Goal: Information Seeking & Learning: Compare options

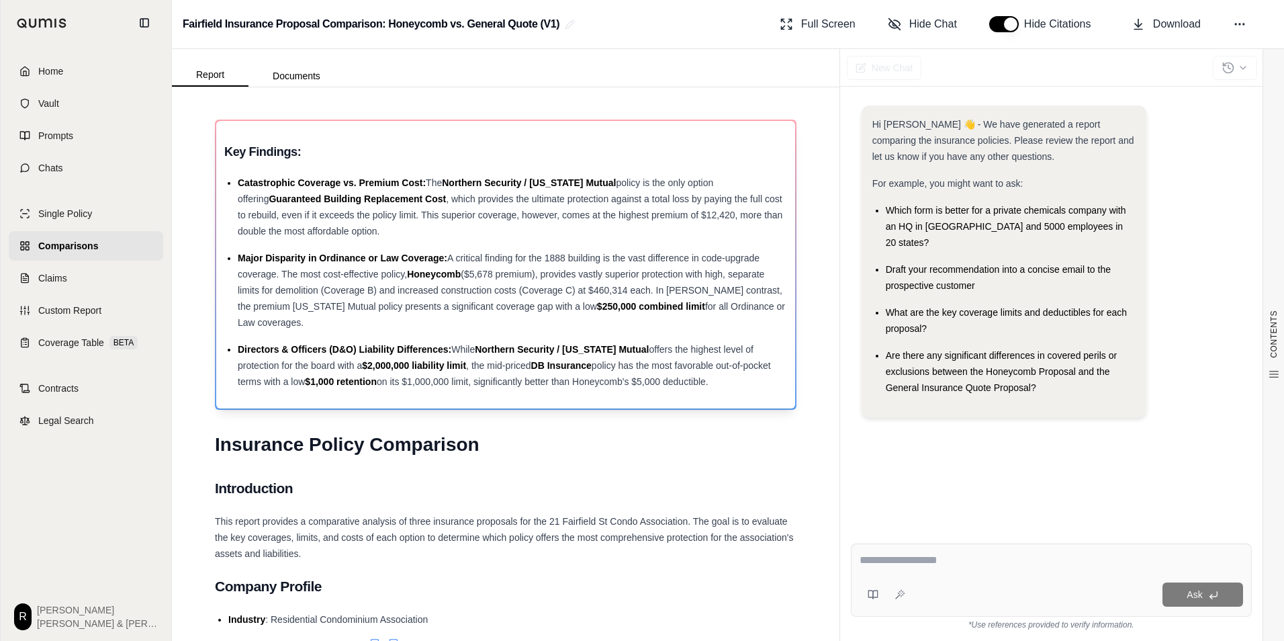
click at [446, 209] on div "Catastrophic Coverage vs. Premium Cost: The Northern Security / [US_STATE] Mutu…" at bounding box center [512, 207] width 549 height 64
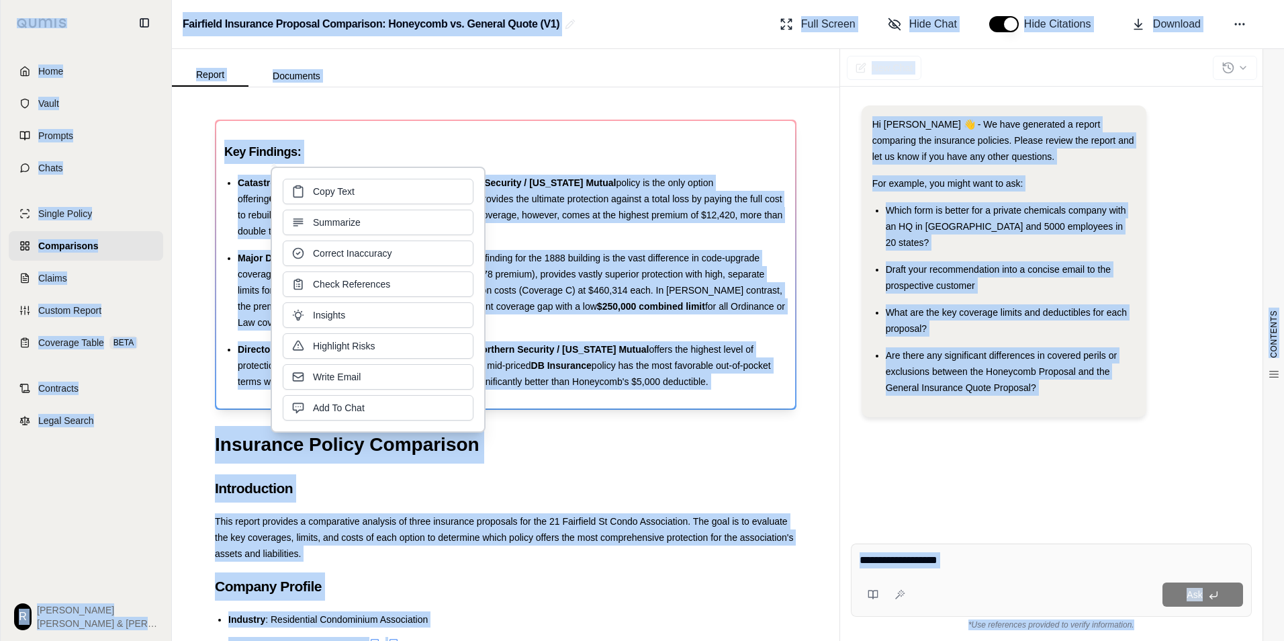
click at [446, 209] on div "Copy Text Summarize Correct Inaccuracy Check References Insights Highlight Risk…" at bounding box center [378, 300] width 191 height 242
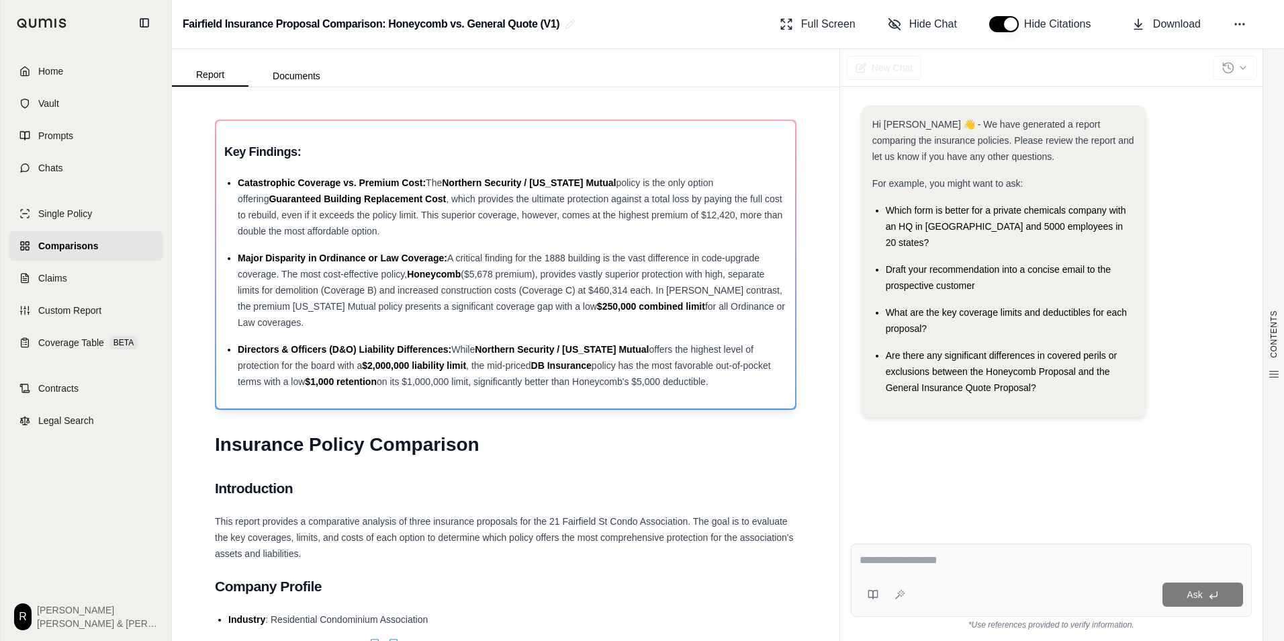
drag, startPoint x: 446, startPoint y: 209, endPoint x: 580, endPoint y: 195, distance: 134.4
click at [580, 195] on span ", which provides the ultimate protection against a total loss by paying the ful…" at bounding box center [510, 214] width 545 height 43
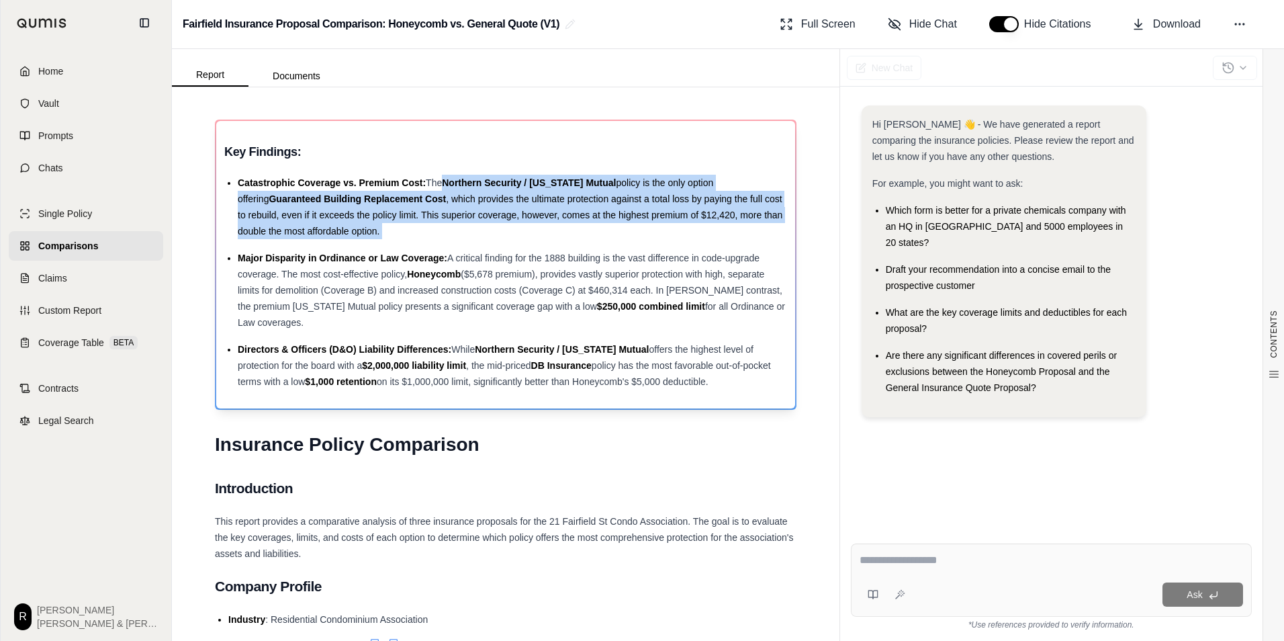
drag, startPoint x: 440, startPoint y: 182, endPoint x: 425, endPoint y: 243, distance: 63.1
click at [425, 243] on ul "Catastrophic Coverage vs. Premium Cost: The Northern Security / [US_STATE] Mutu…" at bounding box center [505, 282] width 563 height 215
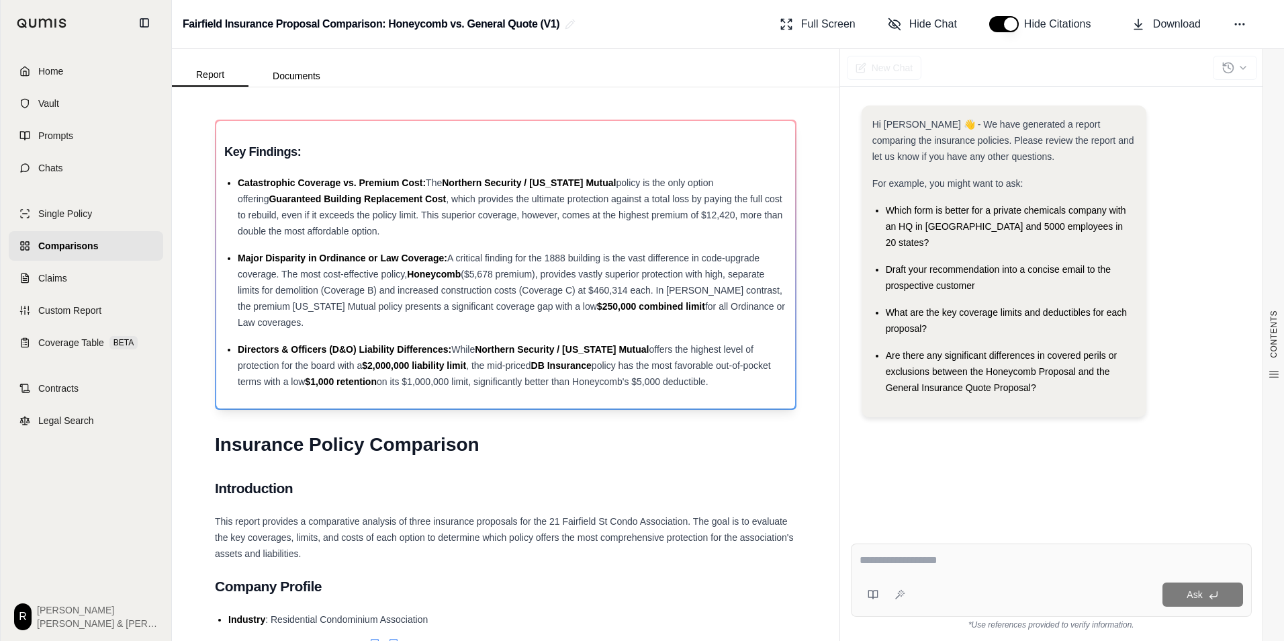
drag, startPoint x: 425, startPoint y: 243, endPoint x: 538, endPoint y: 273, distance: 117.5
click at [539, 273] on span "($5,678 premium), provides vastly superior protection with high, separate limit…" at bounding box center [510, 290] width 545 height 43
drag, startPoint x: 244, startPoint y: 257, endPoint x: 304, endPoint y: 319, distance: 86.9
click at [304, 319] on div "Major Disparity in Ordinance or Law Coverage: A critical finding for the 1888 b…" at bounding box center [512, 290] width 549 height 81
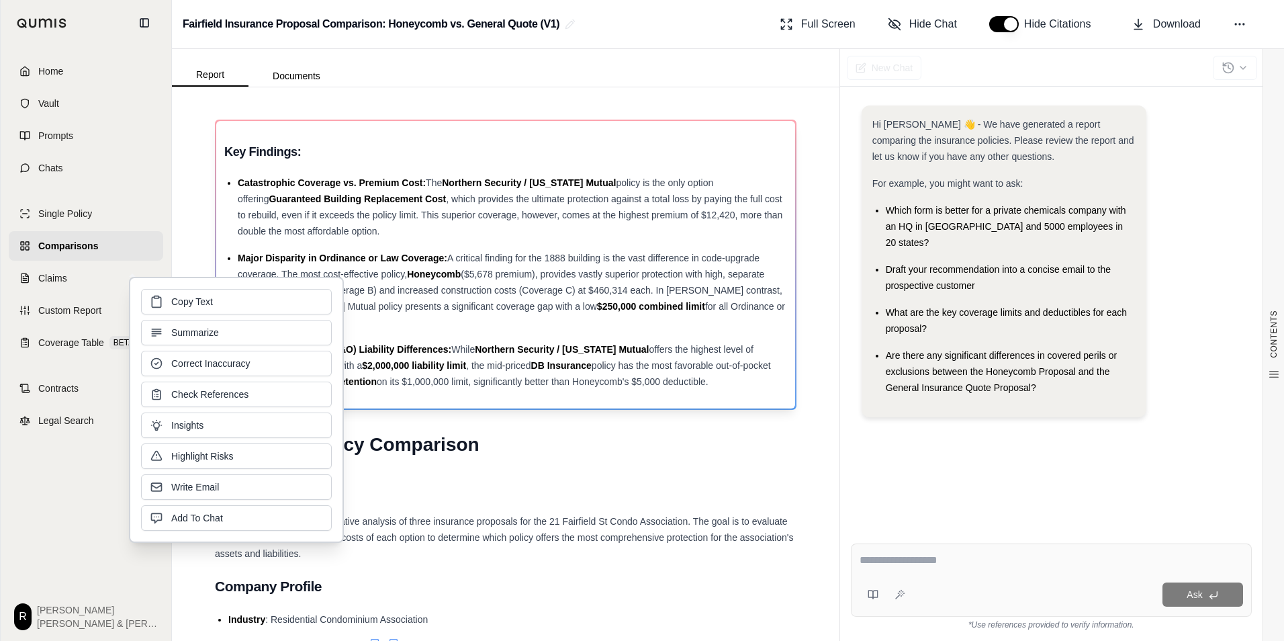
click at [539, 304] on span "($5,678 premium), provides vastly superior protection with high, separate limit…" at bounding box center [510, 290] width 545 height 43
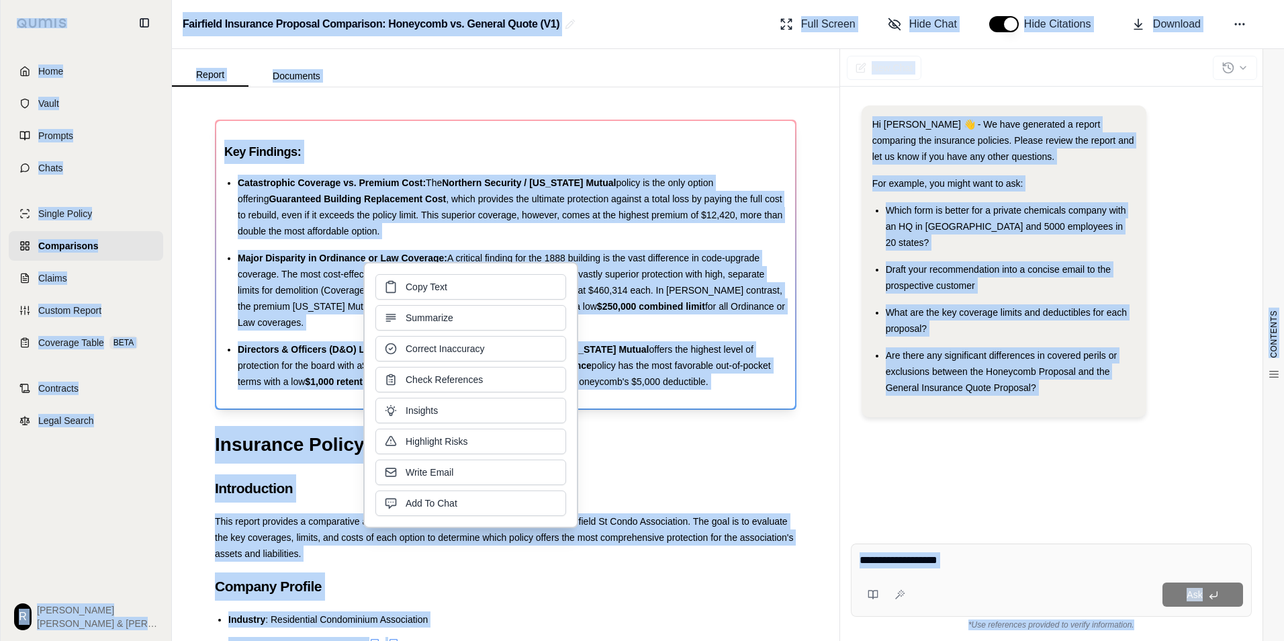
click at [539, 304] on div "Copy Text Summarize Correct Inaccuracy Check References Insights Highlight Risk…" at bounding box center [471, 395] width 191 height 242
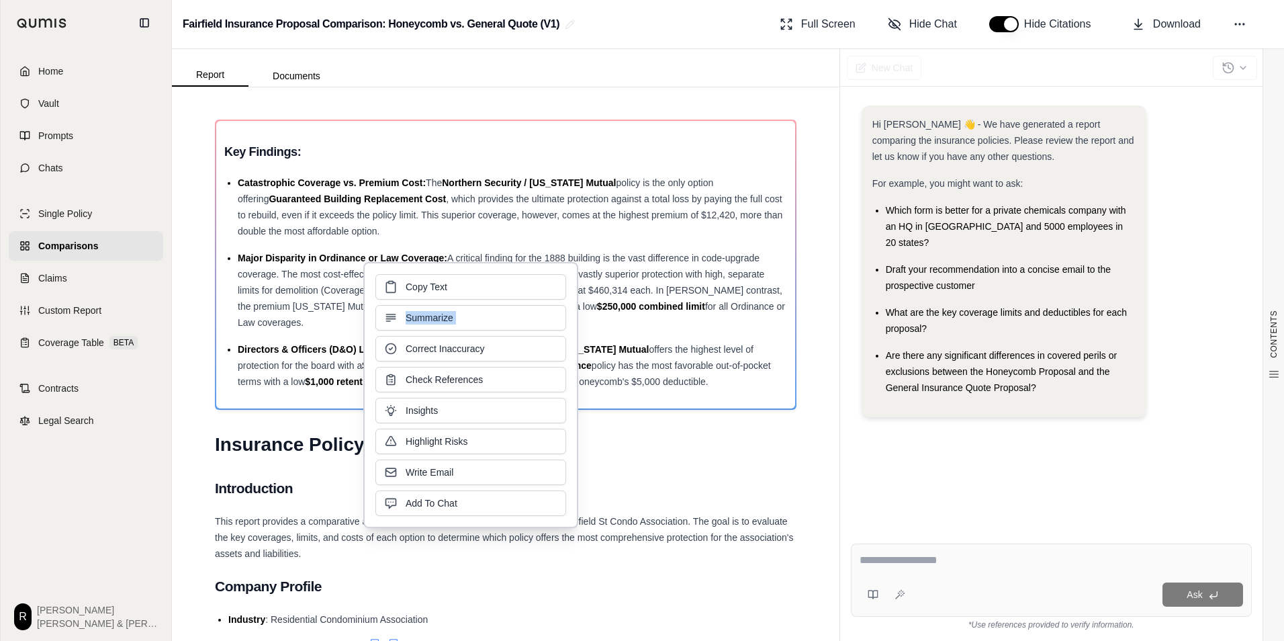
click at [539, 304] on div "Copy Text Summarize Correct Inaccuracy Check References Insights Highlight Risk…" at bounding box center [471, 395] width 191 height 242
click at [732, 296] on span "($5,678 premium), provides vastly superior protection with high, separate limit…" at bounding box center [510, 290] width 545 height 43
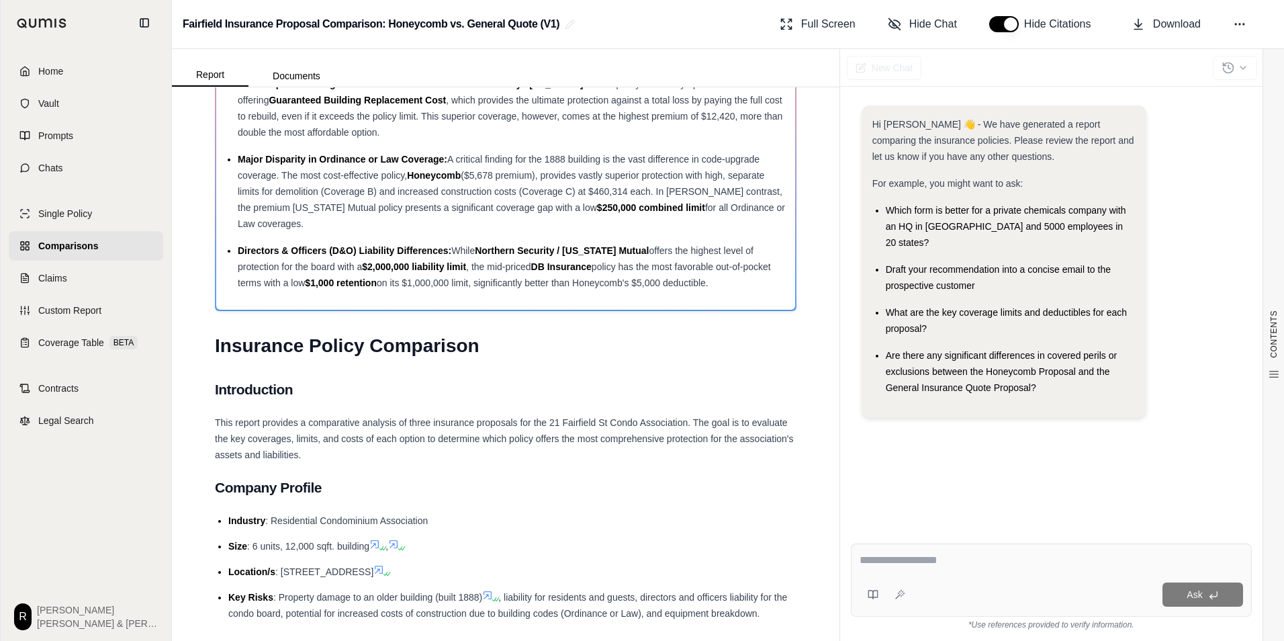
scroll to position [134, 0]
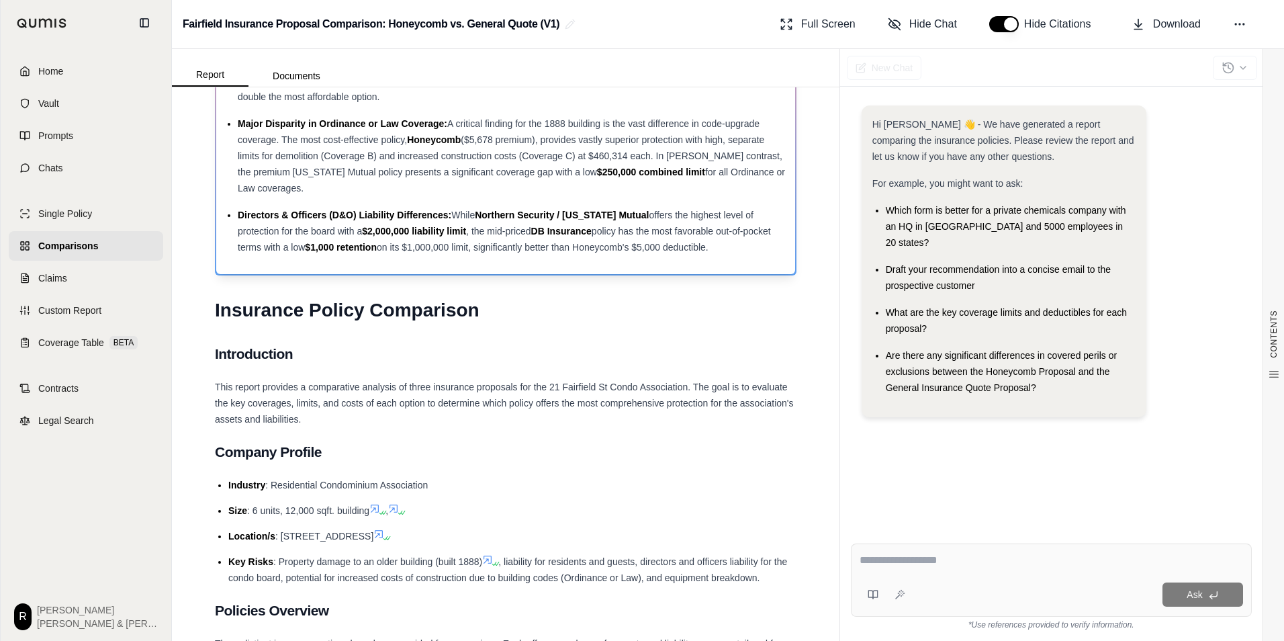
click at [490, 249] on span "on its $1,000,000 limit, significantly better than Honeycomb's $5,000 deductibl…" at bounding box center [543, 247] width 332 height 11
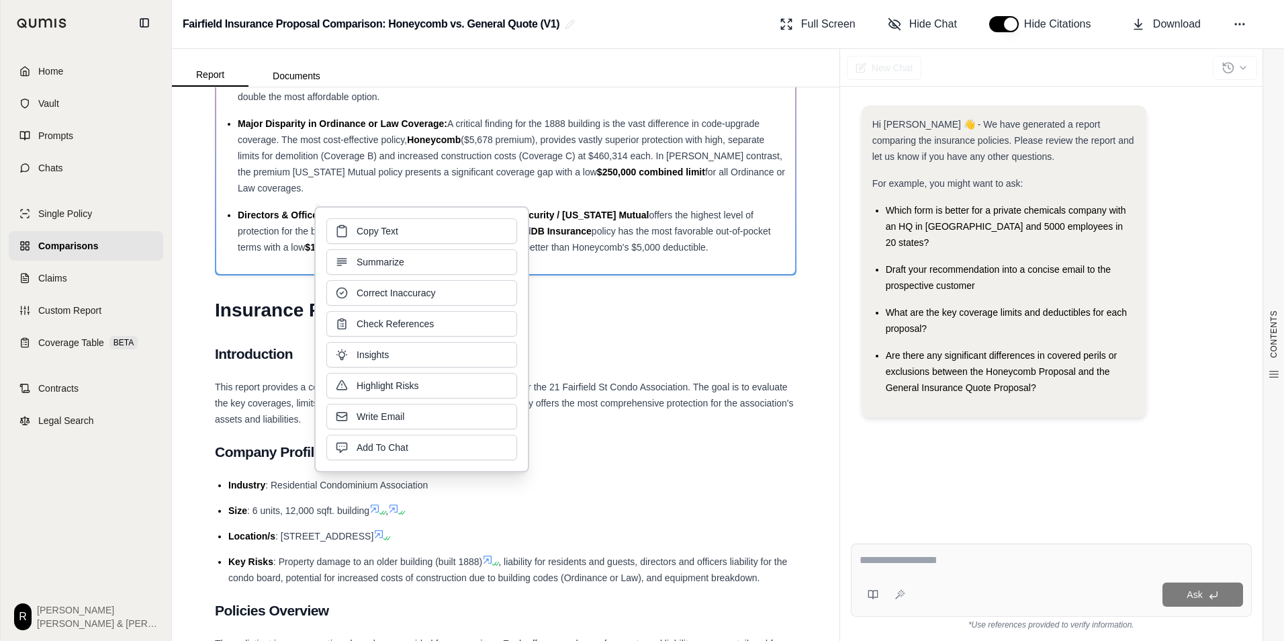
click at [489, 249] on div "Copy Text Summarize Correct Inaccuracy Check References Insights Highlight Risk…" at bounding box center [421, 339] width 191 height 242
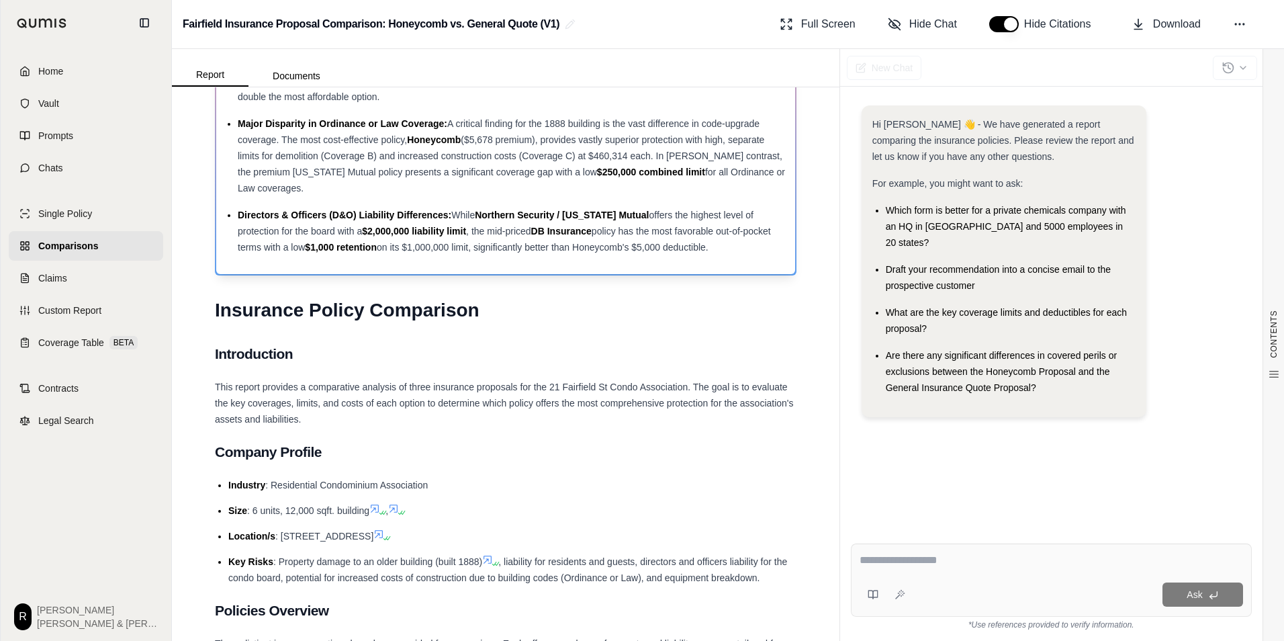
drag, startPoint x: 489, startPoint y: 249, endPoint x: 672, endPoint y: 247, distance: 183.4
click at [672, 247] on span "on its $1,000,000 limit, significantly better than Honeycomb's $5,000 deductibl…" at bounding box center [543, 247] width 332 height 11
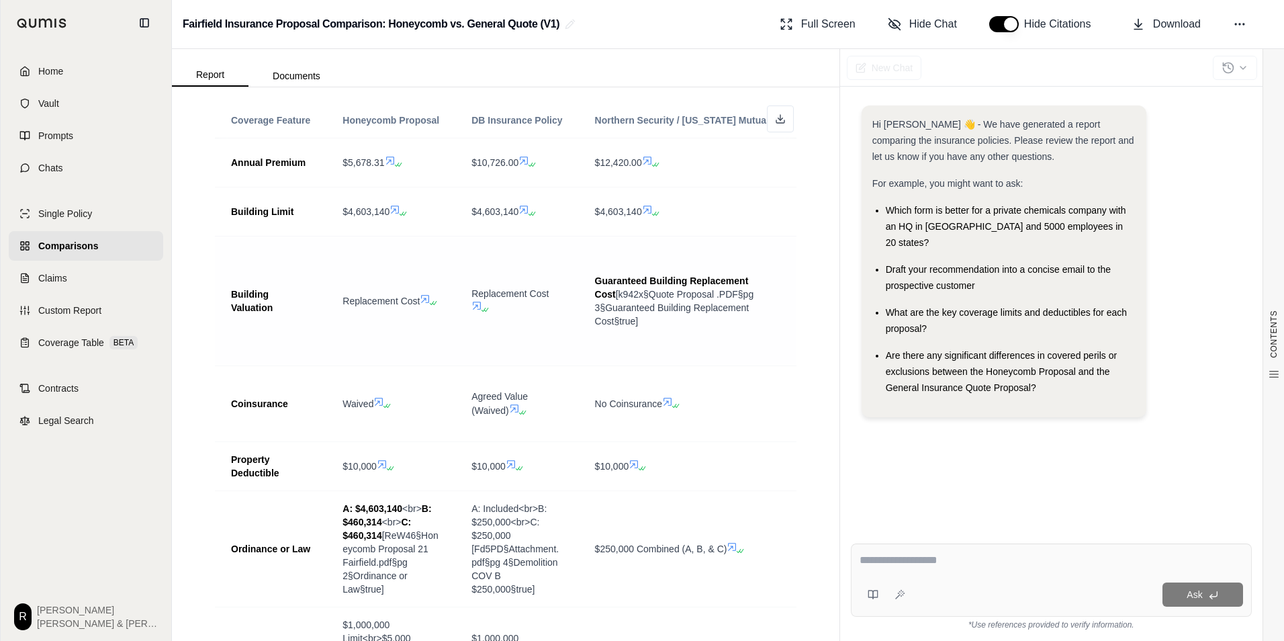
scroll to position [1317, 0]
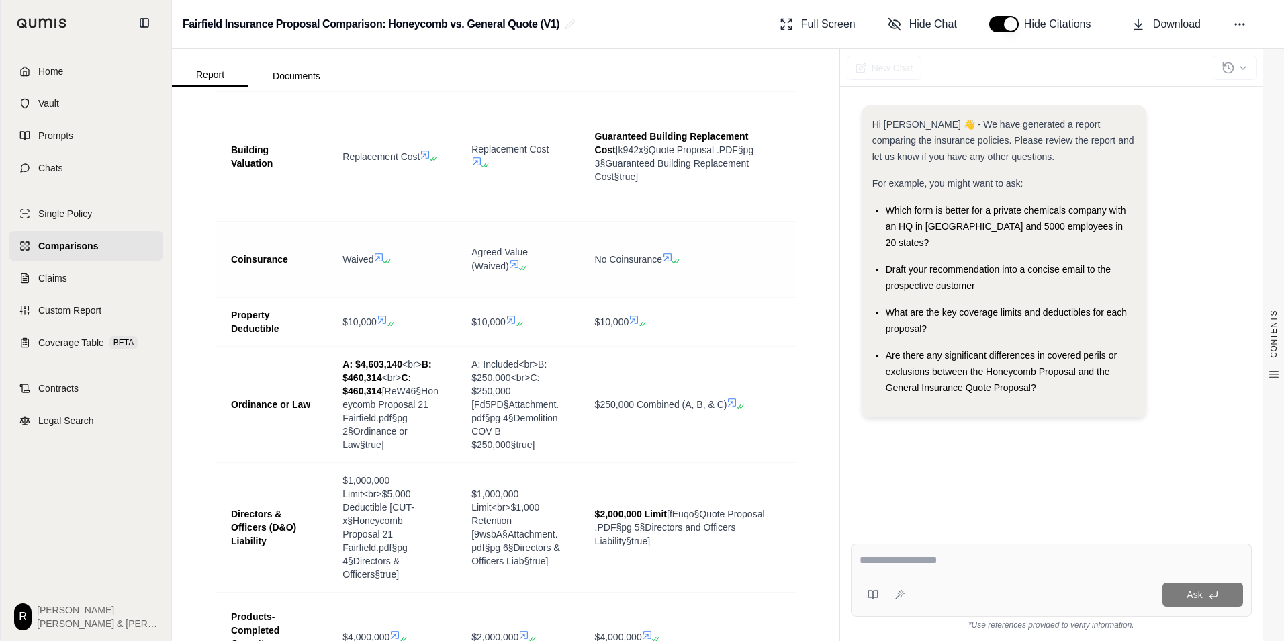
click at [491, 247] on span "Agreed Value (Waived)" at bounding box center [500, 259] width 56 height 25
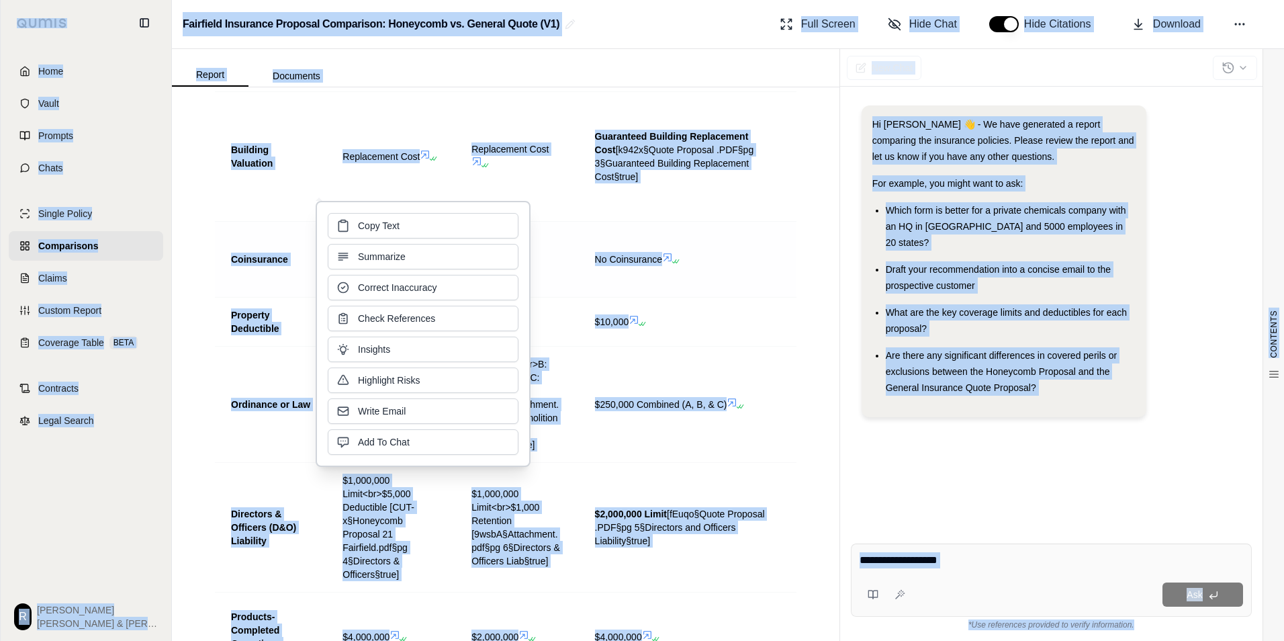
click at [491, 243] on div "Copy Text Summarize Correct Inaccuracy Check References Insights Highlight Risk…" at bounding box center [423, 334] width 191 height 242
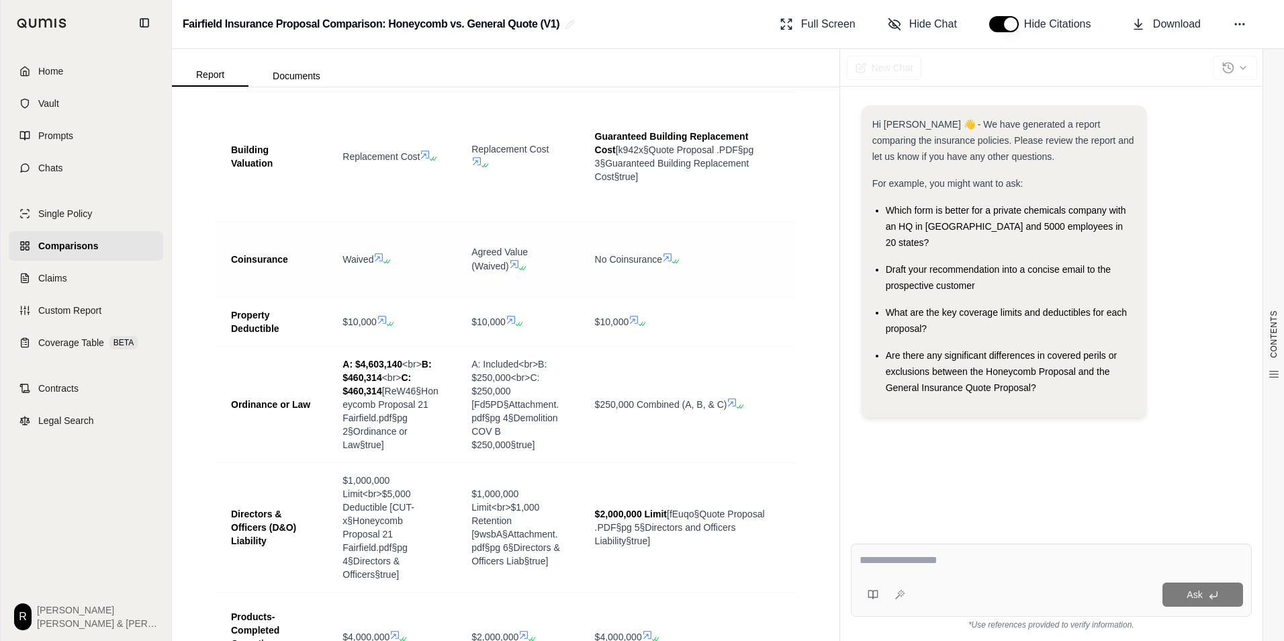
drag, startPoint x: 491, startPoint y: 243, endPoint x: 592, endPoint y: 252, distance: 101.1
click at [592, 252] on td "No Coinsurance" at bounding box center [682, 259] width 206 height 76
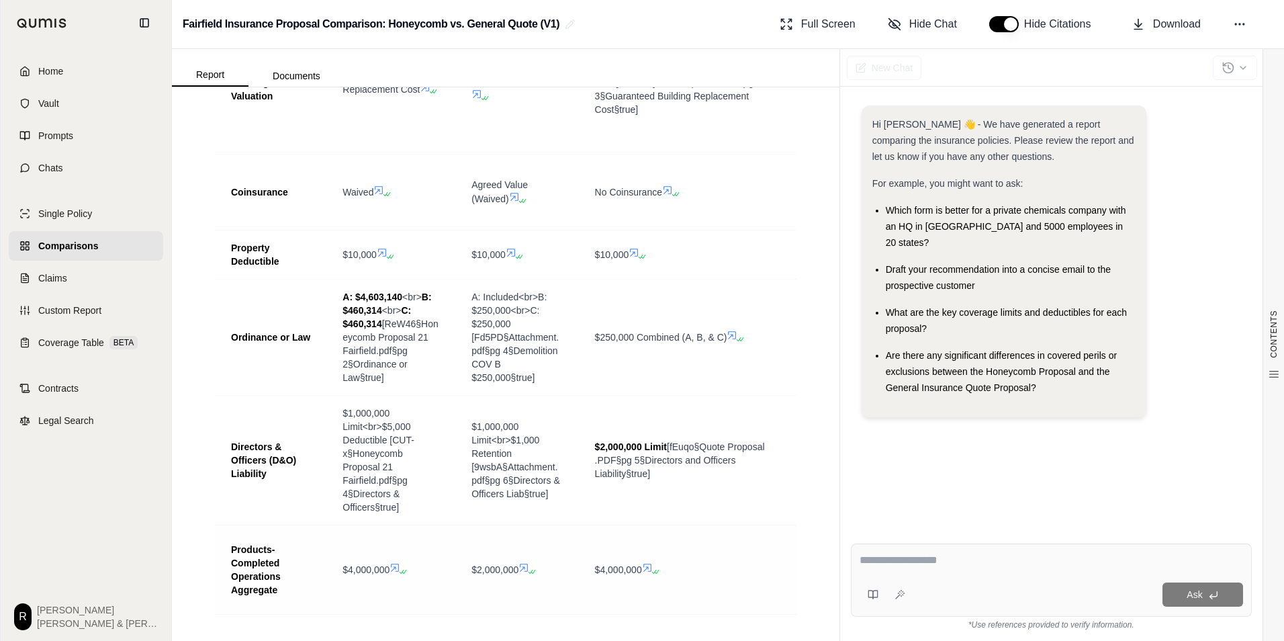
scroll to position [1787, 0]
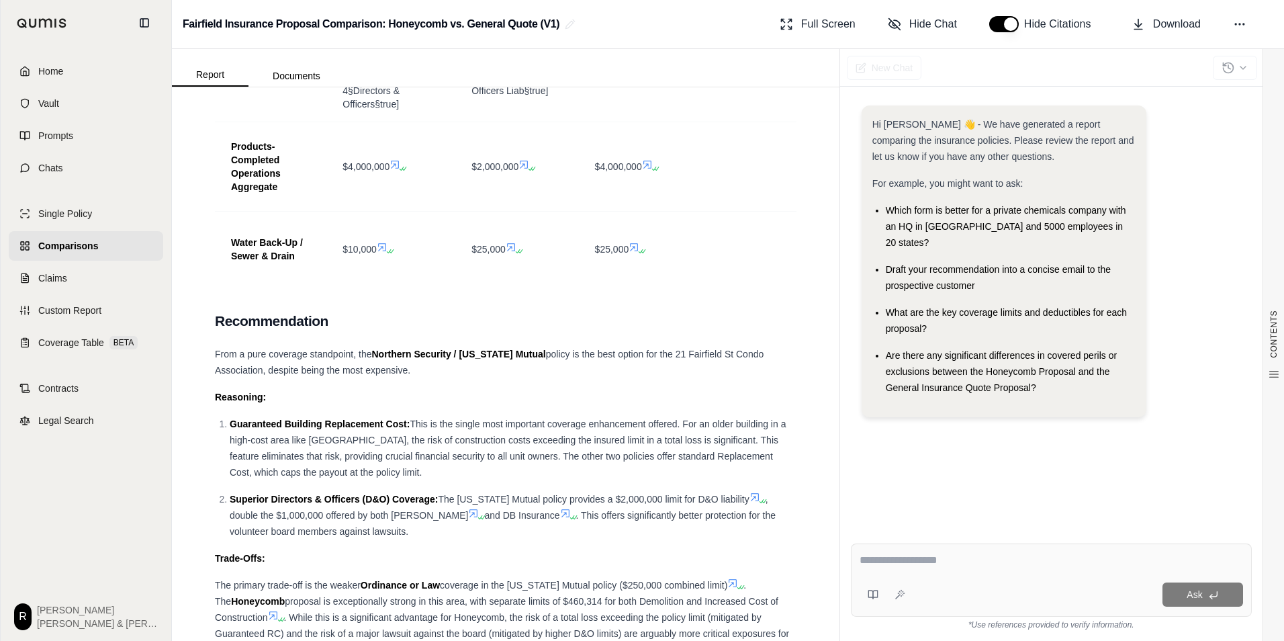
click at [428, 434] on span "This is the single most important coverage enhancement offered. For an older bu…" at bounding box center [508, 447] width 556 height 59
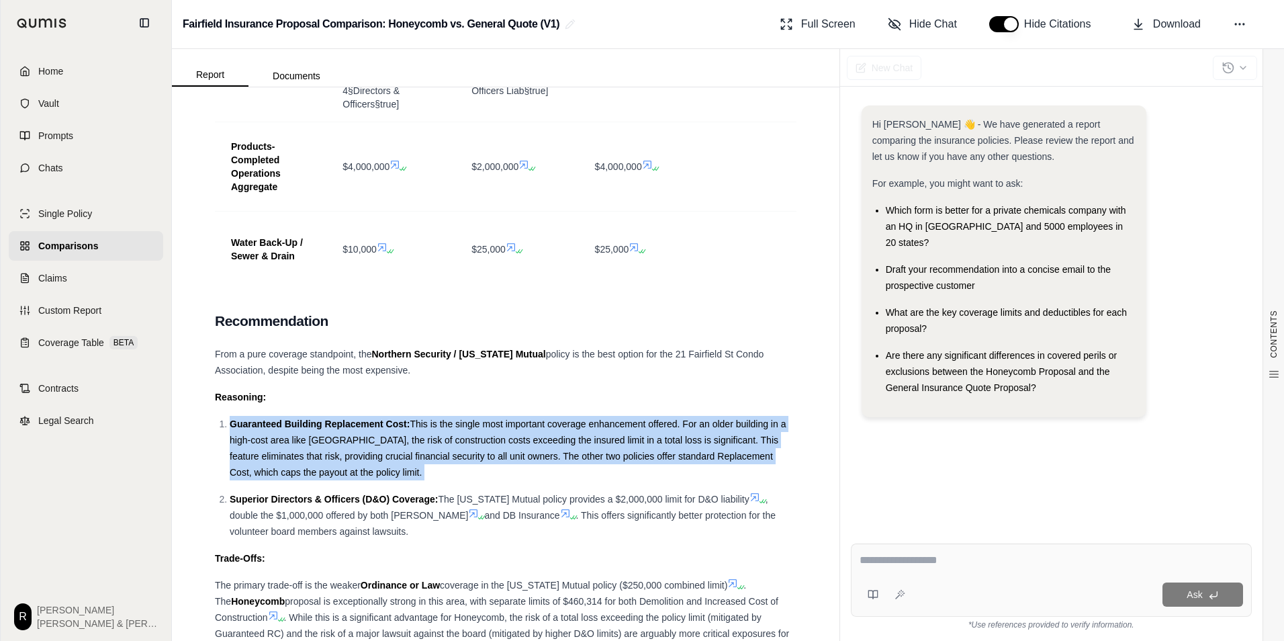
click at [428, 435] on span "This is the single most important coverage enhancement offered. For an older bu…" at bounding box center [508, 447] width 556 height 59
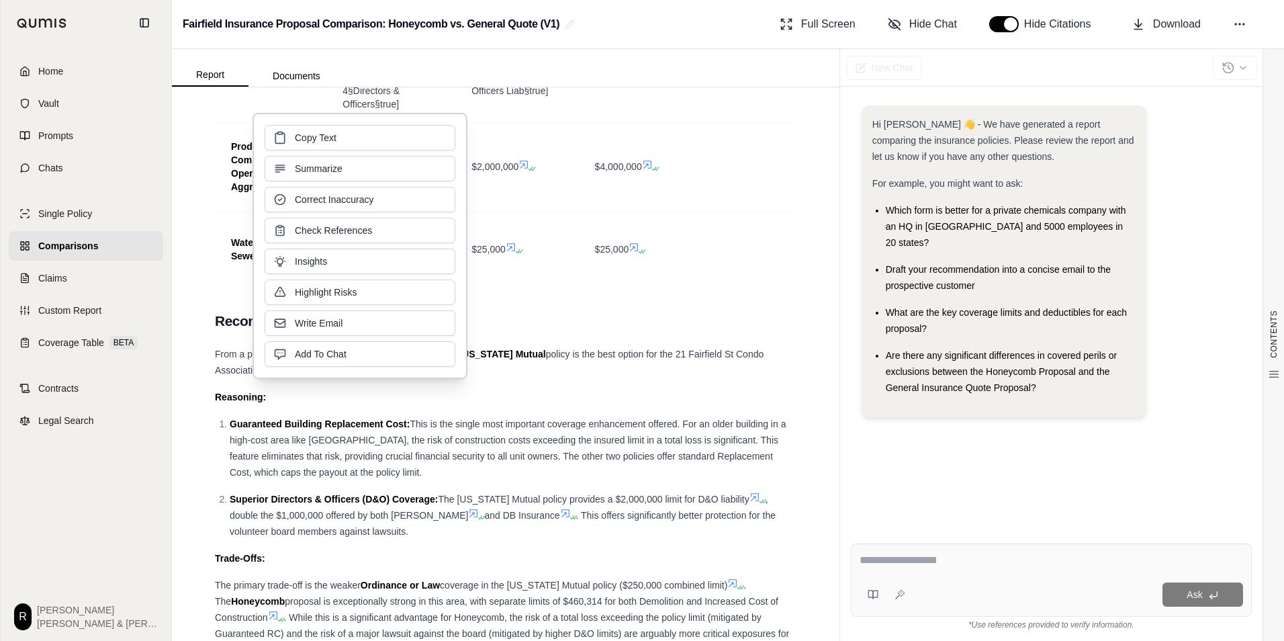
click at [230, 361] on span "policy is the best option for the 21 Fairfield St Condo Association, despite be…" at bounding box center [489, 362] width 549 height 27
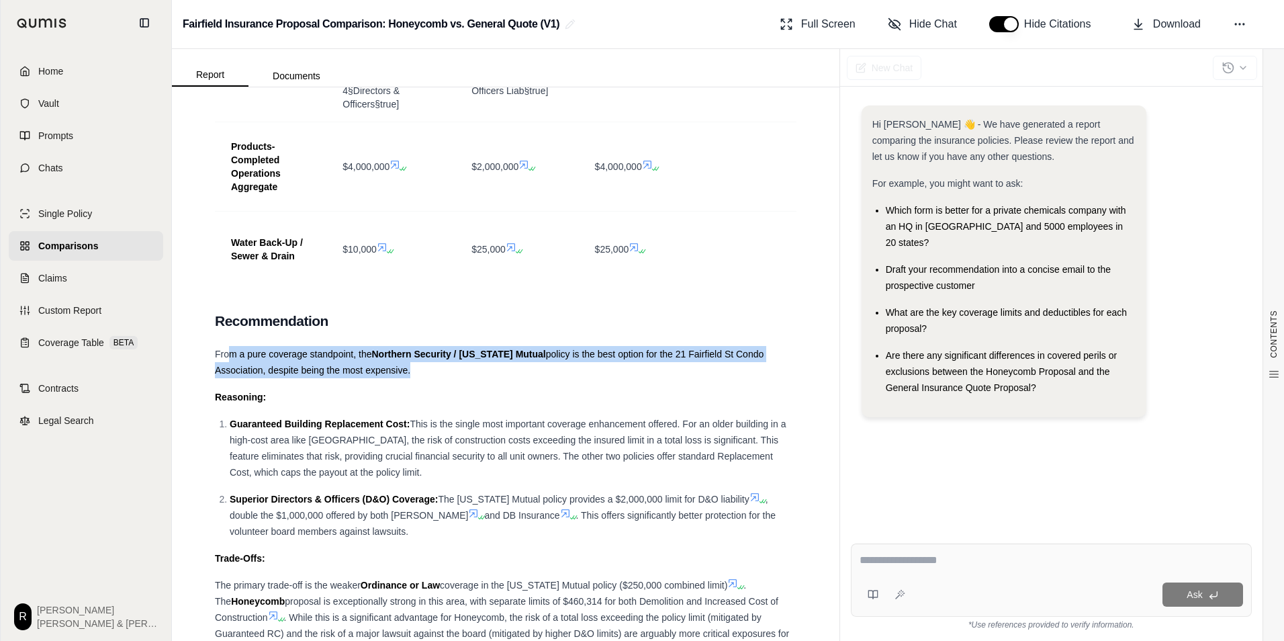
drag, startPoint x: 227, startPoint y: 353, endPoint x: 408, endPoint y: 371, distance: 182.3
click at [408, 371] on div "From a pure coverage standpoint, the Northern Security / [US_STATE] Mutual poli…" at bounding box center [506, 362] width 582 height 32
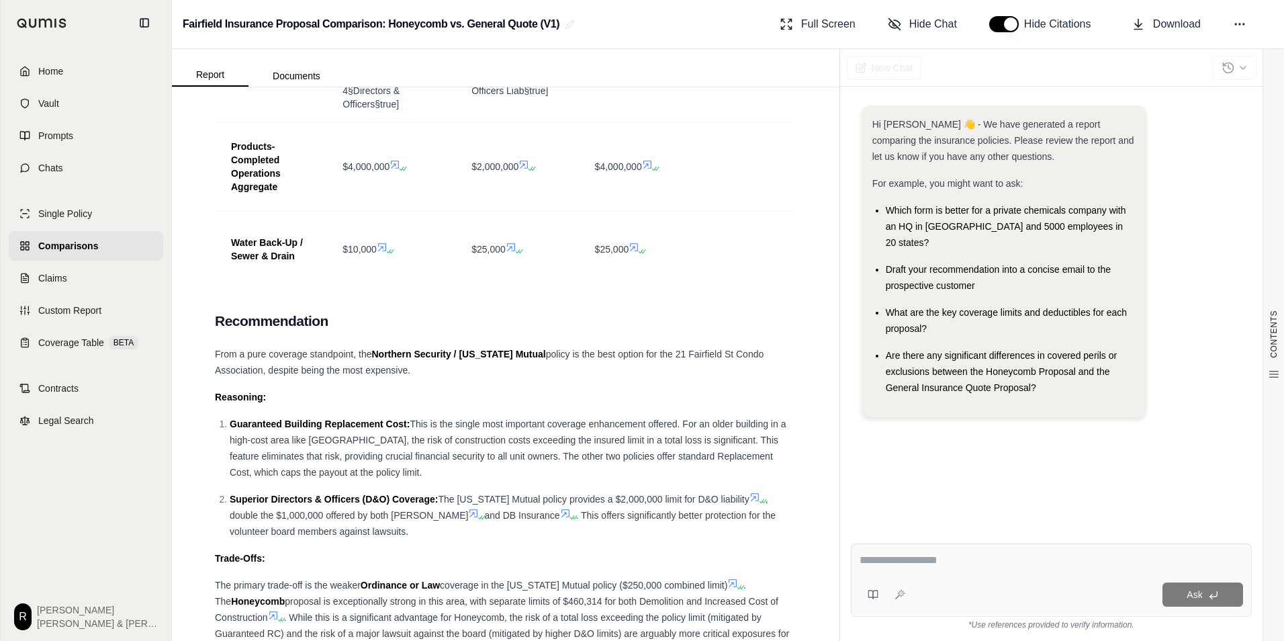
click at [608, 441] on span "This is the single most important coverage enhancement offered. For an older bu…" at bounding box center [508, 447] width 556 height 59
click at [560, 436] on span "This is the single most important coverage enhancement offered. For an older bu…" at bounding box center [508, 447] width 556 height 59
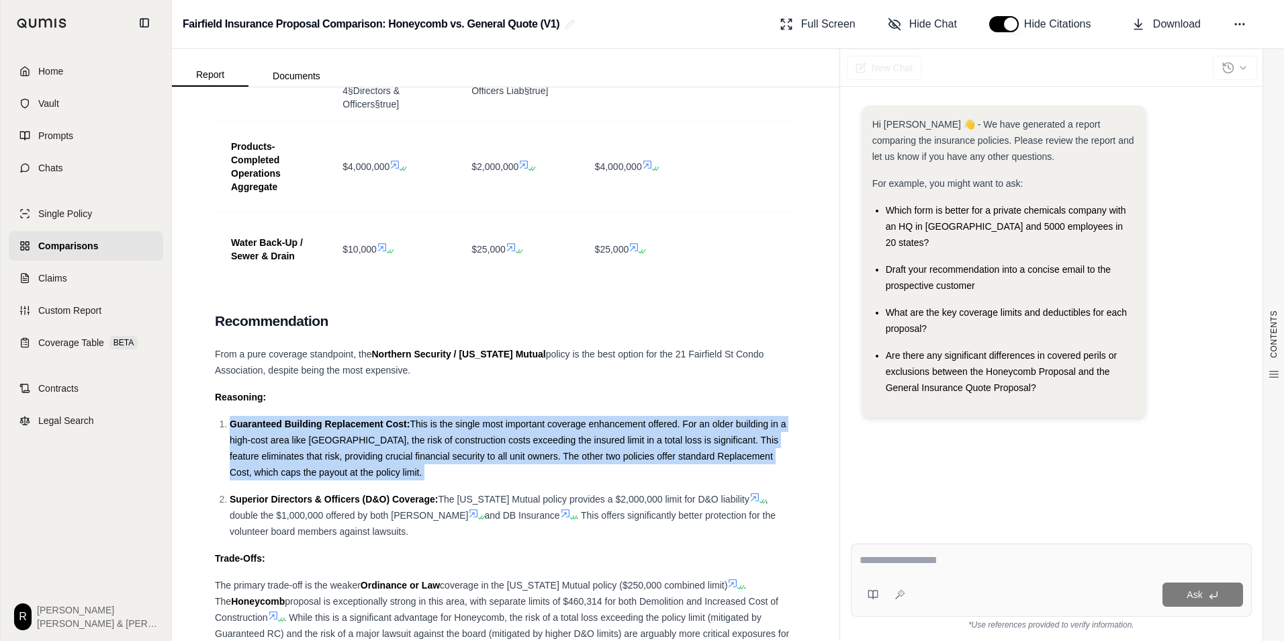
click at [560, 436] on span "This is the single most important coverage enhancement offered. For an older bu…" at bounding box center [508, 447] width 556 height 59
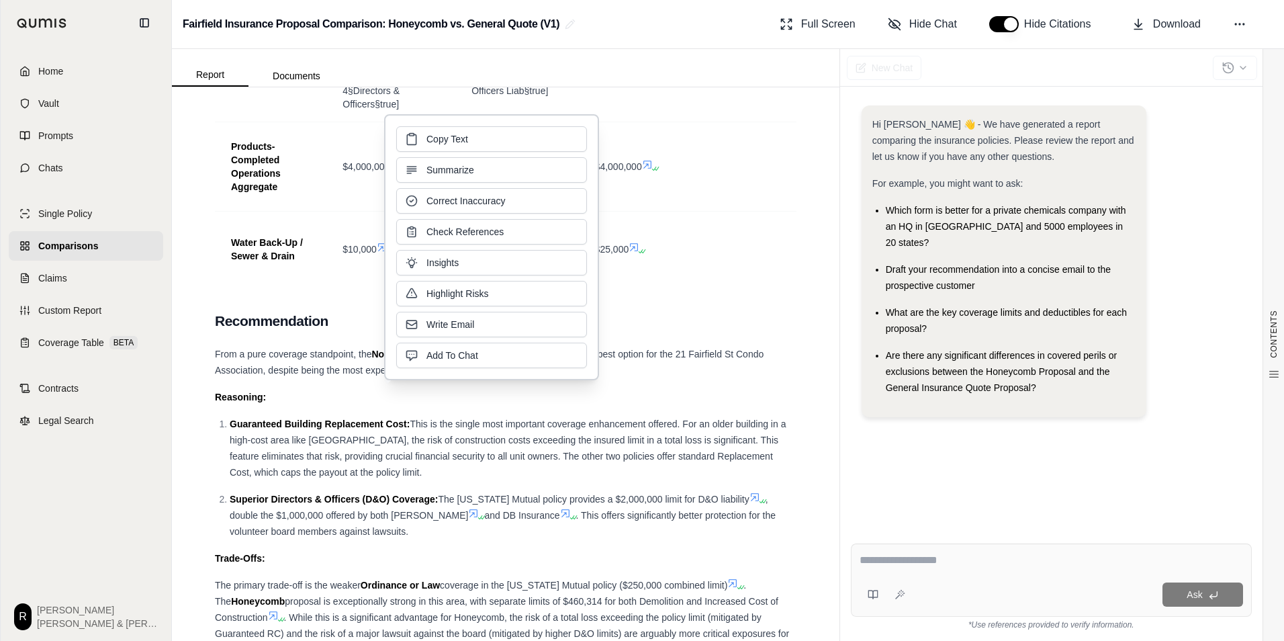
drag, startPoint x: 560, startPoint y: 436, endPoint x: 515, endPoint y: 494, distance: 73.4
click at [515, 494] on span "The [US_STATE] Mutual policy provides a $2,000,000 limit for D&O liability" at bounding box center [593, 499] width 311 height 11
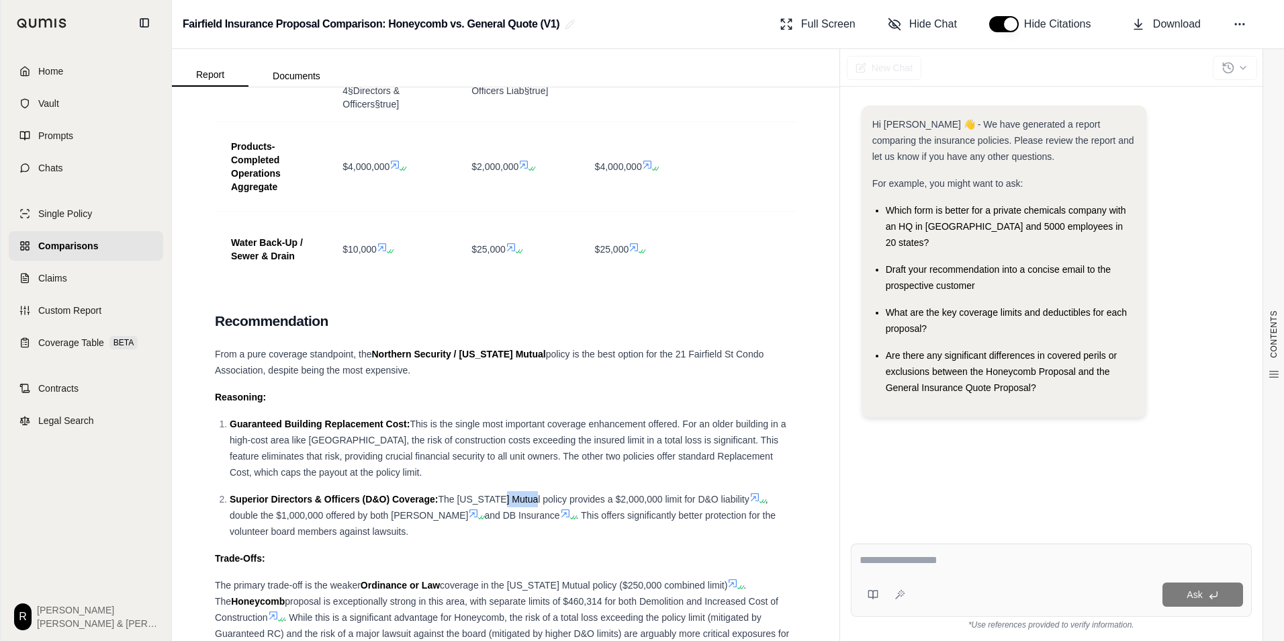
click at [515, 494] on span "The [US_STATE] Mutual policy provides a $2,000,000 limit for D&O liability" at bounding box center [593, 499] width 311 height 11
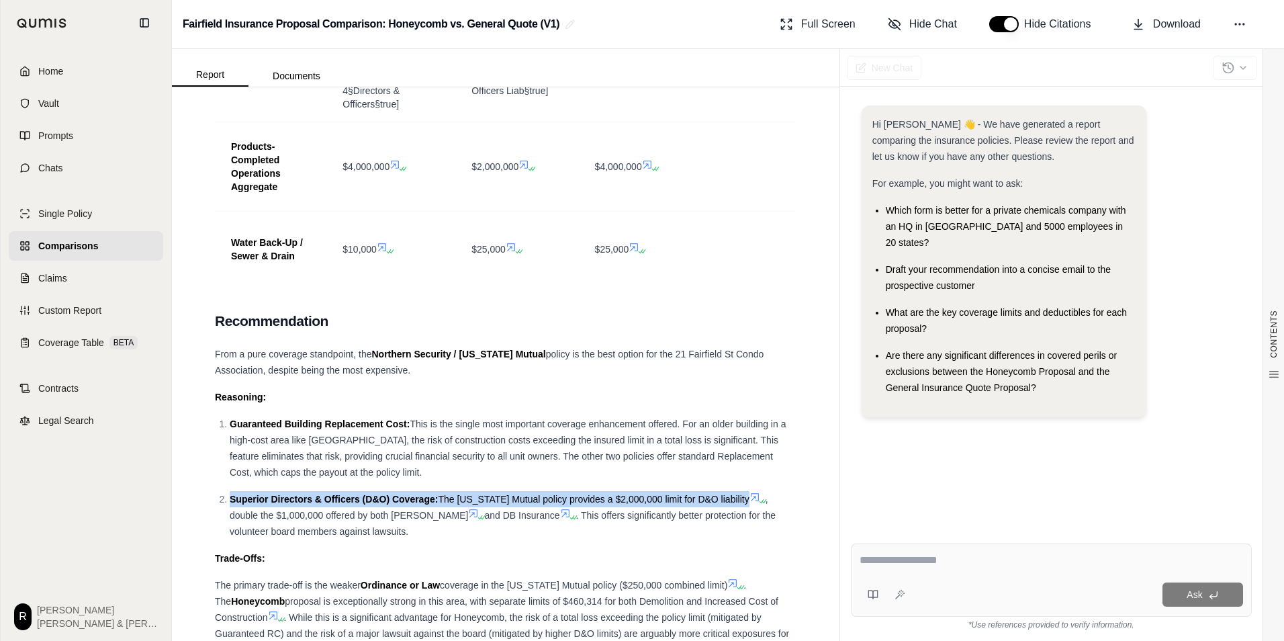
click at [515, 494] on span "The [US_STATE] Mutual policy provides a $2,000,000 limit for D&O liability" at bounding box center [593, 499] width 311 height 11
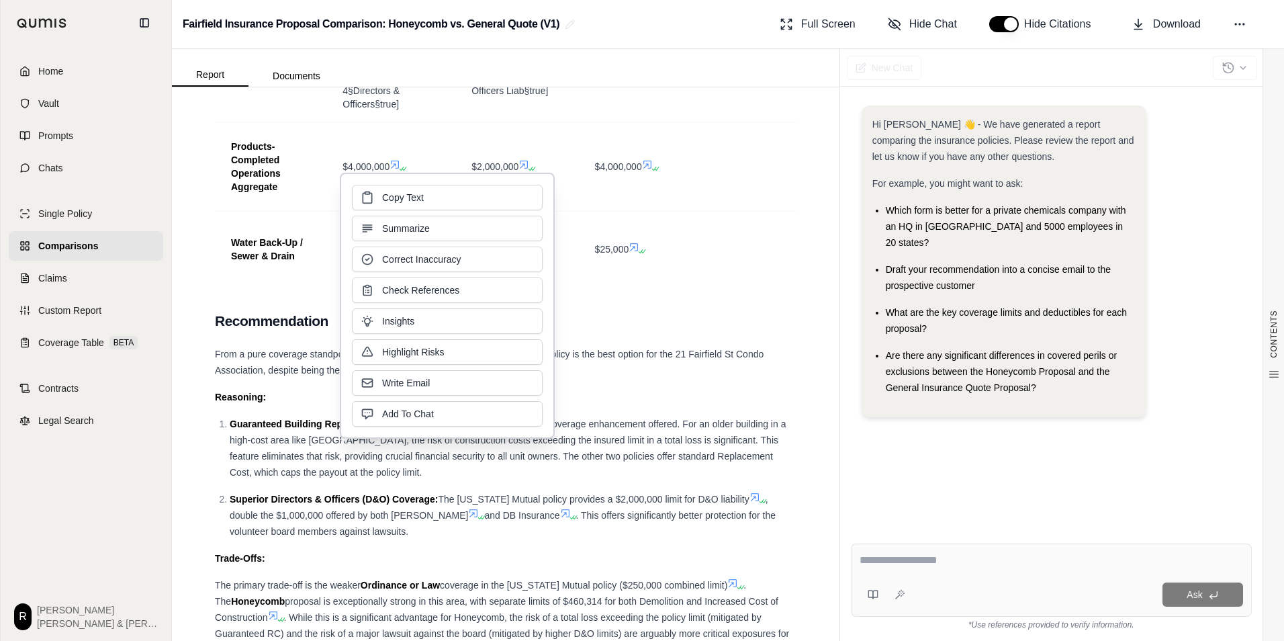
click at [351, 515] on span ", double the $1,000,000 offered by both [PERSON_NAME]" at bounding box center [499, 507] width 539 height 27
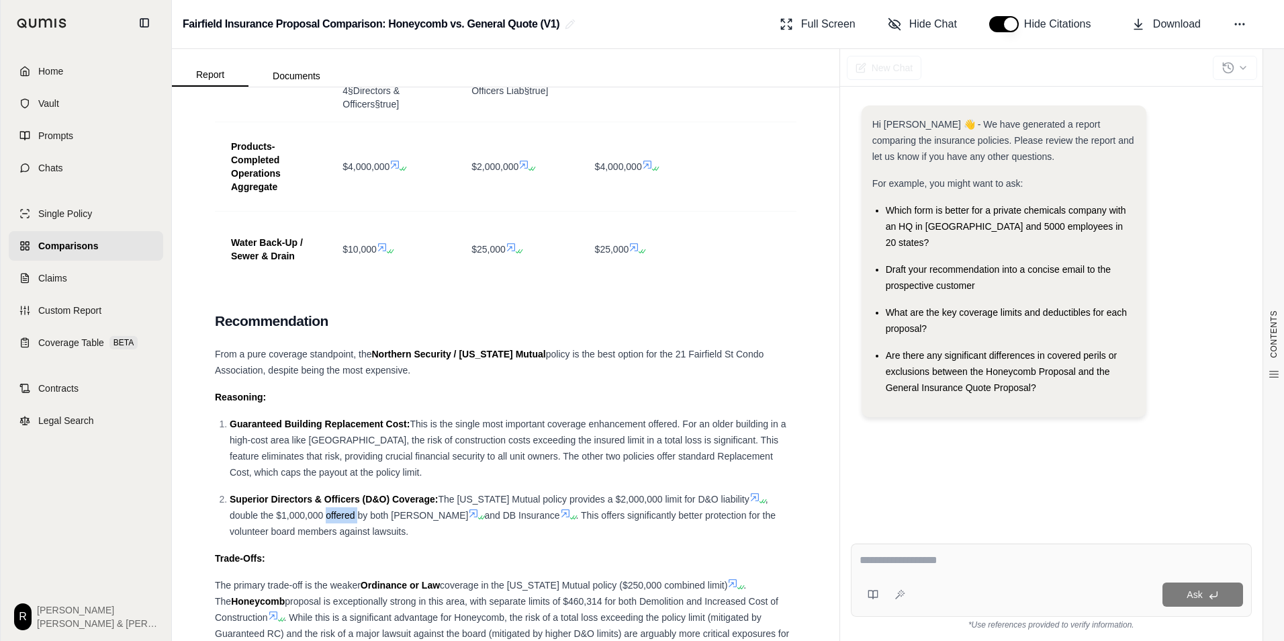
click at [351, 515] on span ", double the $1,000,000 offered by both [PERSON_NAME]" at bounding box center [499, 507] width 539 height 27
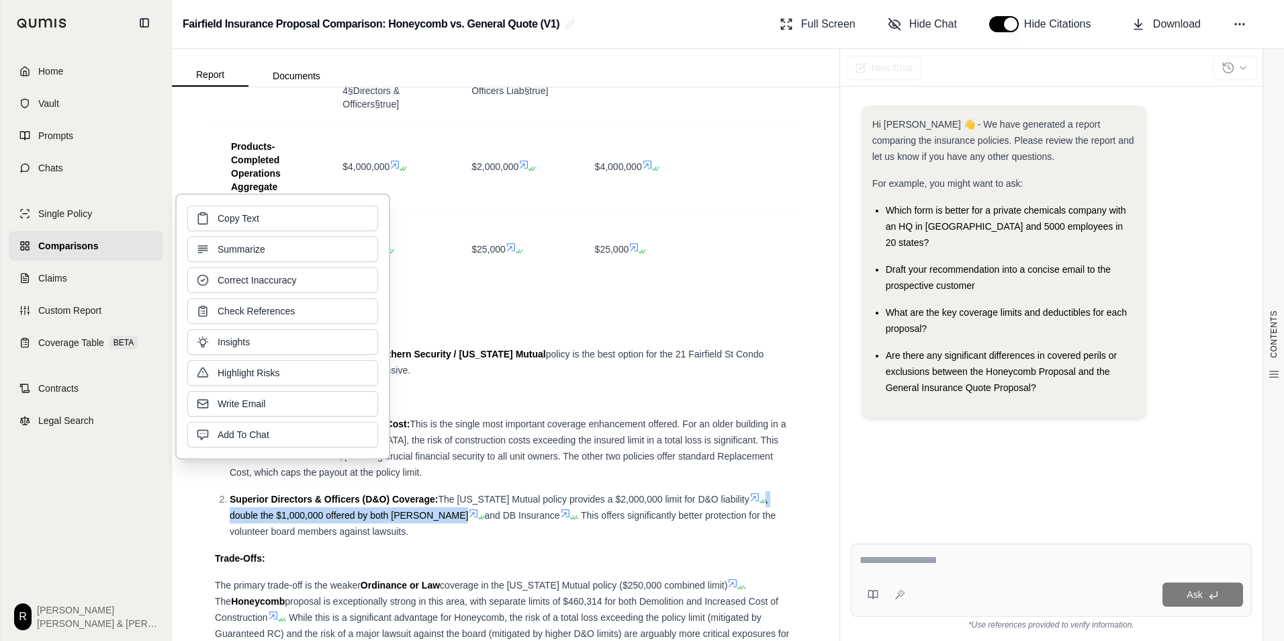
drag, startPoint x: 351, startPoint y: 515, endPoint x: 328, endPoint y: 517, distance: 22.9
click at [328, 517] on div "Superior Directors & Officers (D&O) Coverage: The [US_STATE] Mutual policy prov…" at bounding box center [513, 515] width 567 height 48
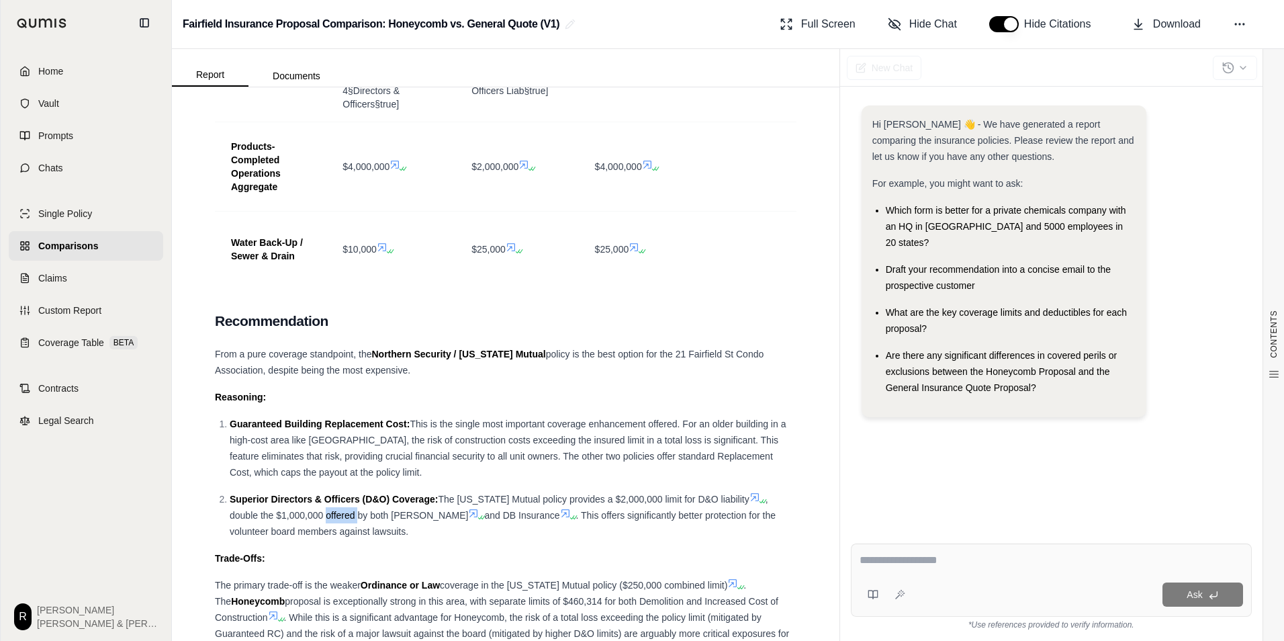
click at [328, 517] on div "Superior Directors & Officers (D&O) Coverage: The [US_STATE] Mutual policy prov…" at bounding box center [513, 515] width 567 height 48
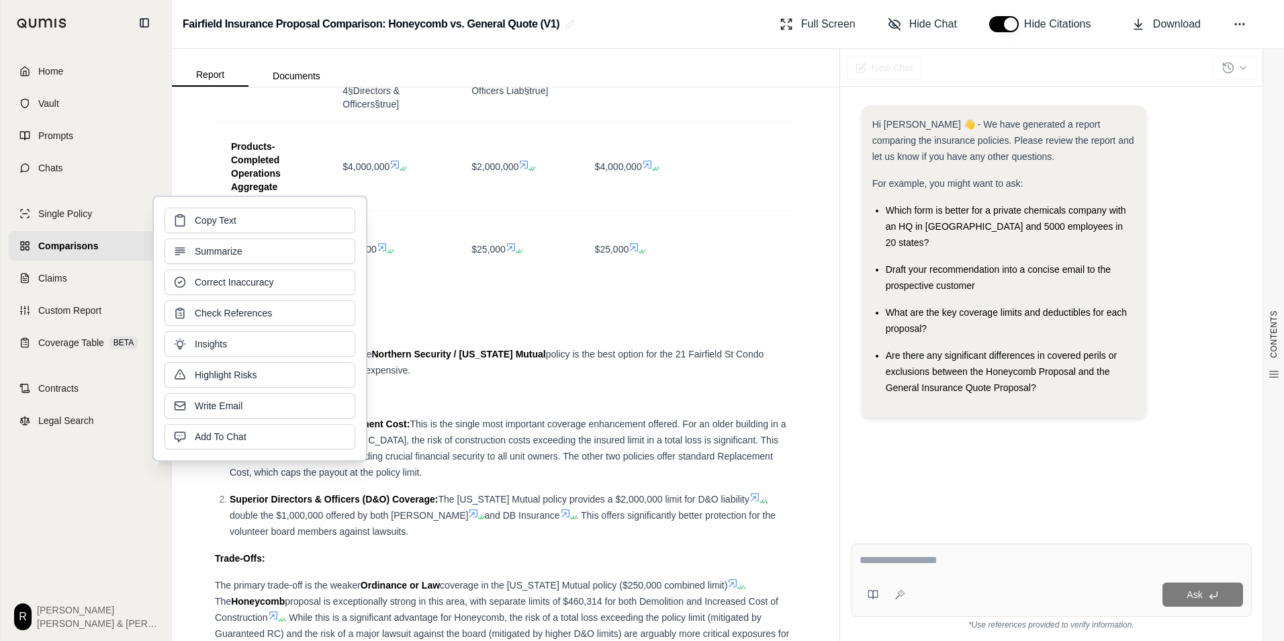
click at [668, 516] on span ". This offers significantly better protection for the volunteer board members a…" at bounding box center [503, 523] width 546 height 27
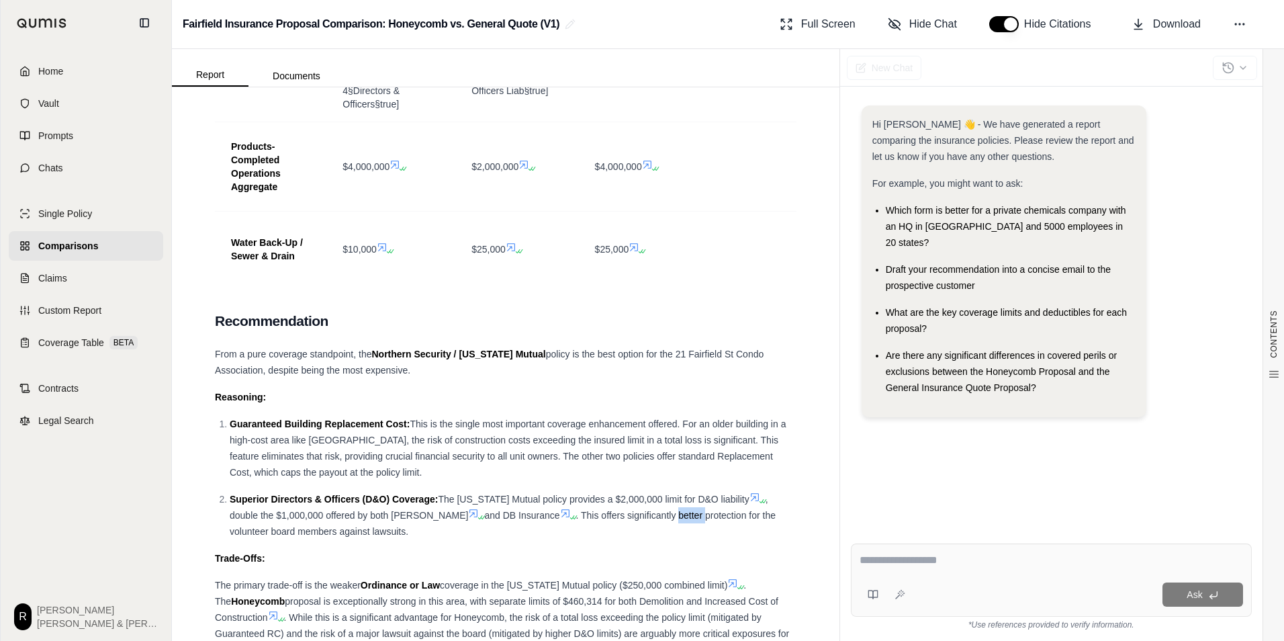
click at [668, 516] on span ". This offers significantly better protection for the volunteer board members a…" at bounding box center [503, 523] width 546 height 27
click at [664, 515] on span ". This offers significantly better protection for the volunteer board members a…" at bounding box center [503, 523] width 546 height 27
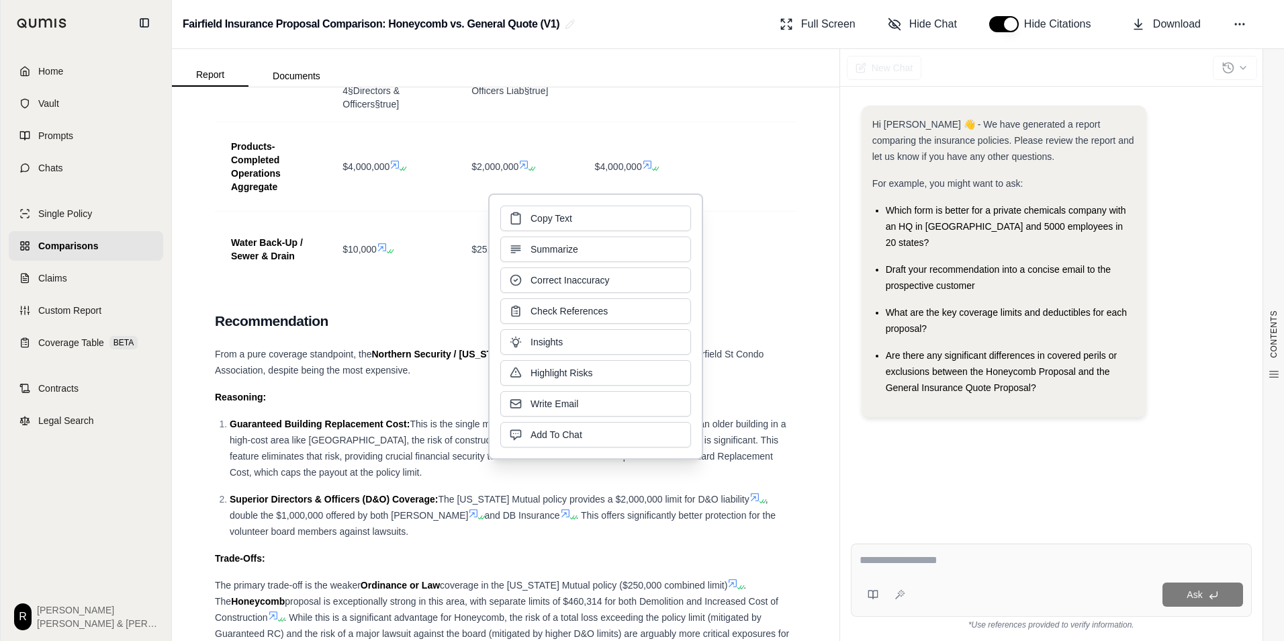
click at [361, 457] on span "This is the single most important coverage enhancement offered. For an older bu…" at bounding box center [508, 447] width 556 height 59
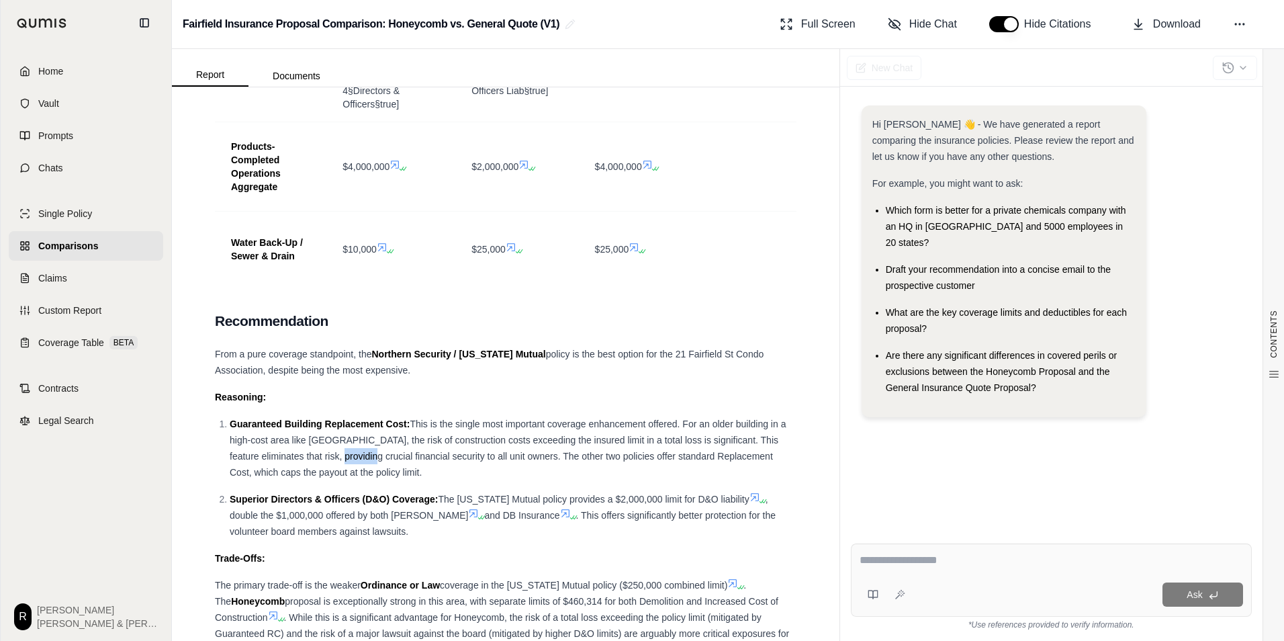
click at [361, 457] on span "This is the single most important coverage enhancement offered. For an older bu…" at bounding box center [508, 447] width 556 height 59
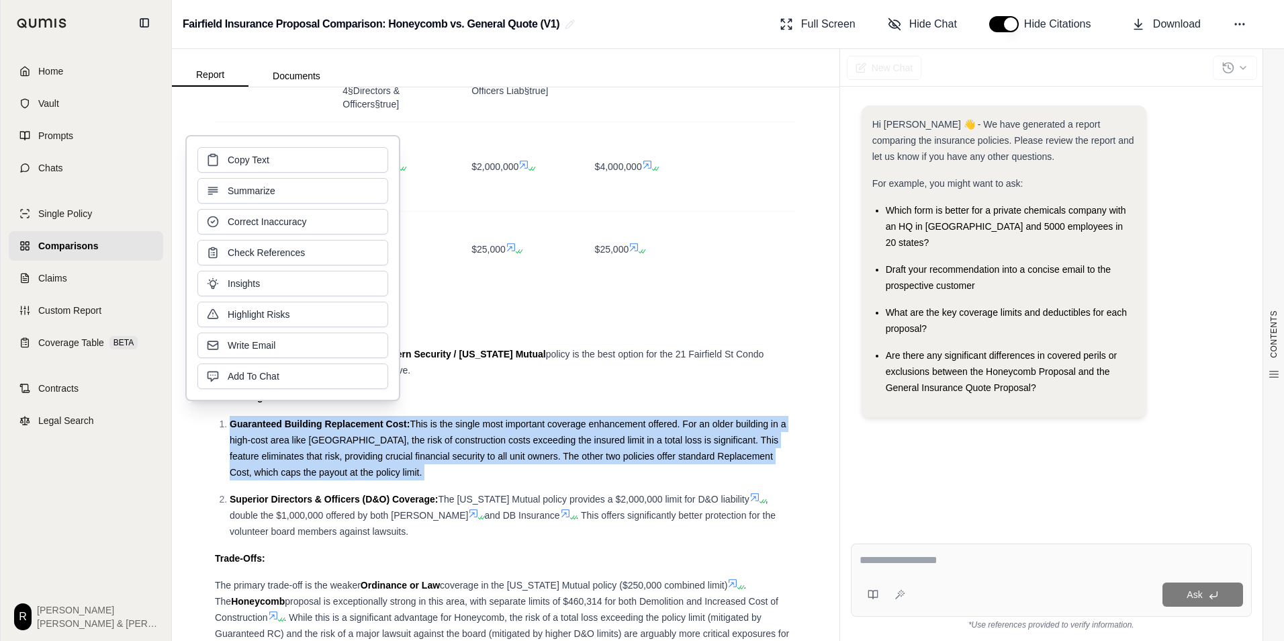
click at [361, 457] on span "This is the single most important coverage enhancement offered. For an older bu…" at bounding box center [508, 447] width 556 height 59
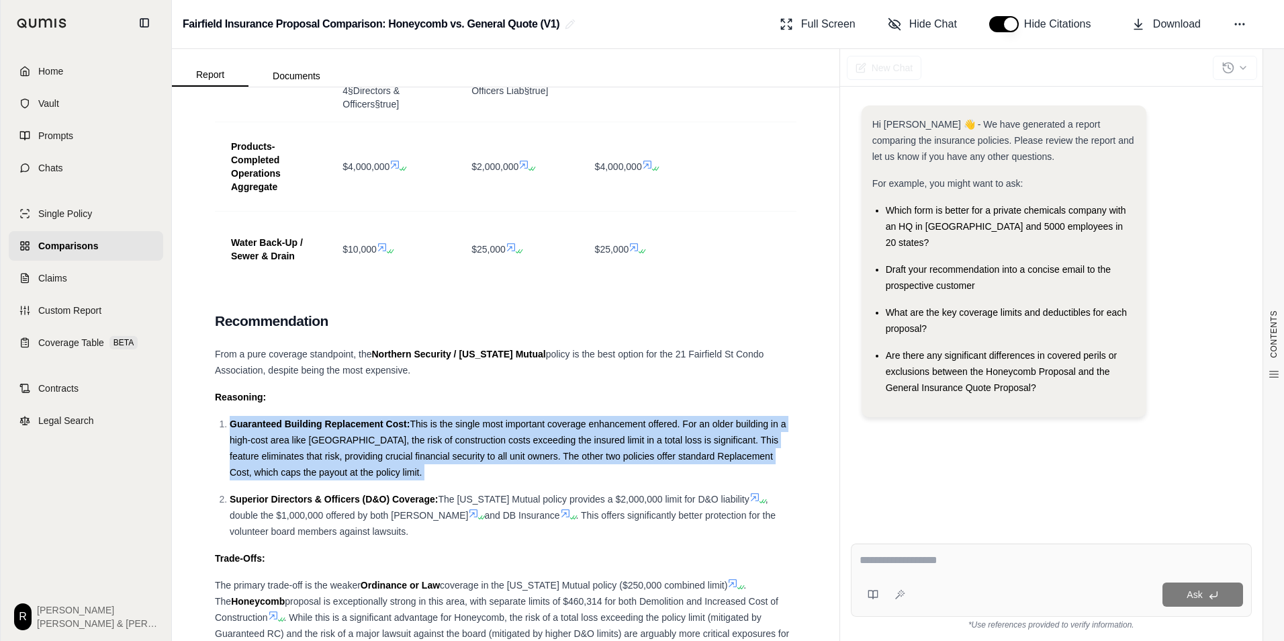
click at [589, 421] on span "This is the single most important coverage enhancement offered. For an older bu…" at bounding box center [508, 447] width 556 height 59
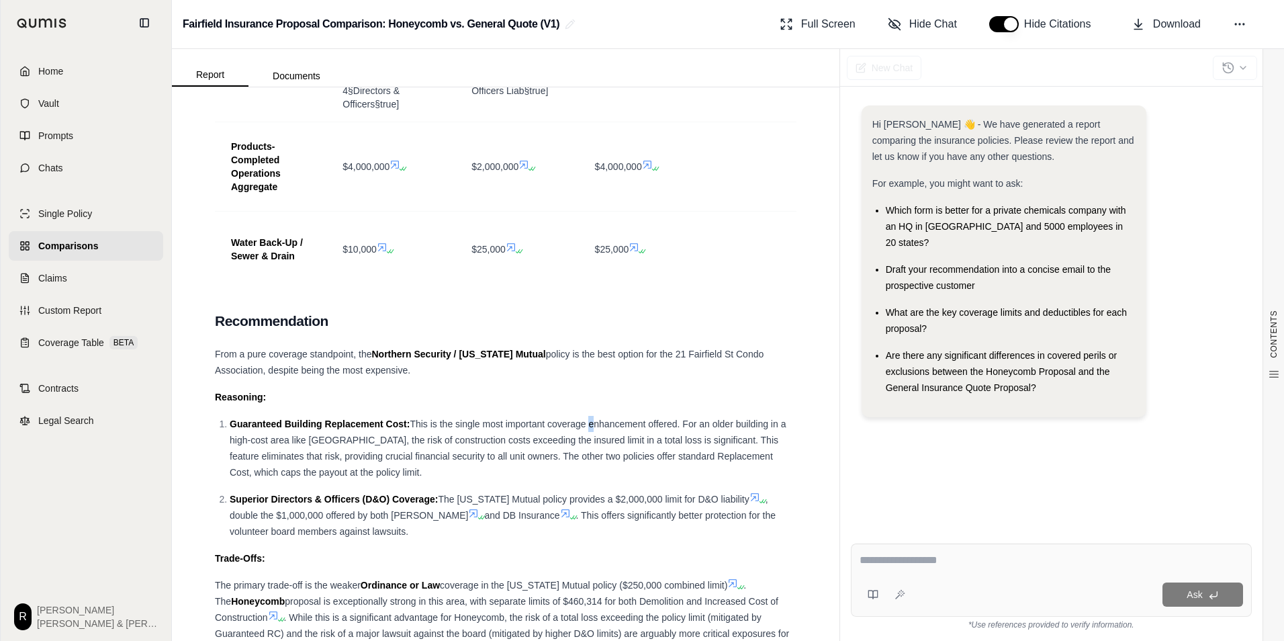
click at [589, 423] on span "This is the single most important coverage enhancement offered. For an older bu…" at bounding box center [508, 447] width 556 height 59
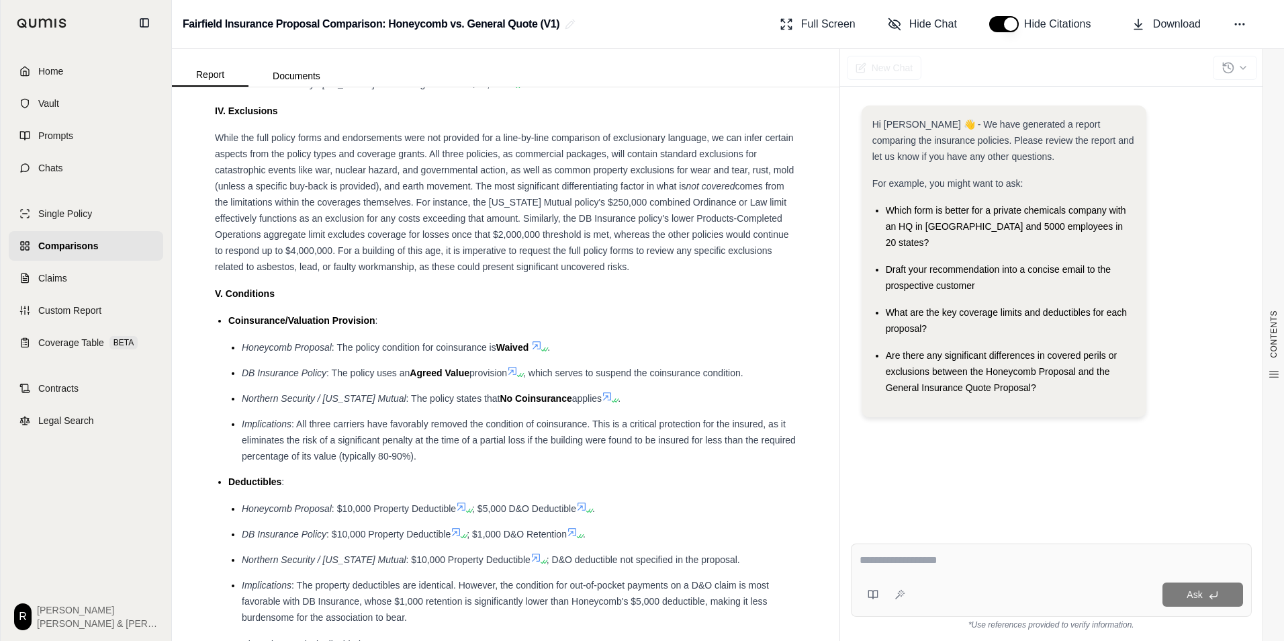
scroll to position [3936, 0]
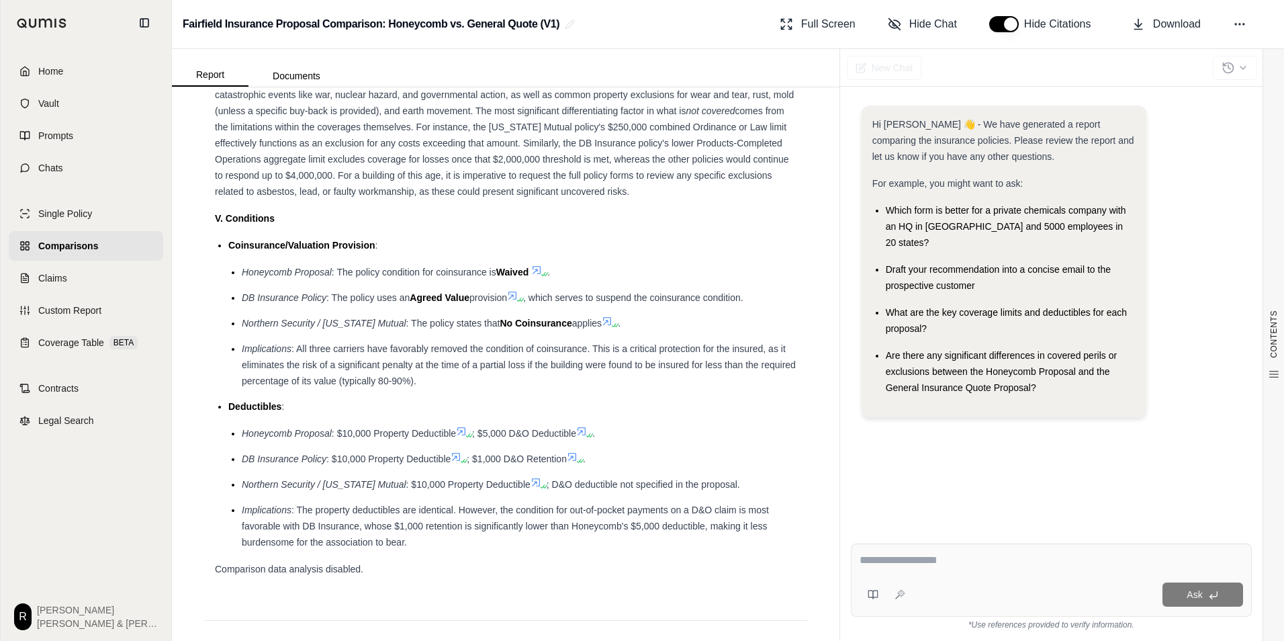
click at [957, 569] on div at bounding box center [1052, 562] width 384 height 21
click at [908, 560] on textarea at bounding box center [1052, 560] width 384 height 16
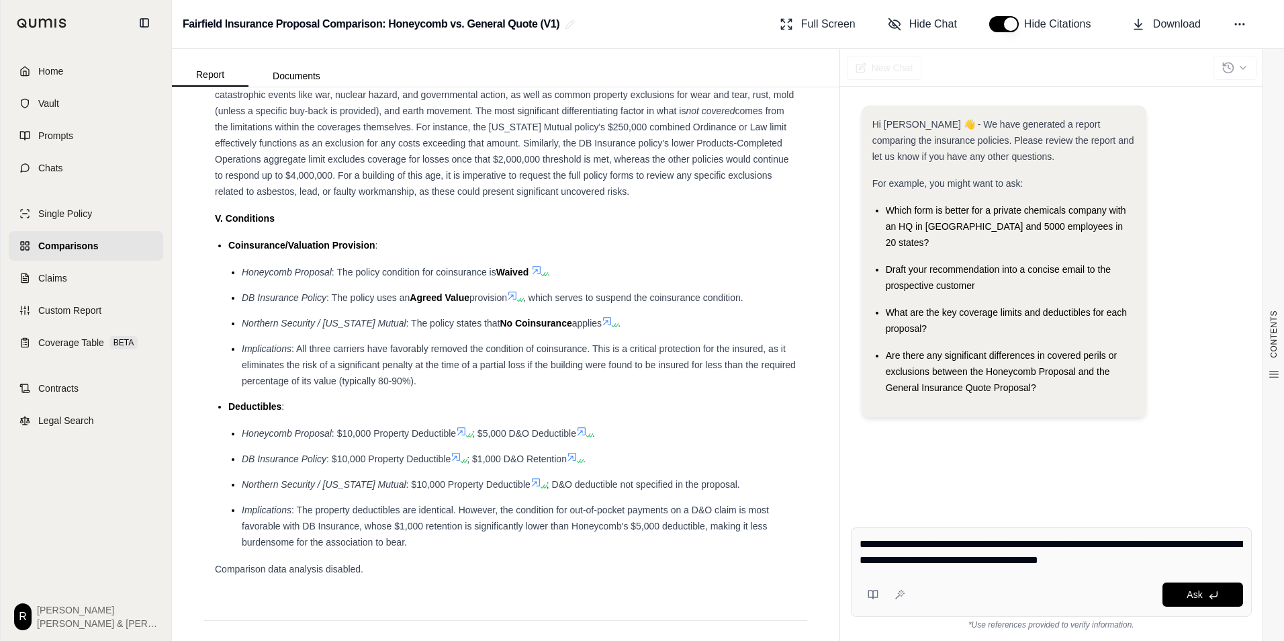
type textarea "**********"
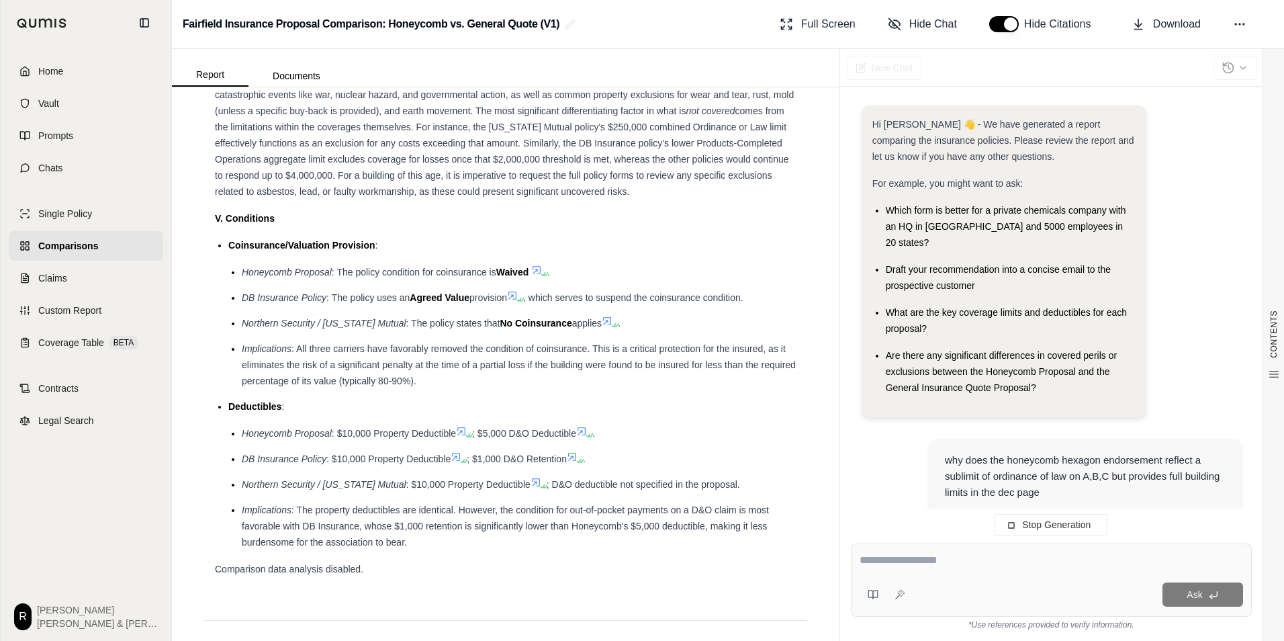
scroll to position [78, 0]
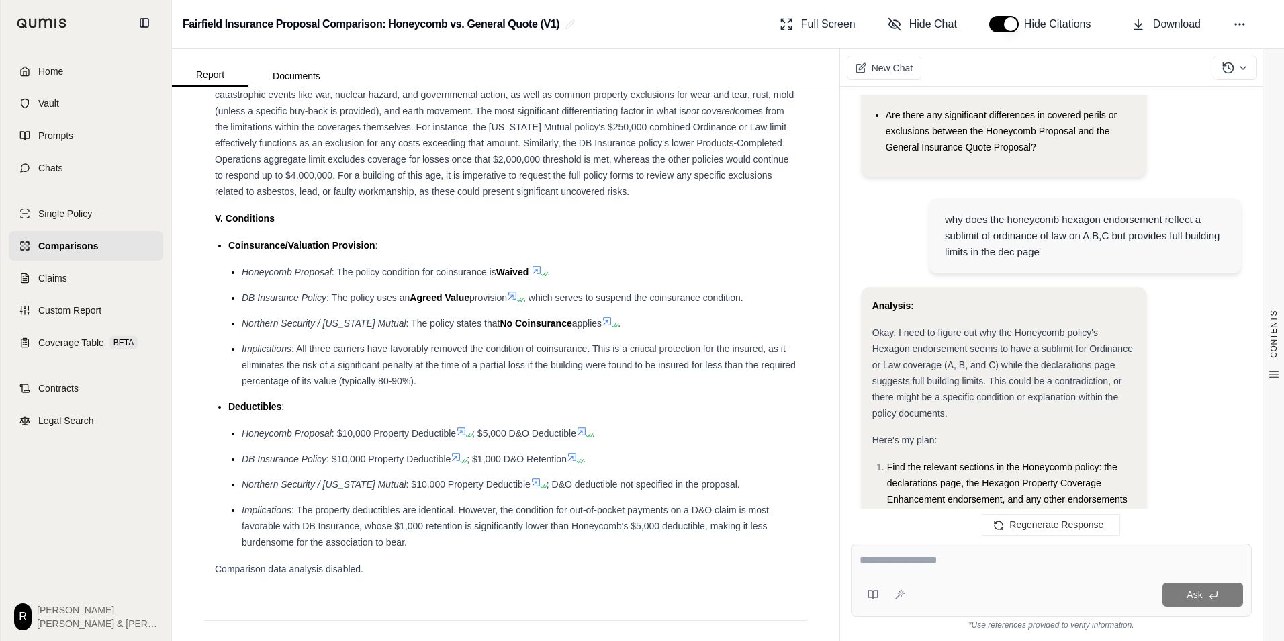
scroll to position [242, 0]
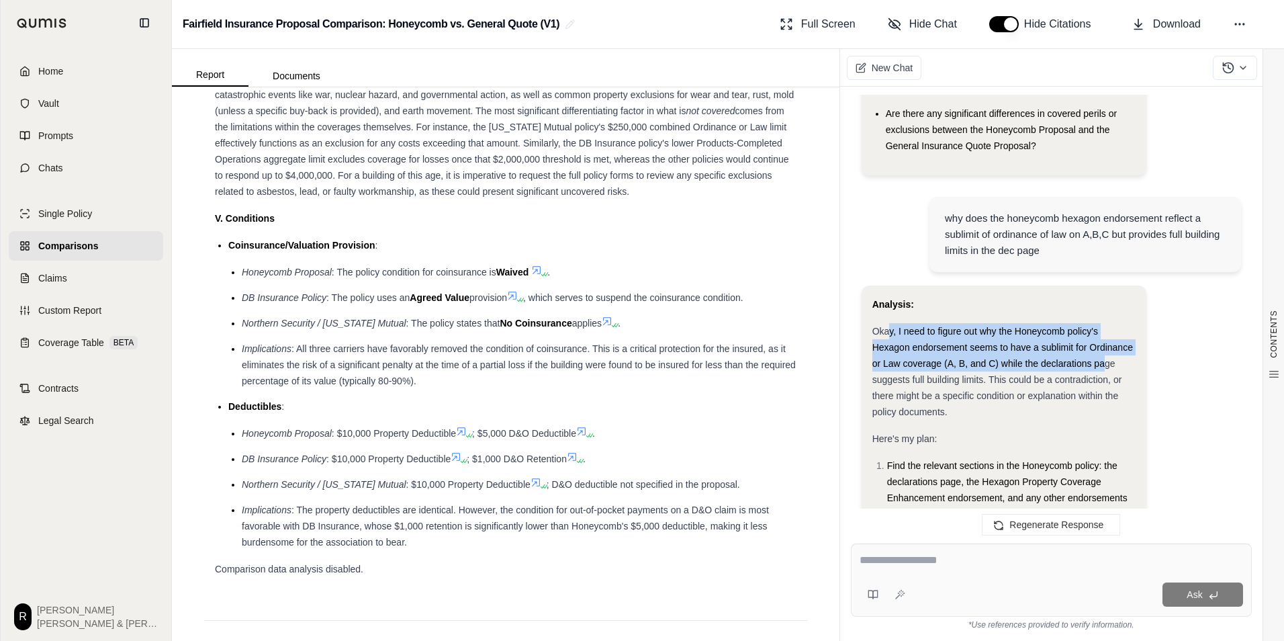
drag, startPoint x: 897, startPoint y: 316, endPoint x: 1102, endPoint y: 349, distance: 208.3
click at [1102, 349] on span "Okay, I need to figure out why the Honeycomb policy's Hexagon endorsement seems…" at bounding box center [1003, 371] width 261 height 91
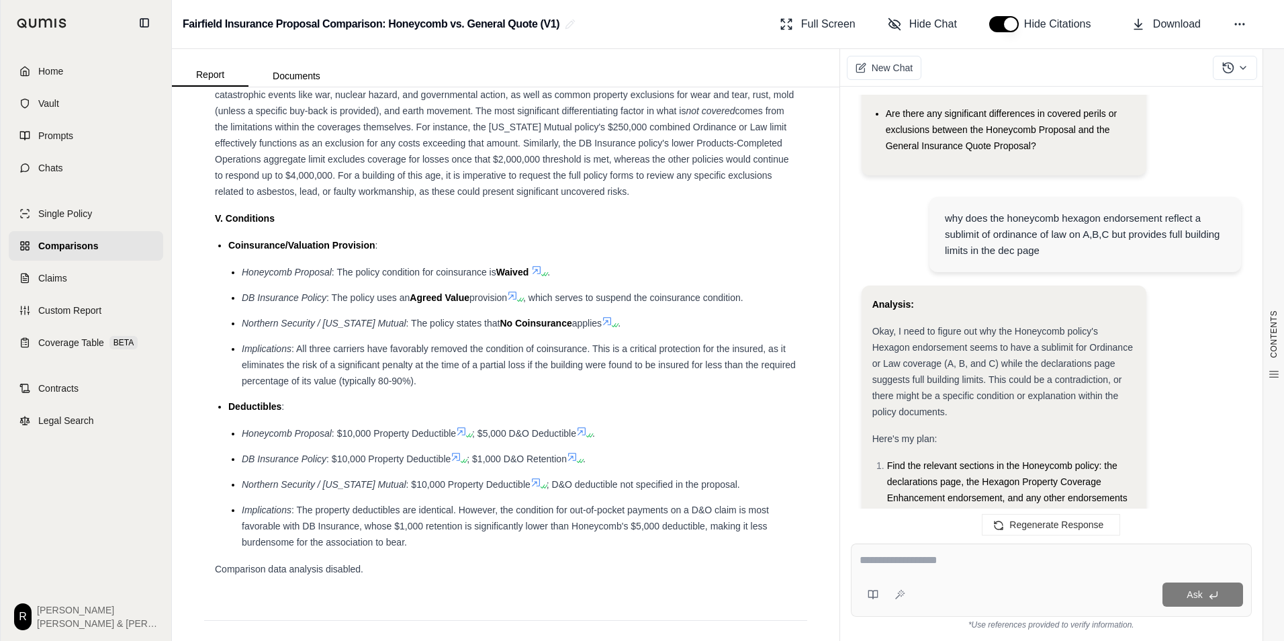
click at [899, 362] on span "Okay, I need to figure out why the Honeycomb policy's Hexagon endorsement seems…" at bounding box center [1003, 371] width 261 height 91
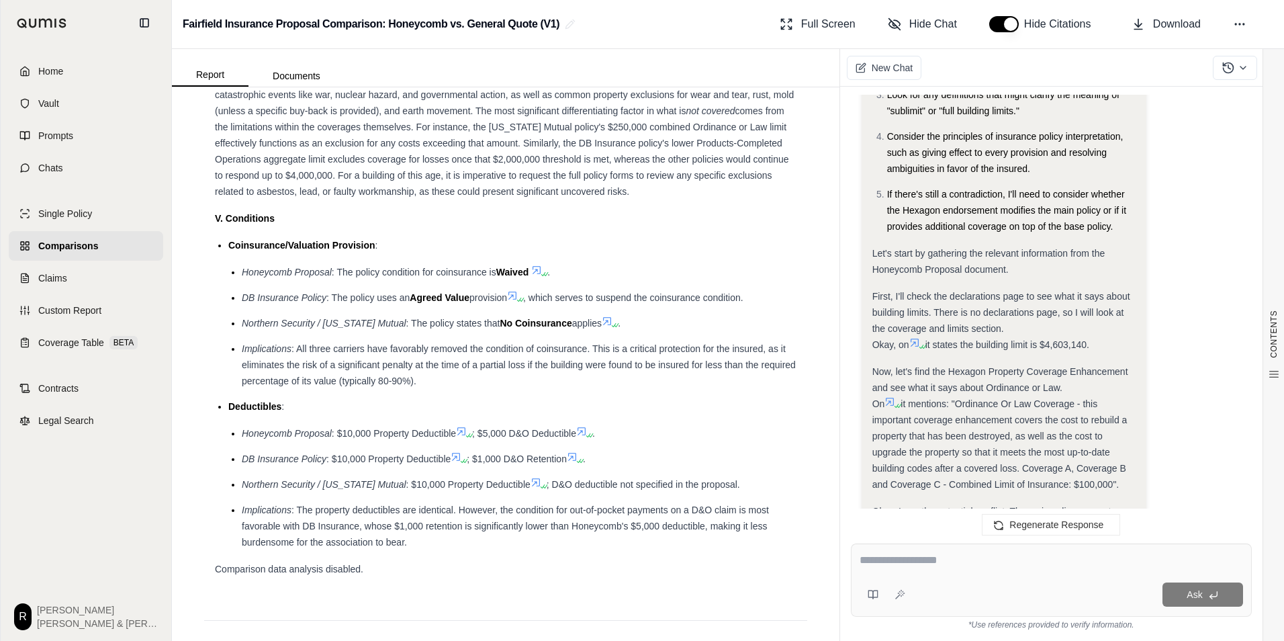
scroll to position [712, 0]
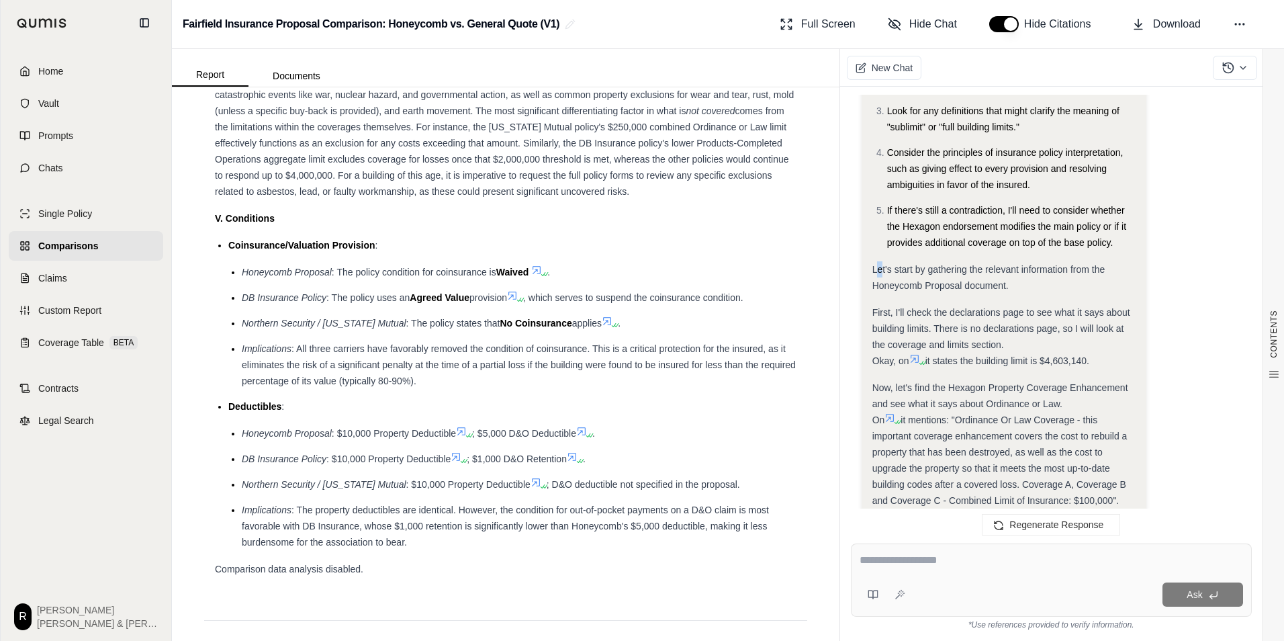
drag, startPoint x: 877, startPoint y: 247, endPoint x: 883, endPoint y: 250, distance: 6.9
click at [883, 261] on div "Let's start by gathering the relevant information from the Honeycomb Proposal d…" at bounding box center [1004, 277] width 263 height 32
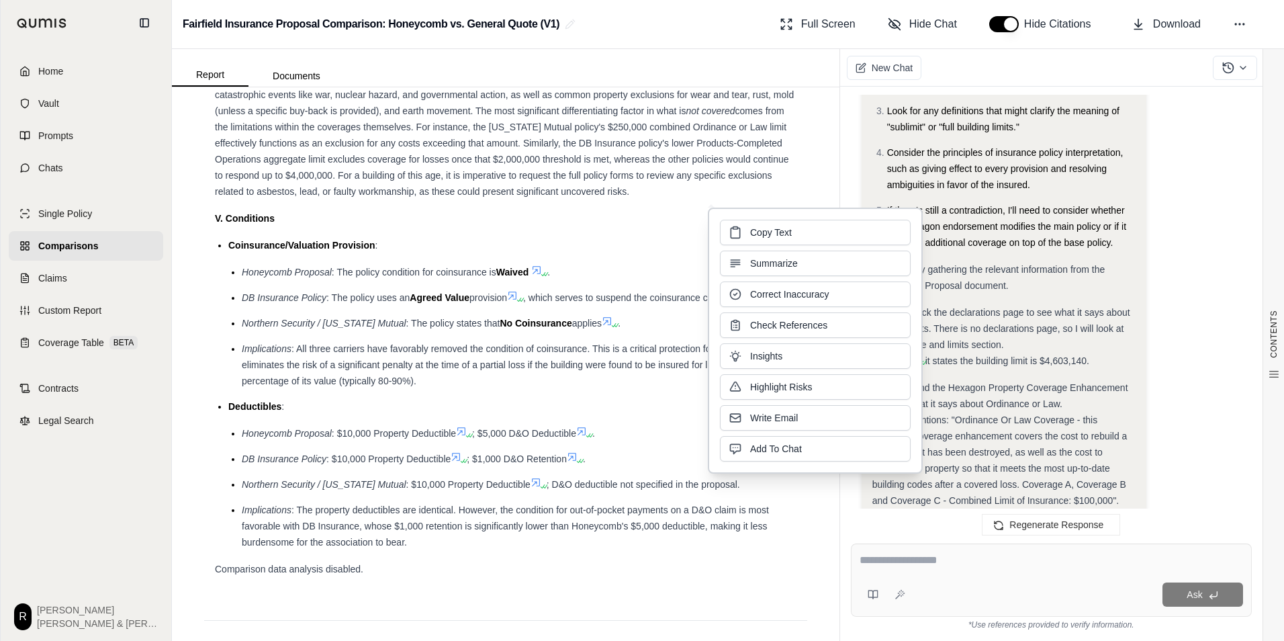
drag, startPoint x: 883, startPoint y: 250, endPoint x: 933, endPoint y: 300, distance: 70.8
click at [933, 307] on span "First, I'll check the declarations page to see what it says about building limi…" at bounding box center [1002, 328] width 258 height 43
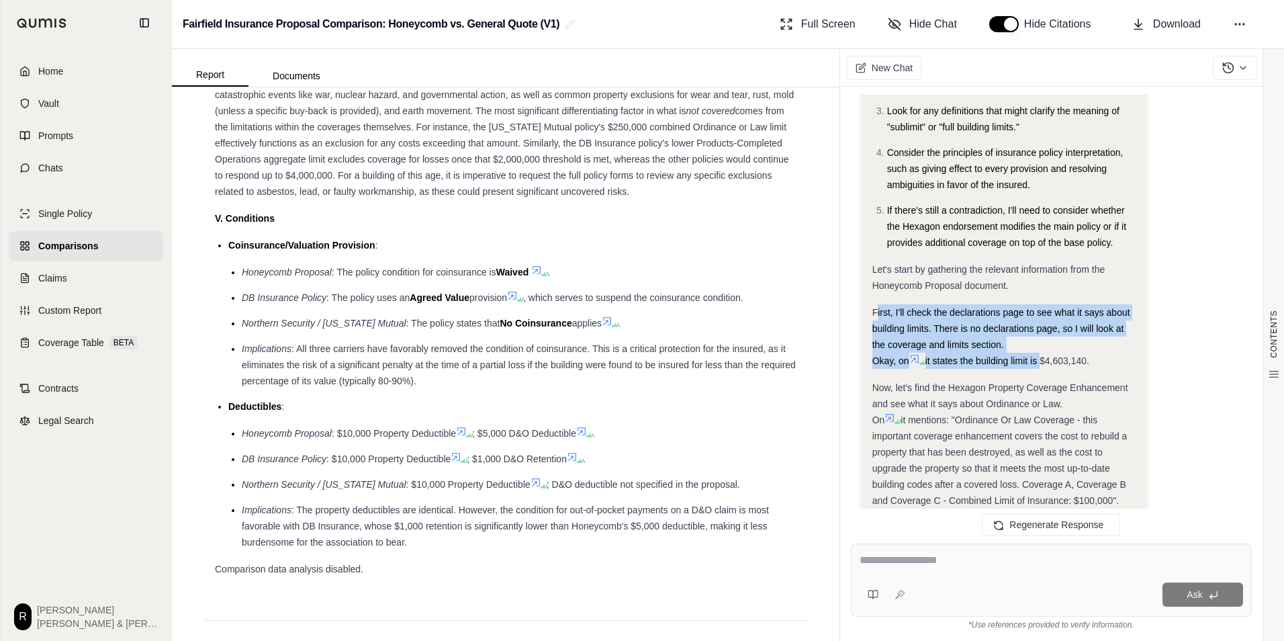
drag, startPoint x: 877, startPoint y: 298, endPoint x: 1042, endPoint y: 347, distance: 171.7
click at [1042, 347] on div "First, I'll check the declarations page to see what it says about building limi…" at bounding box center [1004, 336] width 263 height 64
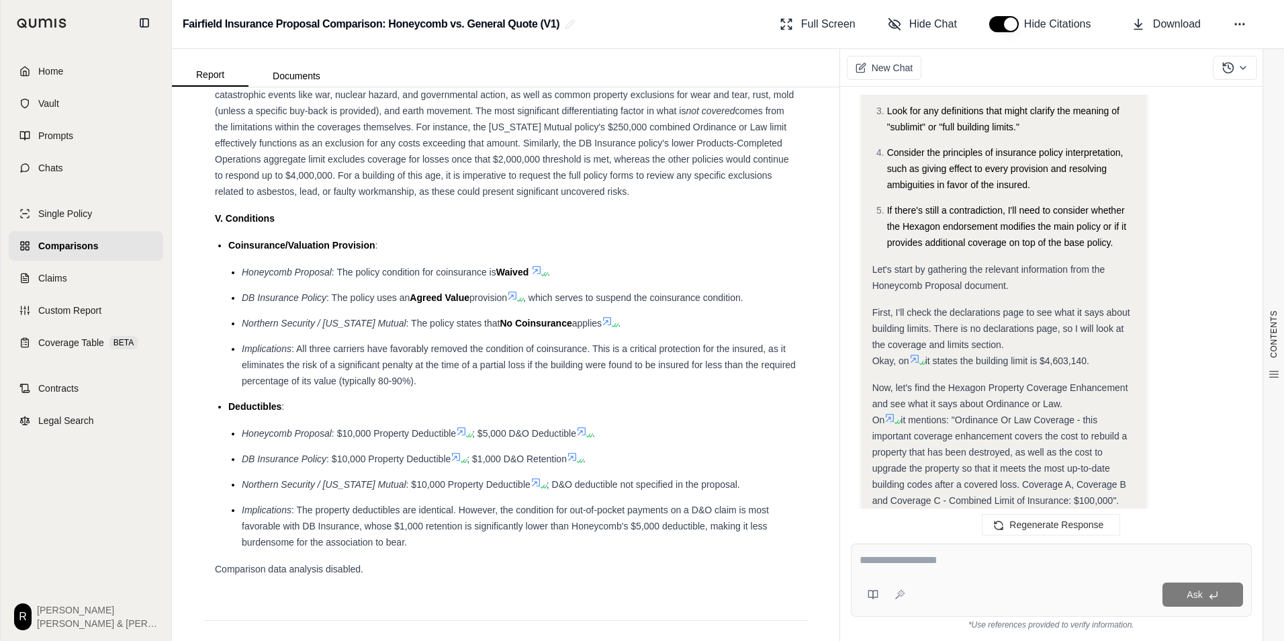
click at [1102, 394] on div "Now, let's find the Hexagon Property Coverage Enhancement and see what it says …" at bounding box center [1004, 444] width 263 height 129
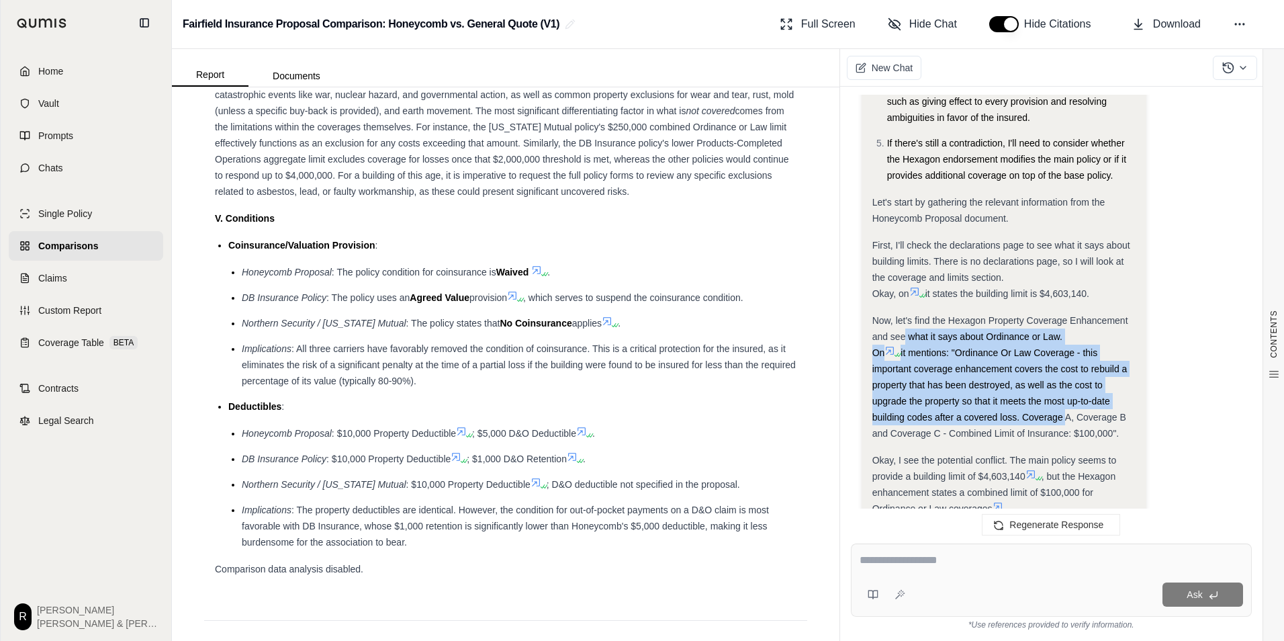
drag, startPoint x: 904, startPoint y: 322, endPoint x: 1064, endPoint y: 408, distance: 181.5
click at [1064, 408] on div "Now, let's find the Hexagon Property Coverage Enhancement and see what it says …" at bounding box center [1004, 376] width 263 height 129
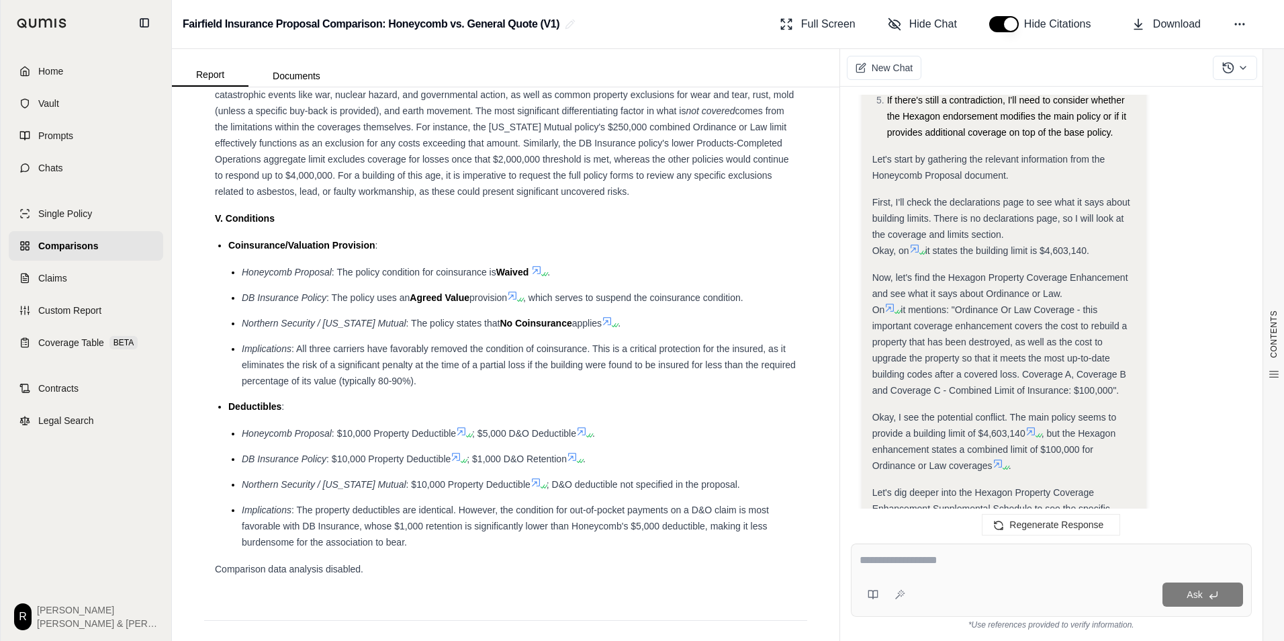
scroll to position [846, 0]
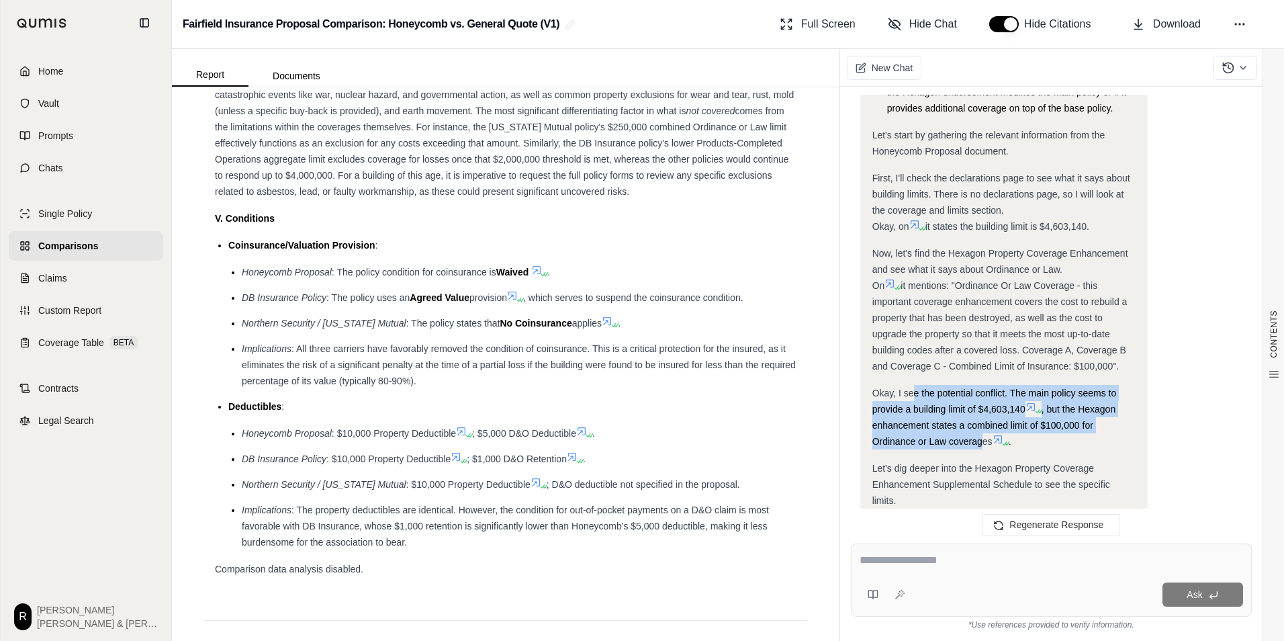
drag, startPoint x: 912, startPoint y: 383, endPoint x: 981, endPoint y: 425, distance: 80.5
click at [981, 425] on div "Okay, I see the potential conflict. The main policy seems to provide a building…" at bounding box center [1004, 417] width 263 height 64
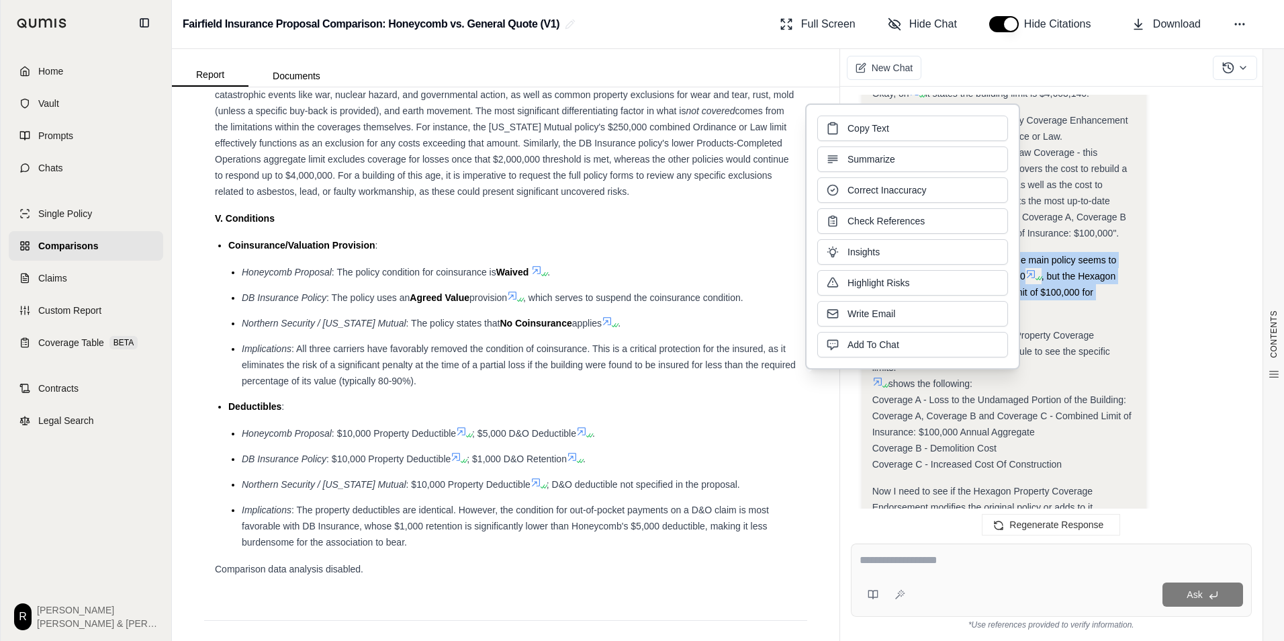
scroll to position [981, 0]
click at [975, 441] on span "Coverage B - Demolition Cost" at bounding box center [935, 446] width 124 height 11
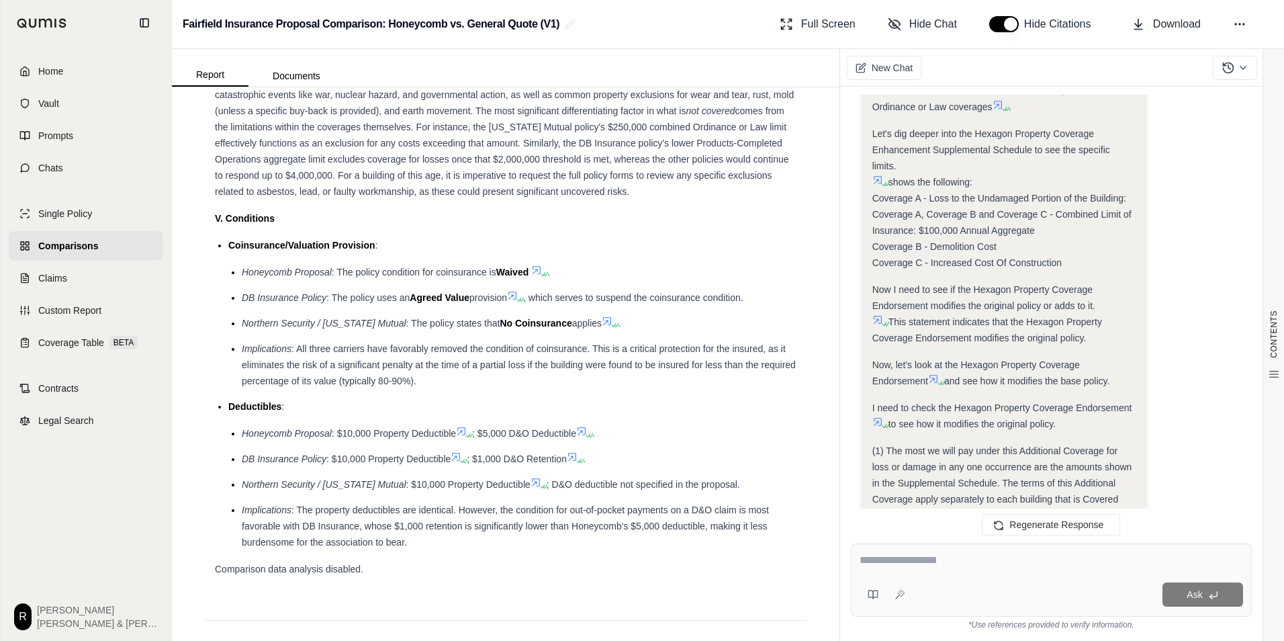
scroll to position [1182, 0]
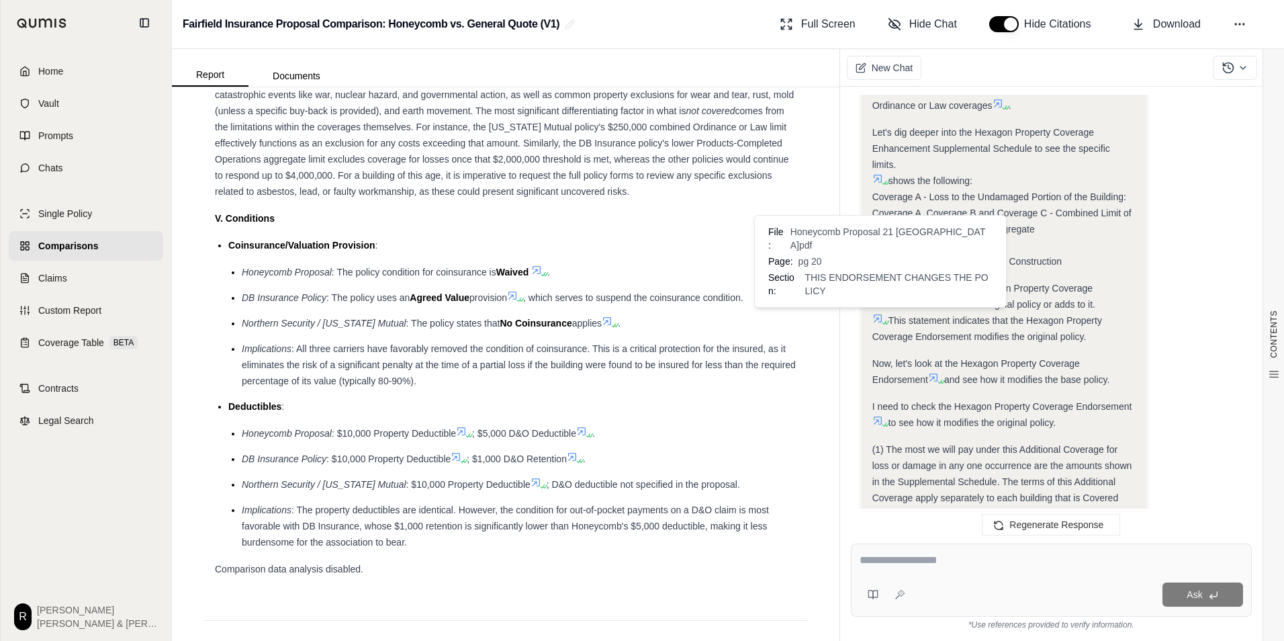
click at [883, 318] on icon at bounding box center [887, 322] width 8 height 8
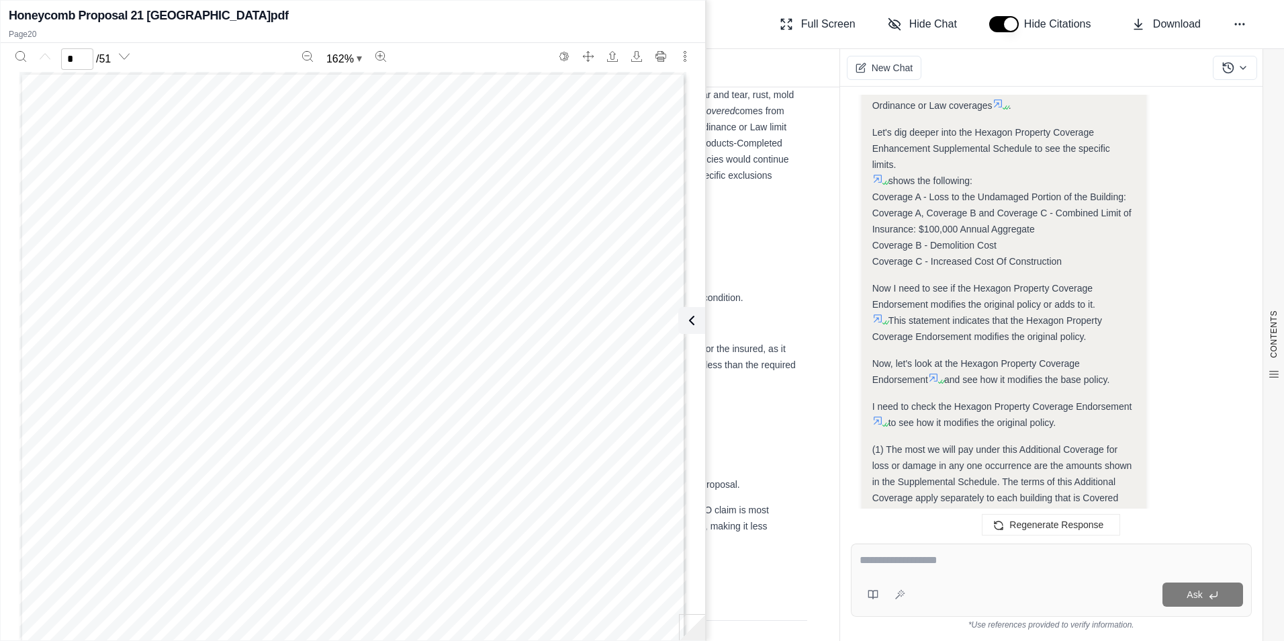
scroll to position [0, 0]
type input "**"
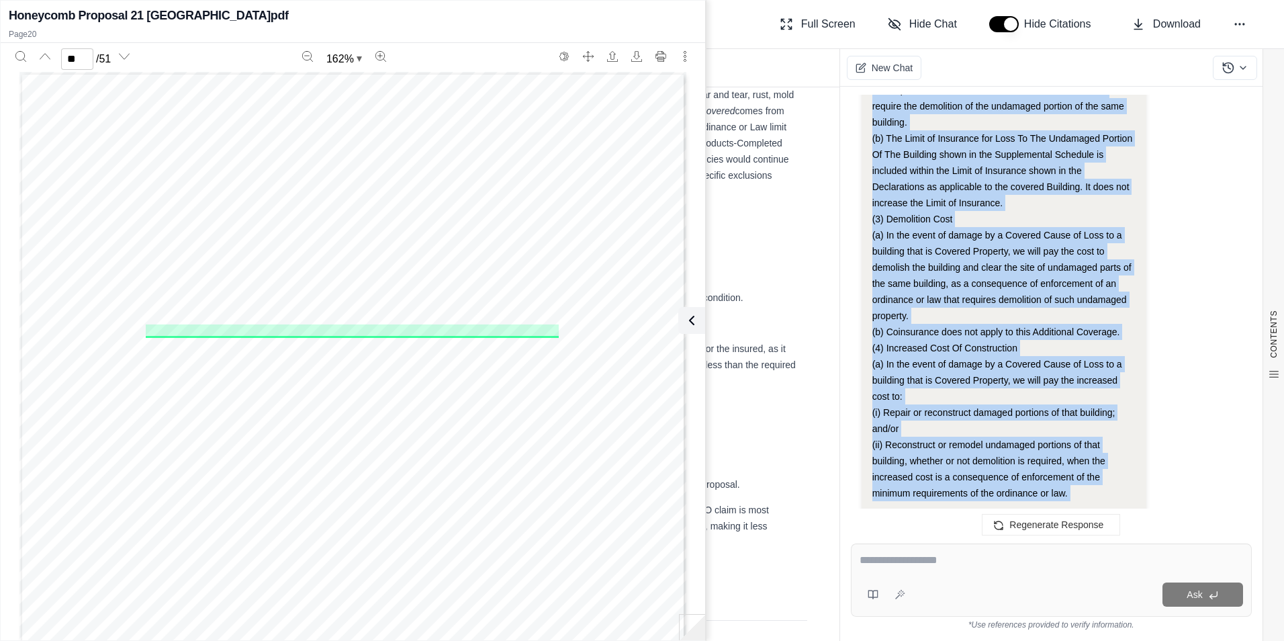
scroll to position [1787, 0]
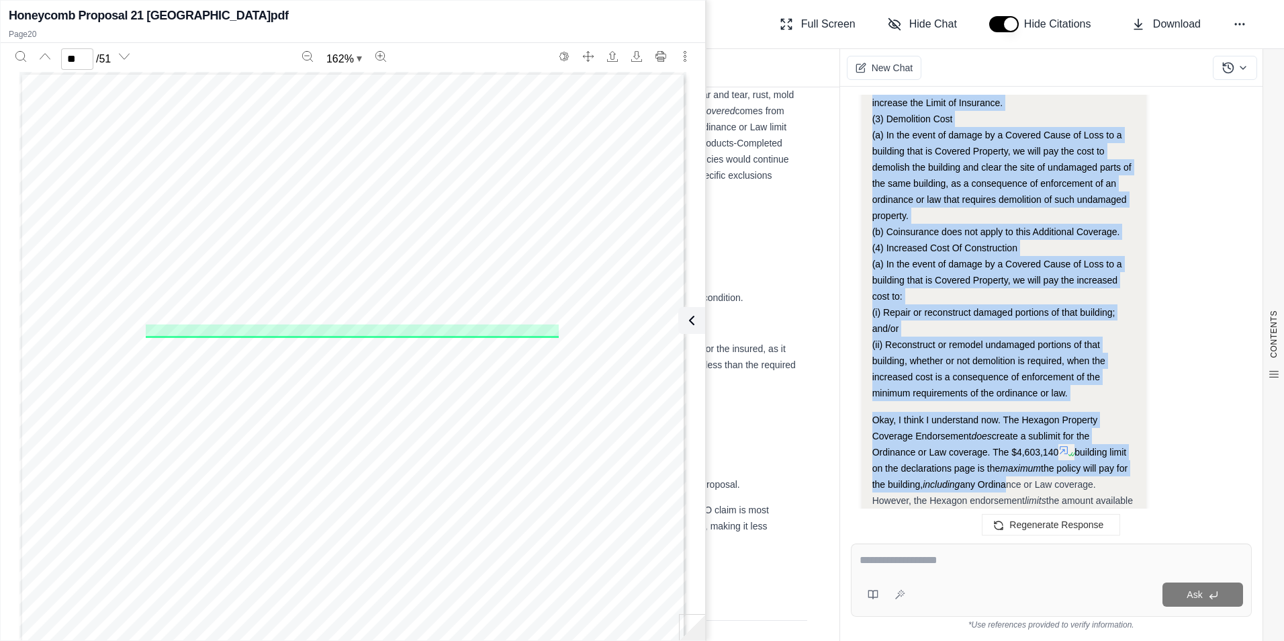
drag, startPoint x: 894, startPoint y: 301, endPoint x: 1006, endPoint y: 466, distance: 198.8
click at [1006, 479] on span "any Ordinance or Law coverage. However, the Hexagon endorsement" at bounding box center [985, 492] width 224 height 27
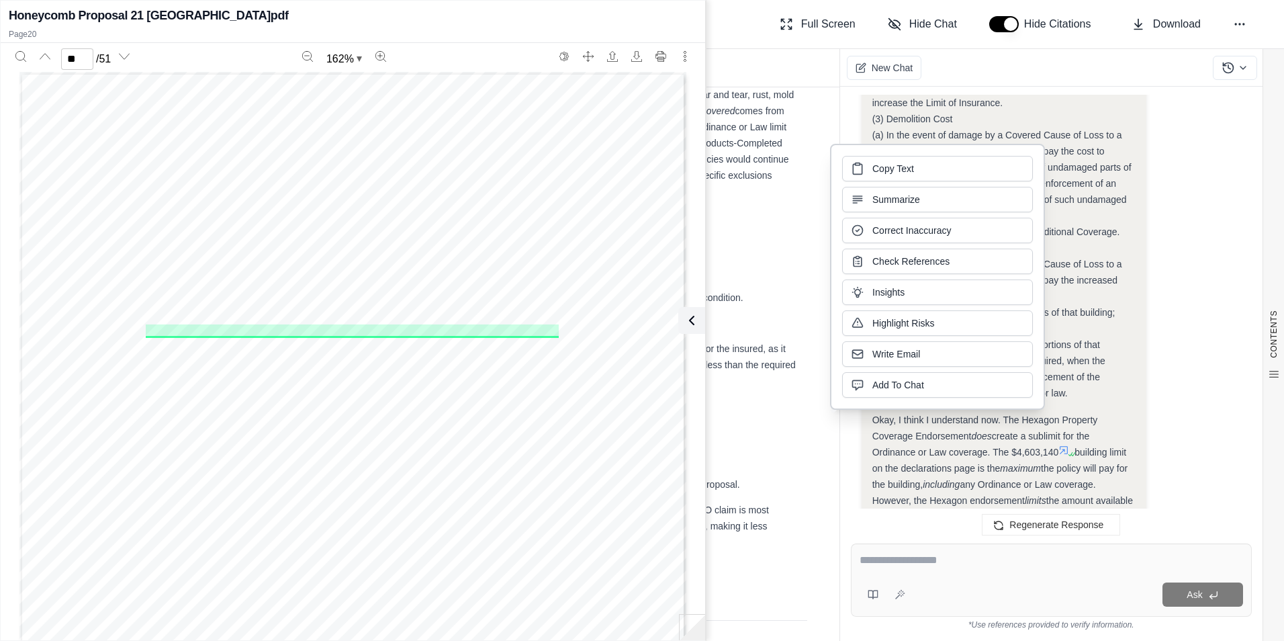
click at [991, 447] on span "building limit on the declarations page is the" at bounding box center [1000, 460] width 255 height 27
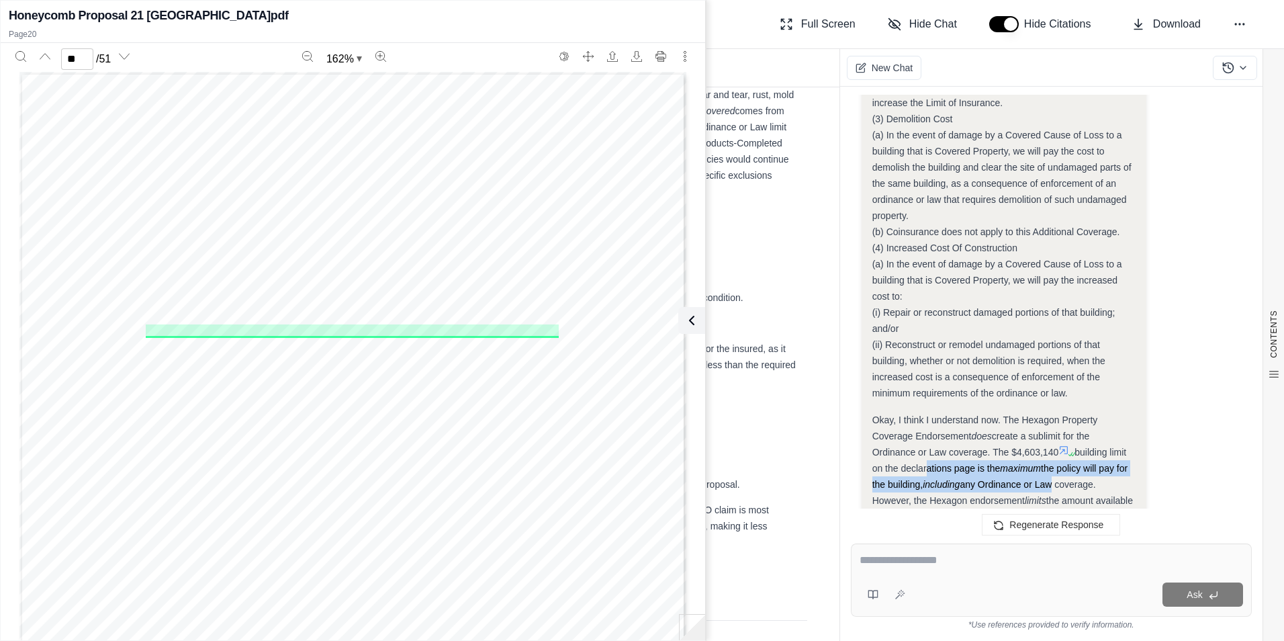
scroll to position [1854, 0]
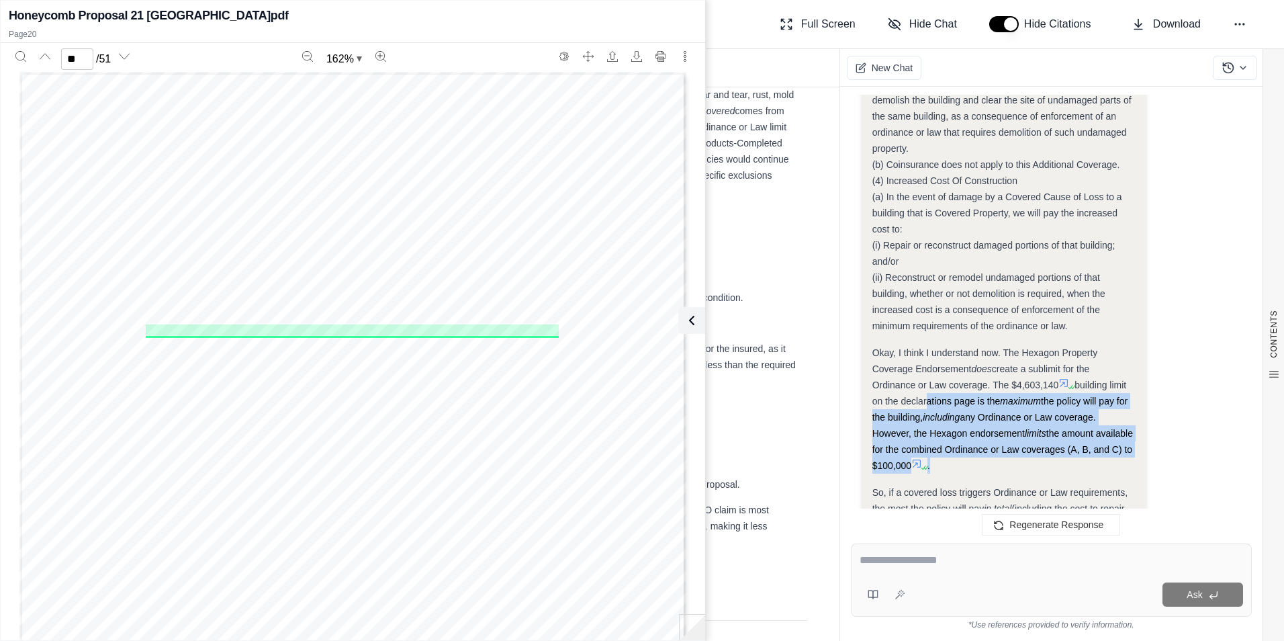
drag, startPoint x: 924, startPoint y: 454, endPoint x: 1065, endPoint y: 456, distance: 141.1
click at [1065, 456] on div "Okay, I think I understand now. The Hexagon Property Coverage Endorsement does …" at bounding box center [1004, 409] width 263 height 129
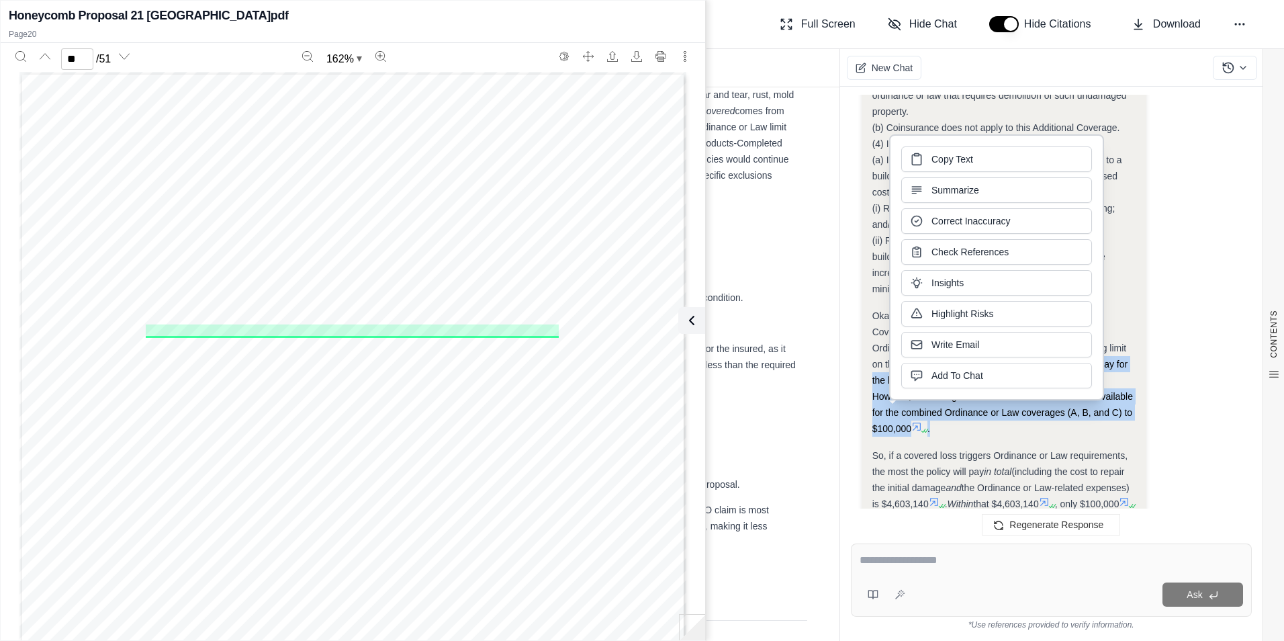
scroll to position [1921, 0]
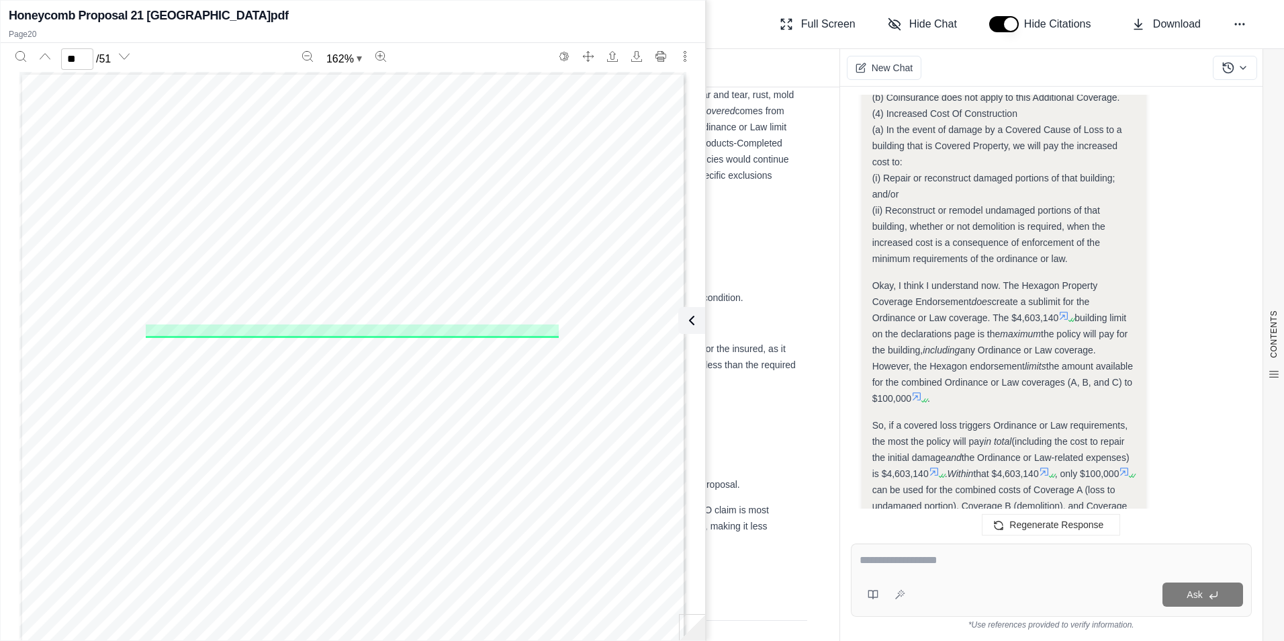
click at [972, 423] on span "So, if a covered loss triggers Ordinance or Law requirements, the most the poli…" at bounding box center [1001, 433] width 256 height 27
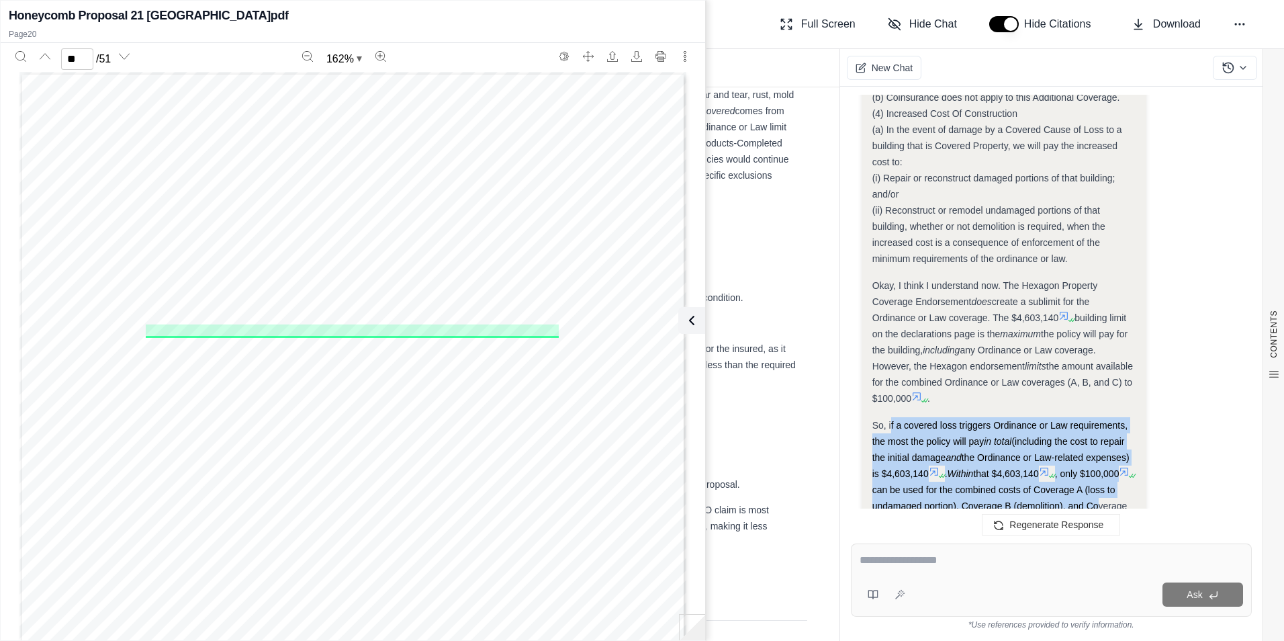
drag, startPoint x: 891, startPoint y: 412, endPoint x: 1092, endPoint y: 488, distance: 214.7
click at [1092, 488] on div "So, if a covered loss triggers Ordinance or Law requirements, the most the poli…" at bounding box center [1004, 473] width 263 height 113
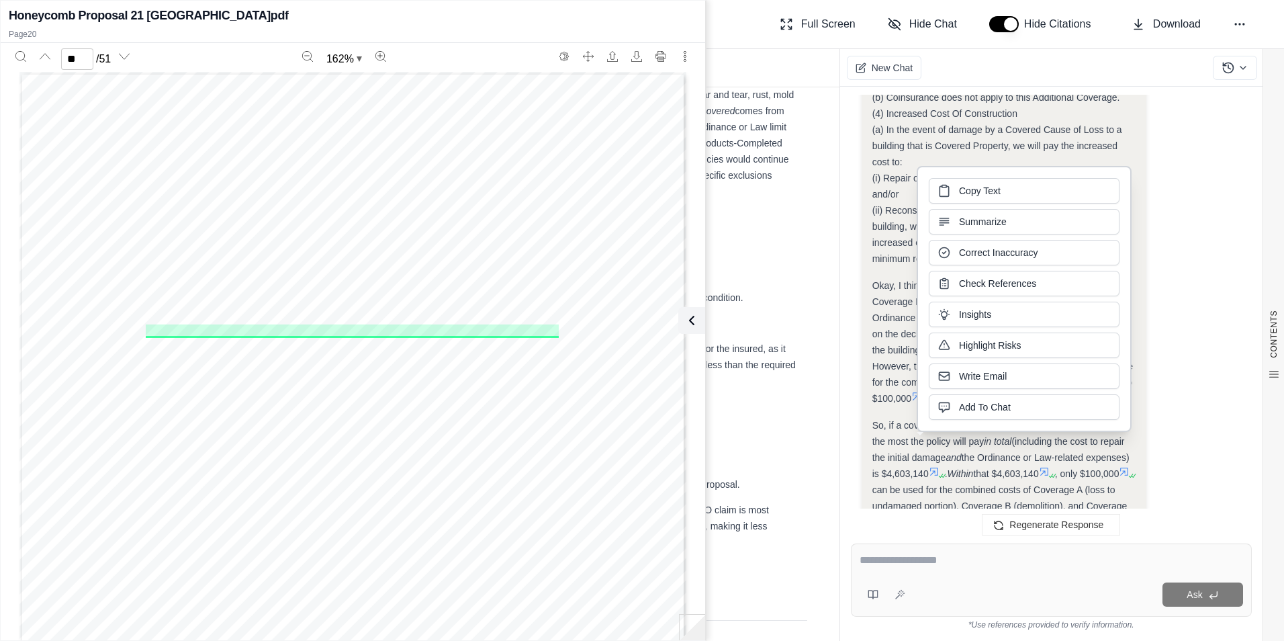
click at [760, 306] on li "DB Insurance Policy : The policy uses an Agreed Value provision , which serves …" at bounding box center [519, 298] width 555 height 16
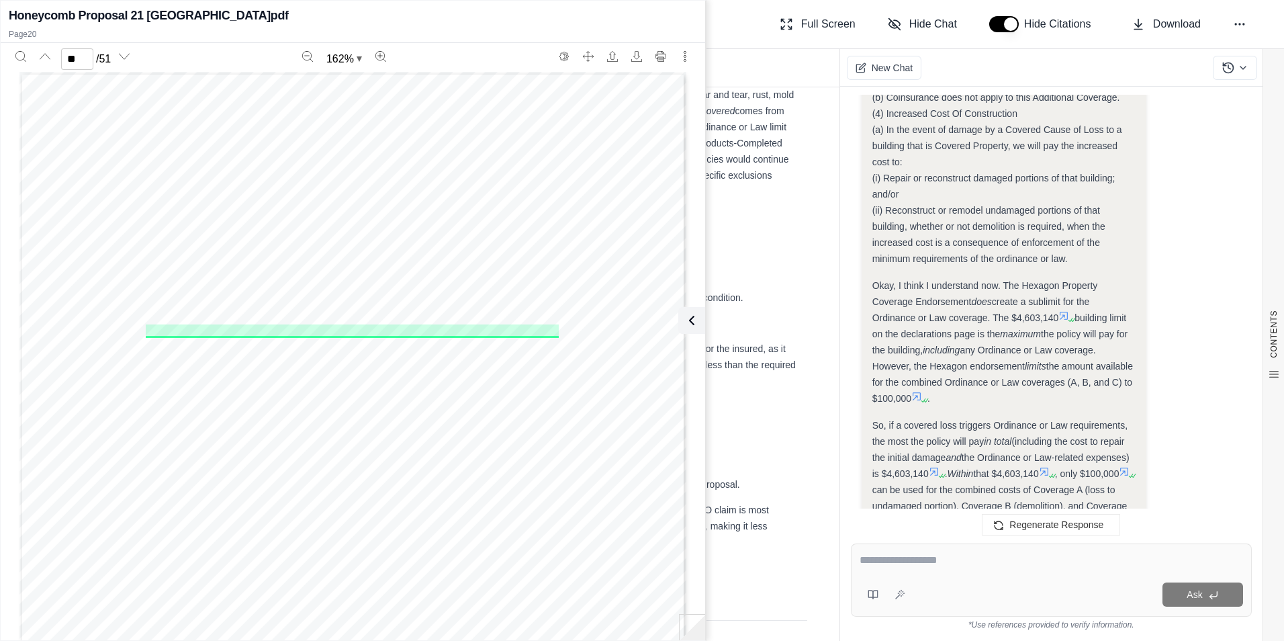
click at [783, 253] on div "Coinsurance/Valuation Provision :" at bounding box center [512, 245] width 568 height 16
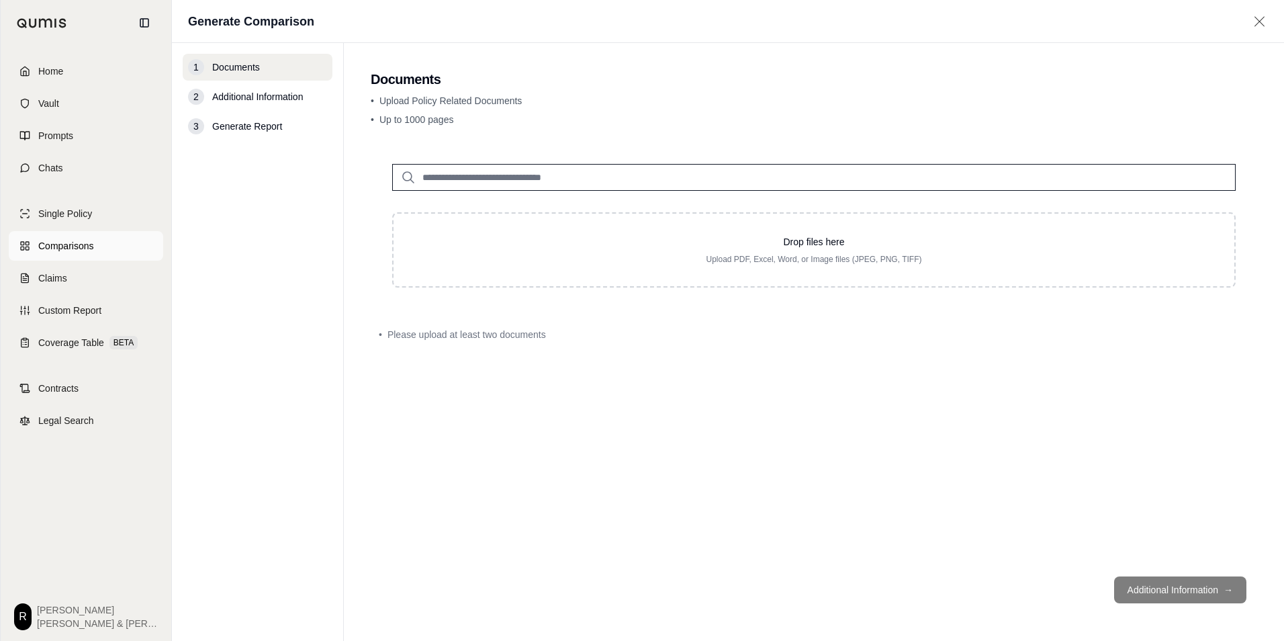
click at [63, 240] on span "Comparisons" at bounding box center [65, 245] width 55 height 13
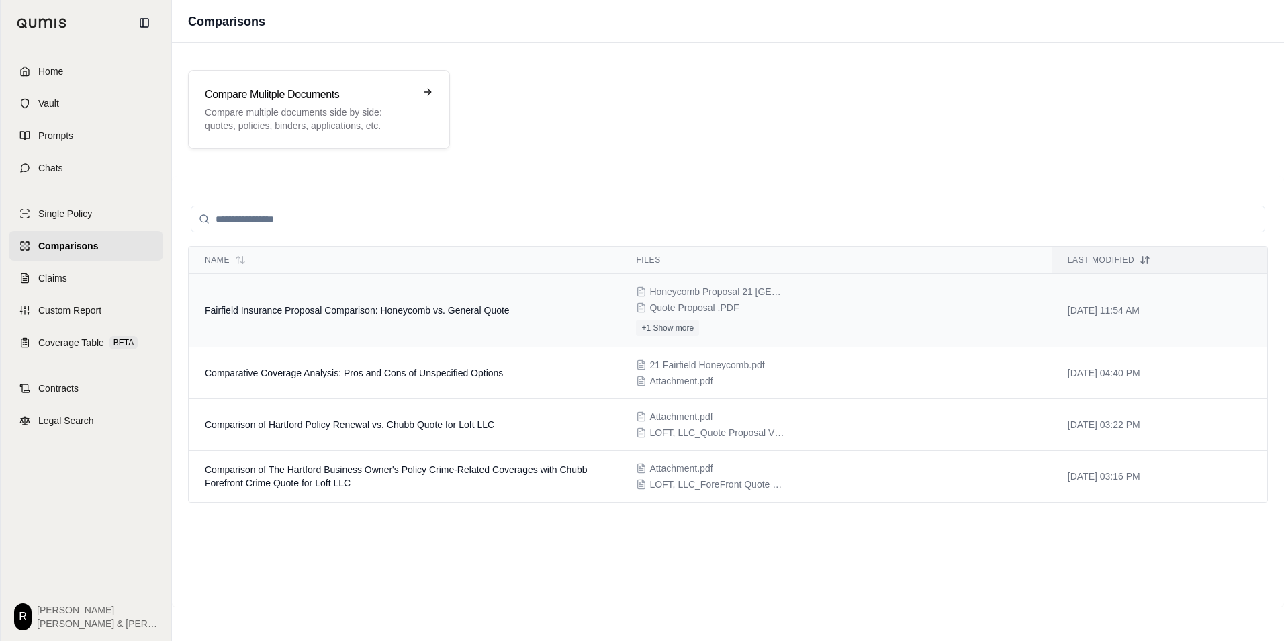
click at [502, 310] on span "Fairfield Insurance Proposal Comparison: Honeycomb vs. General Quote" at bounding box center [357, 310] width 305 height 11
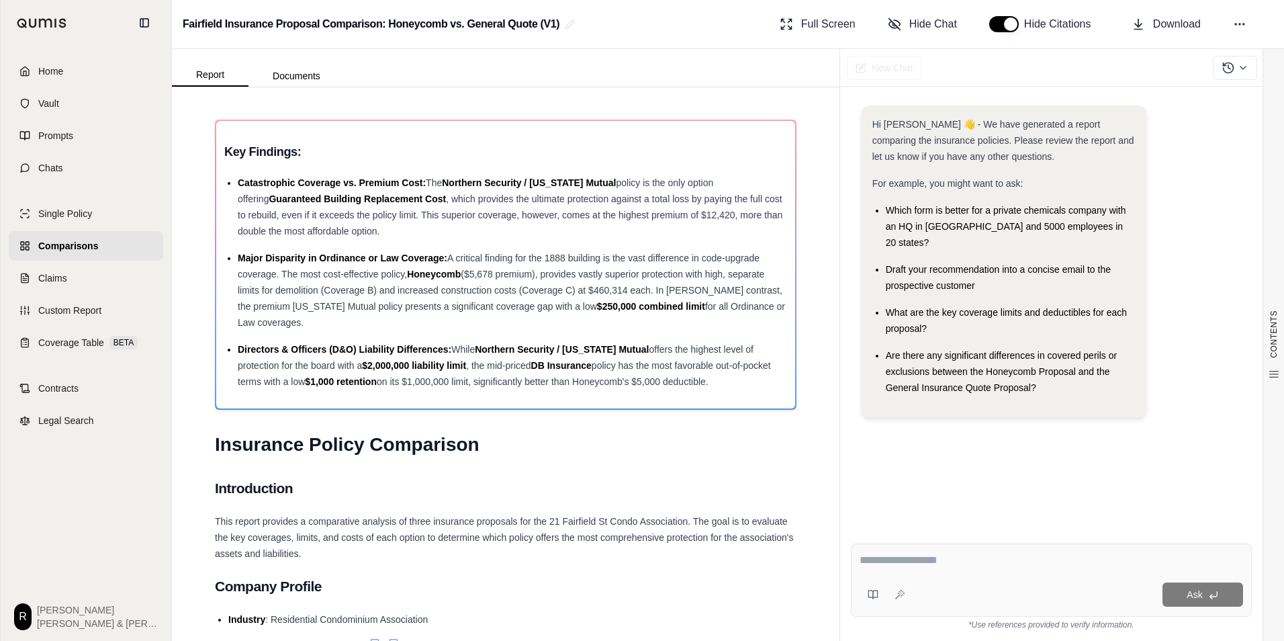
drag, startPoint x: 949, startPoint y: 574, endPoint x: 946, endPoint y: 564, distance: 9.8
click at [946, 571] on div "Ask" at bounding box center [1051, 579] width 401 height 73
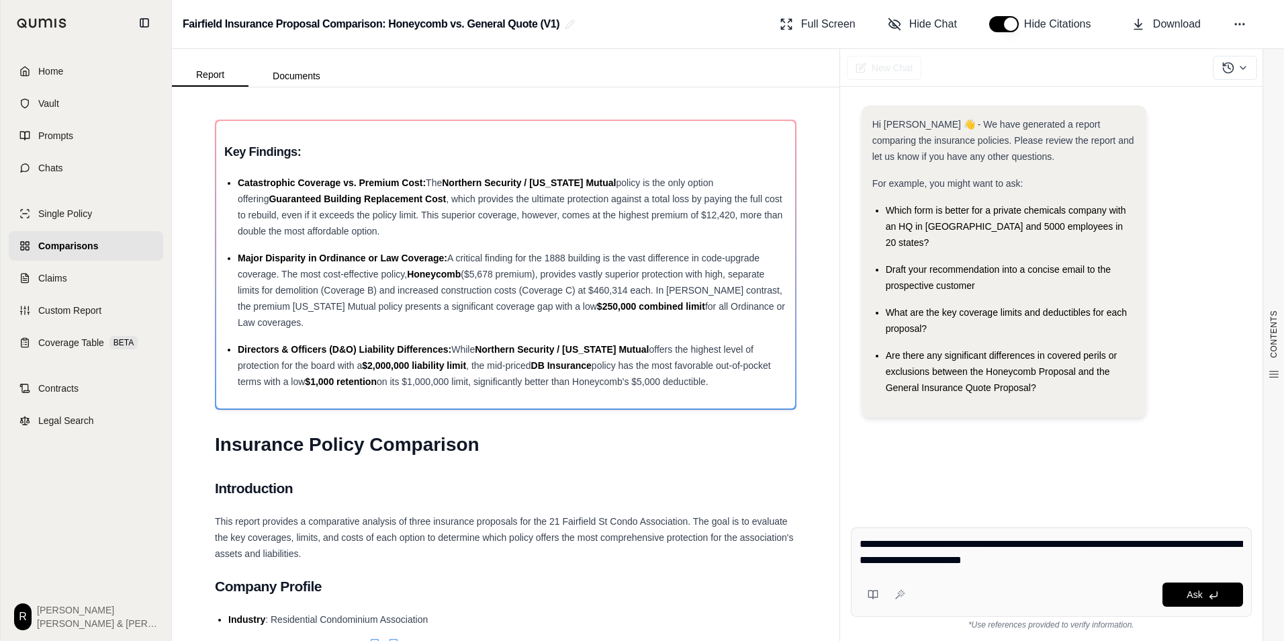
type textarea "**********"
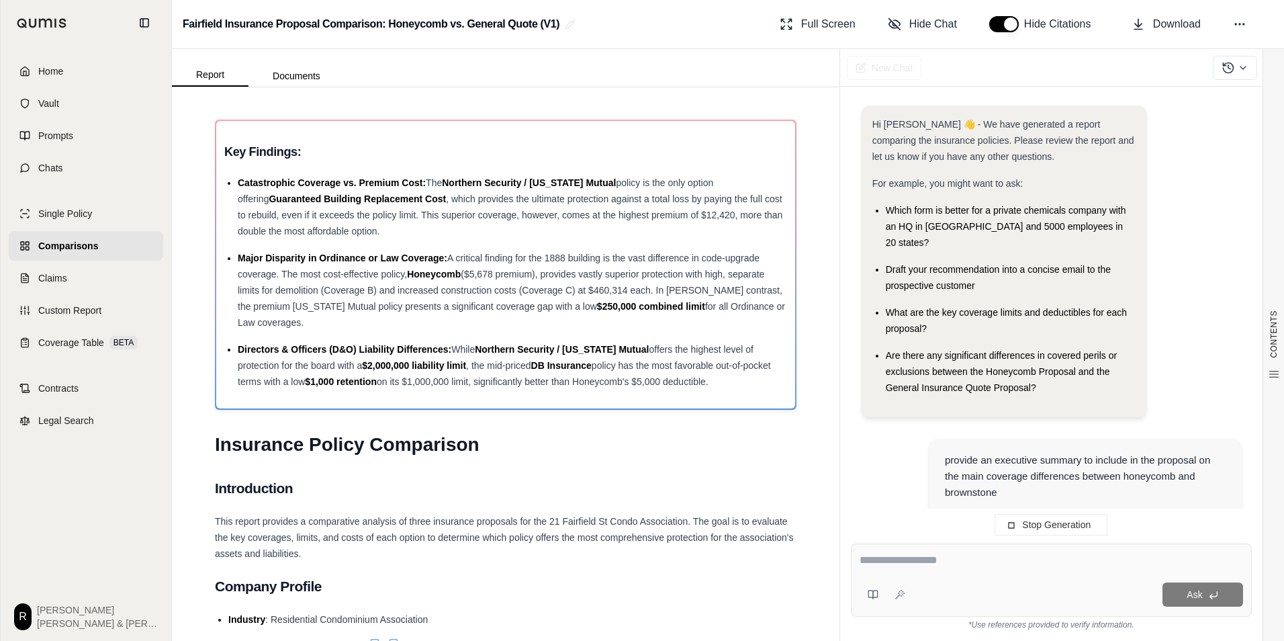
scroll to position [78, 0]
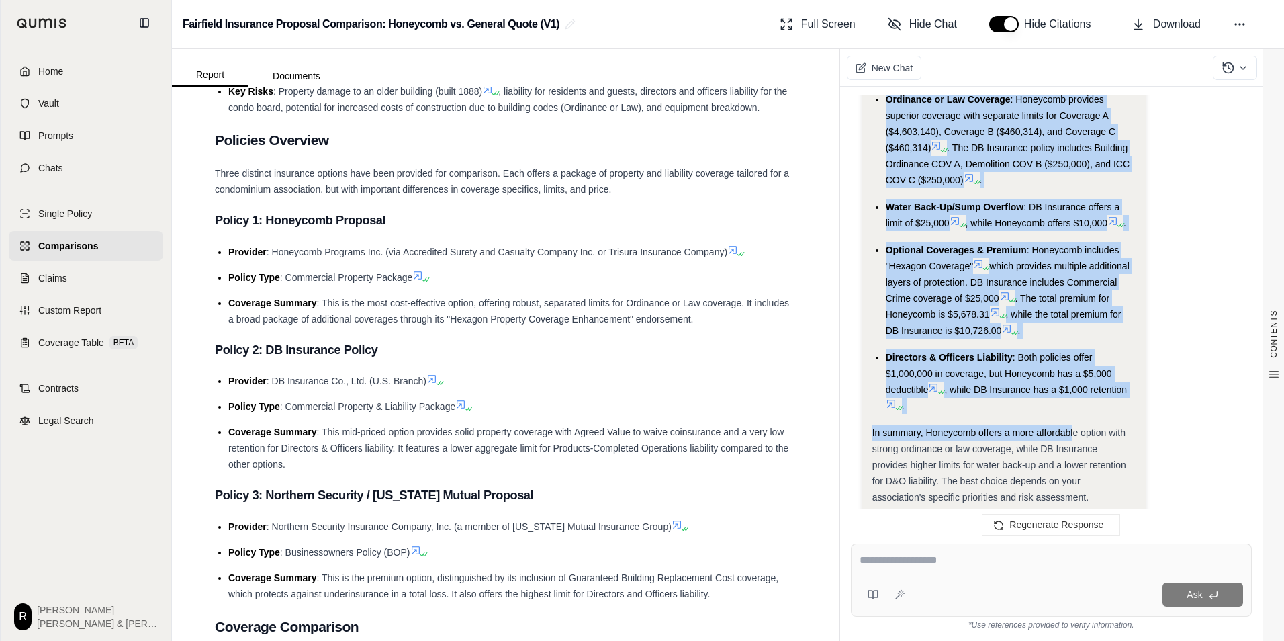
scroll to position [1425, 0]
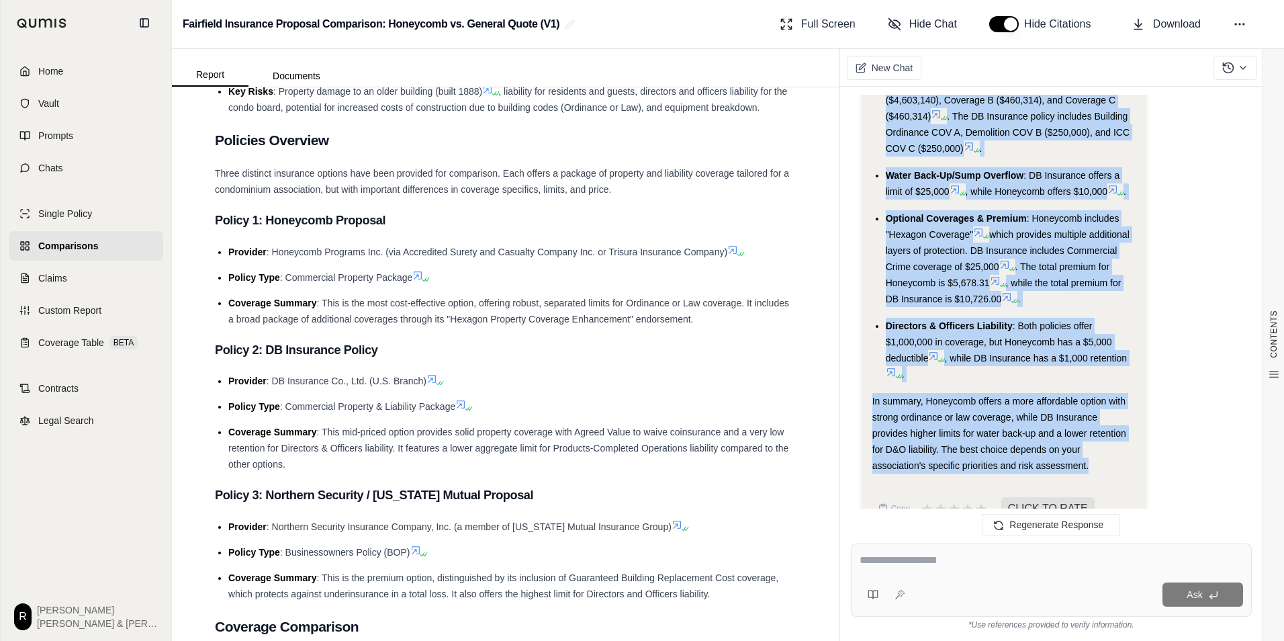
drag, startPoint x: 874, startPoint y: 211, endPoint x: 1090, endPoint y: 431, distance: 308.3
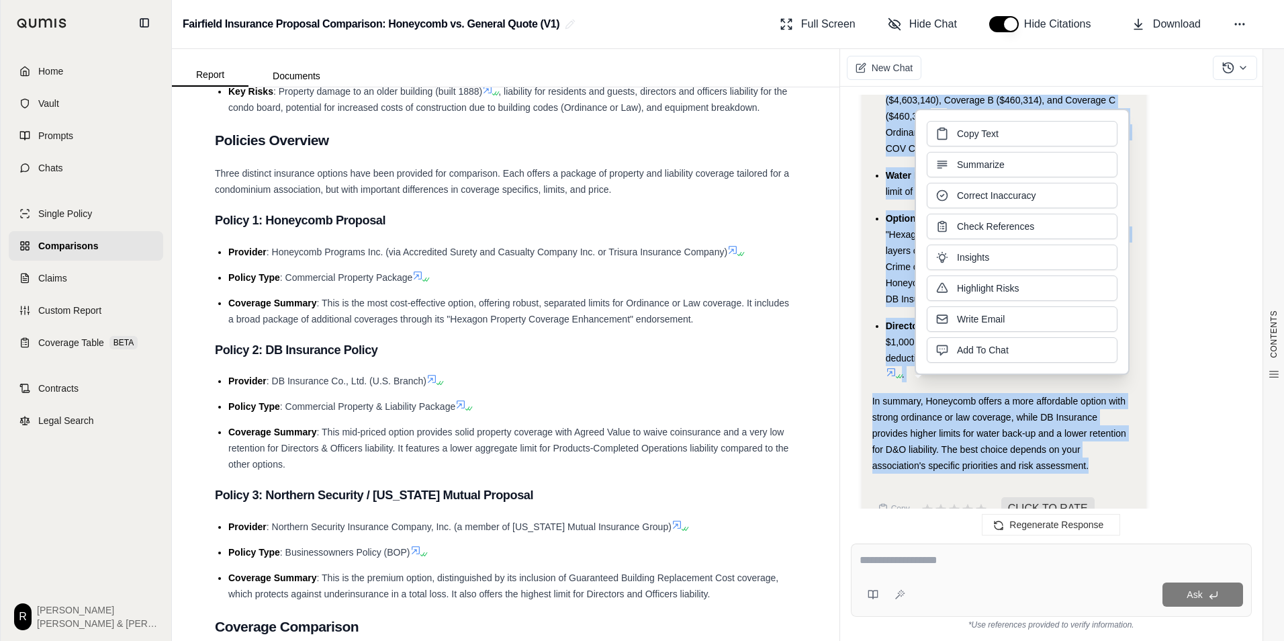
copy div "Executive Summary: Key Coverage Differences This proposal presents two distinct…"
click at [996, 138] on span "Copy Text" at bounding box center [978, 132] width 42 height 13
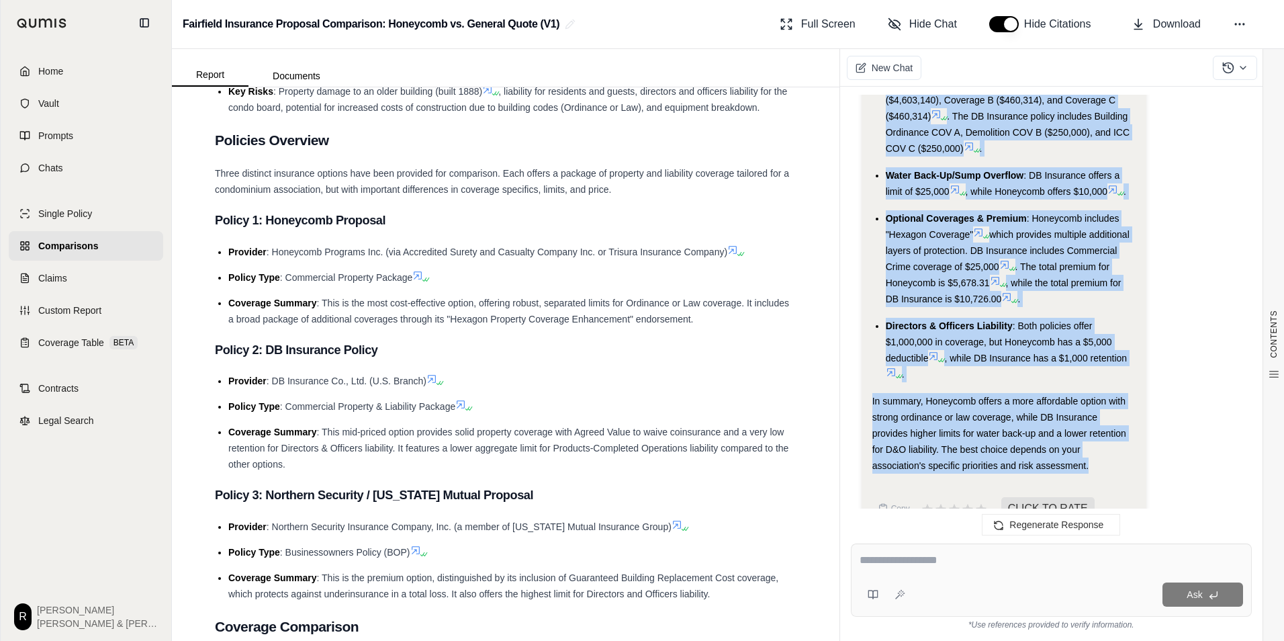
click at [926, 393] on div "In summary, Honeycomb offers a more affordable option with strong ordinance or …" at bounding box center [1004, 433] width 263 height 81
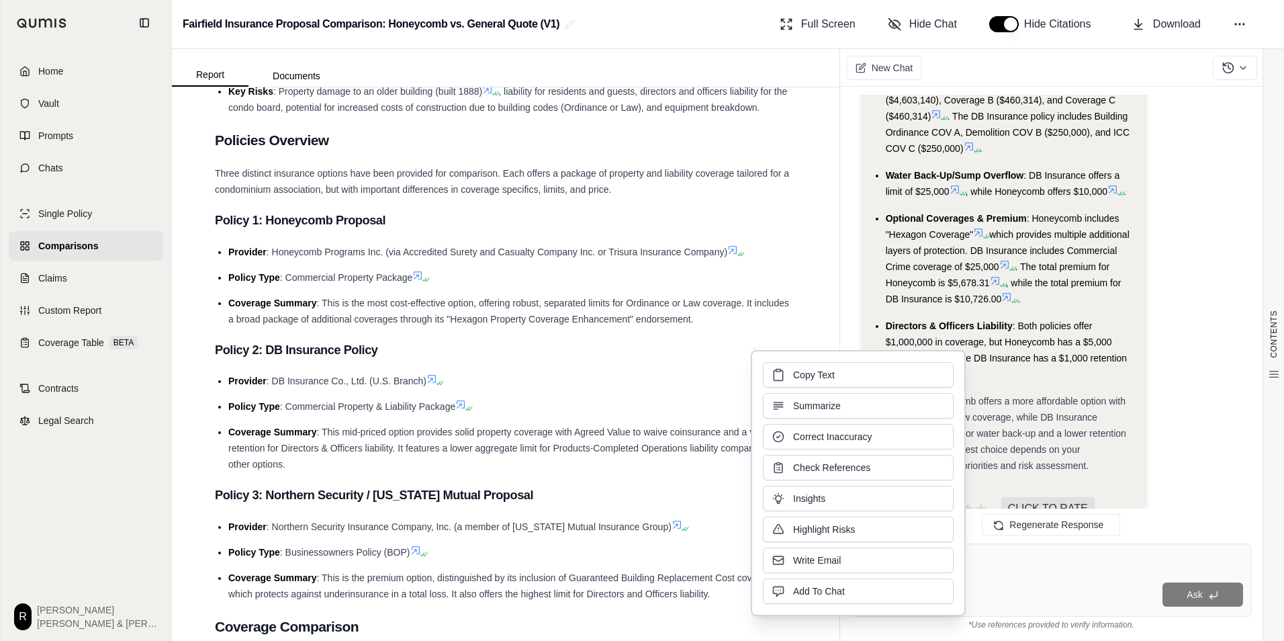
click at [928, 392] on div "Copy Text Summarize Correct Inaccuracy Check References Insights Highlight Risk…" at bounding box center [858, 483] width 191 height 242
drag, startPoint x: 928, startPoint y: 392, endPoint x: 1069, endPoint y: 388, distance: 141.1
click at [1069, 396] on span "In summary, Honeycomb offers a more affordable option with strong ordinance or …" at bounding box center [1000, 433] width 254 height 75
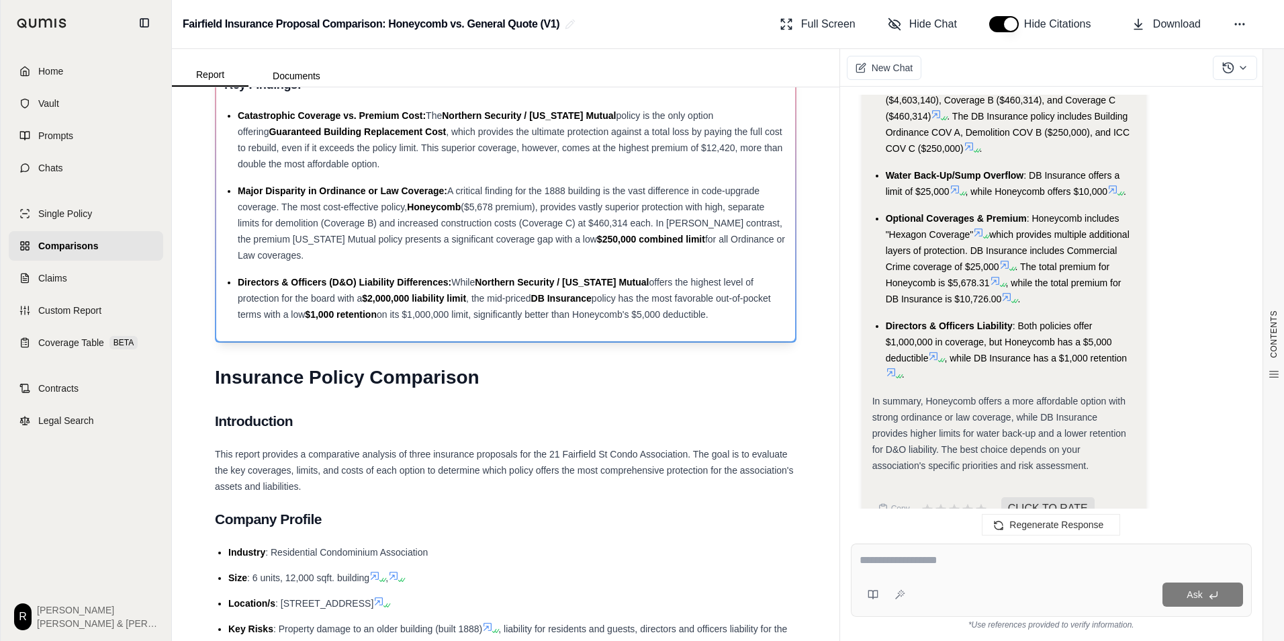
scroll to position [0, 0]
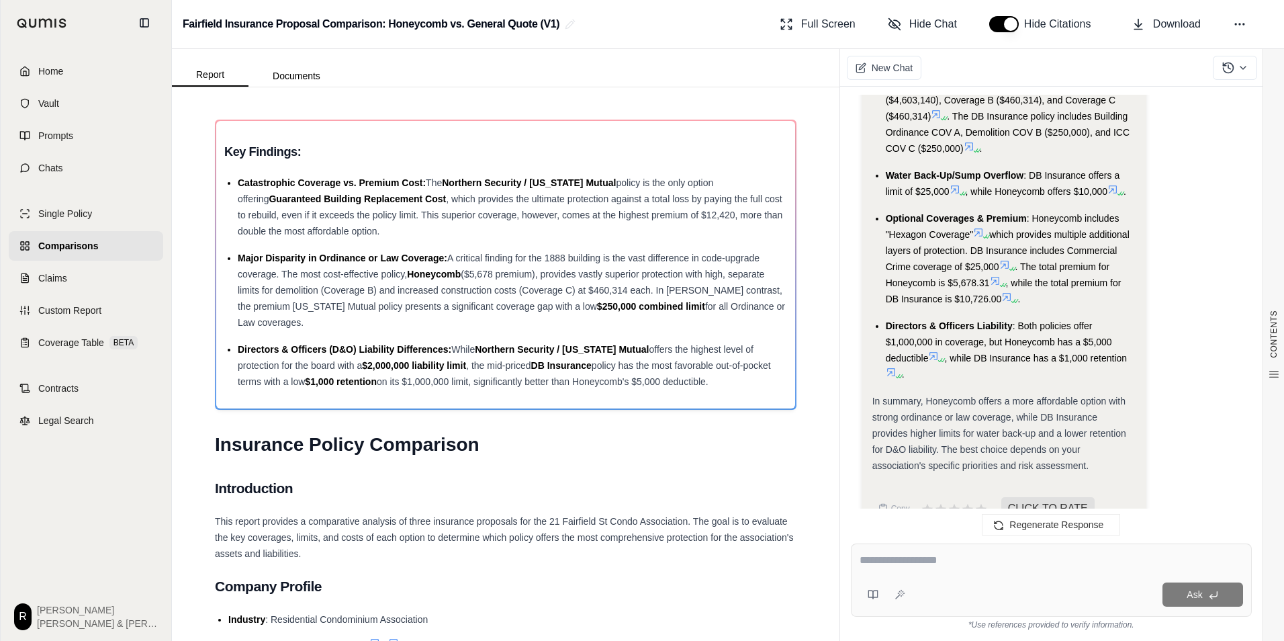
click at [936, 244] on div "Optional Coverages & Premium : Honeycomb includes "Hexagon Coverage" which prov…" at bounding box center [1011, 258] width 250 height 97
click at [1028, 396] on span "In summary, Honeycomb offers a more affordable option with strong ordinance or …" at bounding box center [1000, 433] width 254 height 75
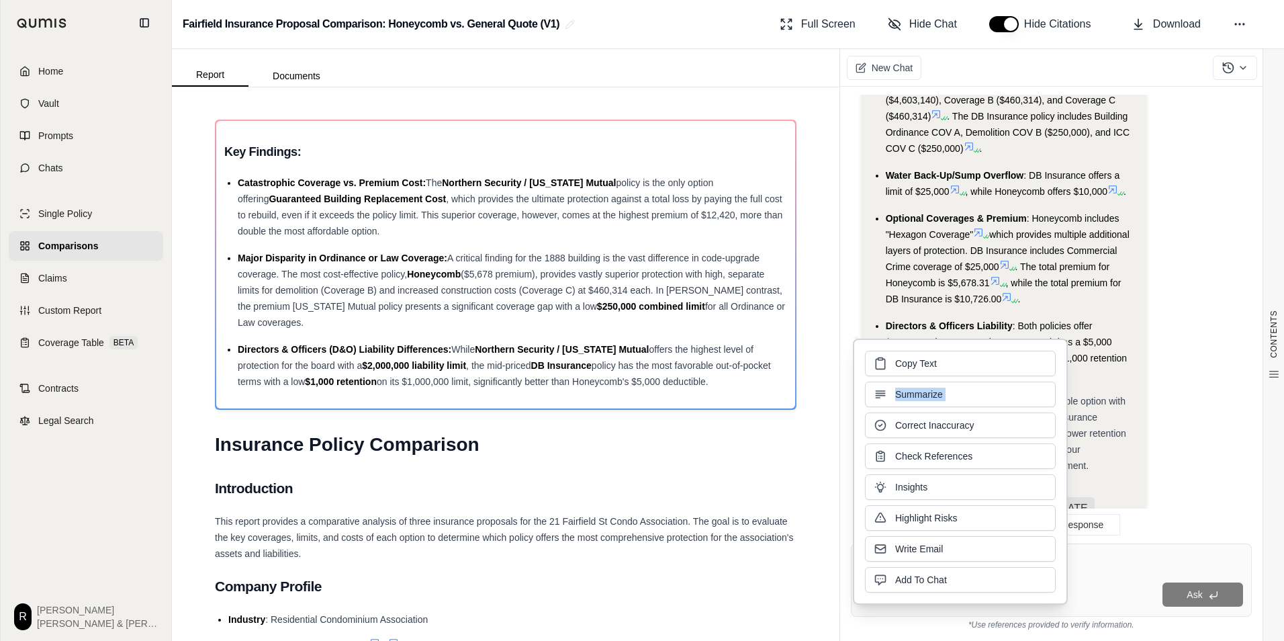
click at [1028, 381] on div "Copy Text Summarize Correct Inaccuracy Check References Insights Highlight Risk…" at bounding box center [960, 472] width 191 height 242
click at [617, 281] on div "Major Disparity in Ordinance or Law Coverage: A critical finding for the 1888 b…" at bounding box center [512, 290] width 549 height 81
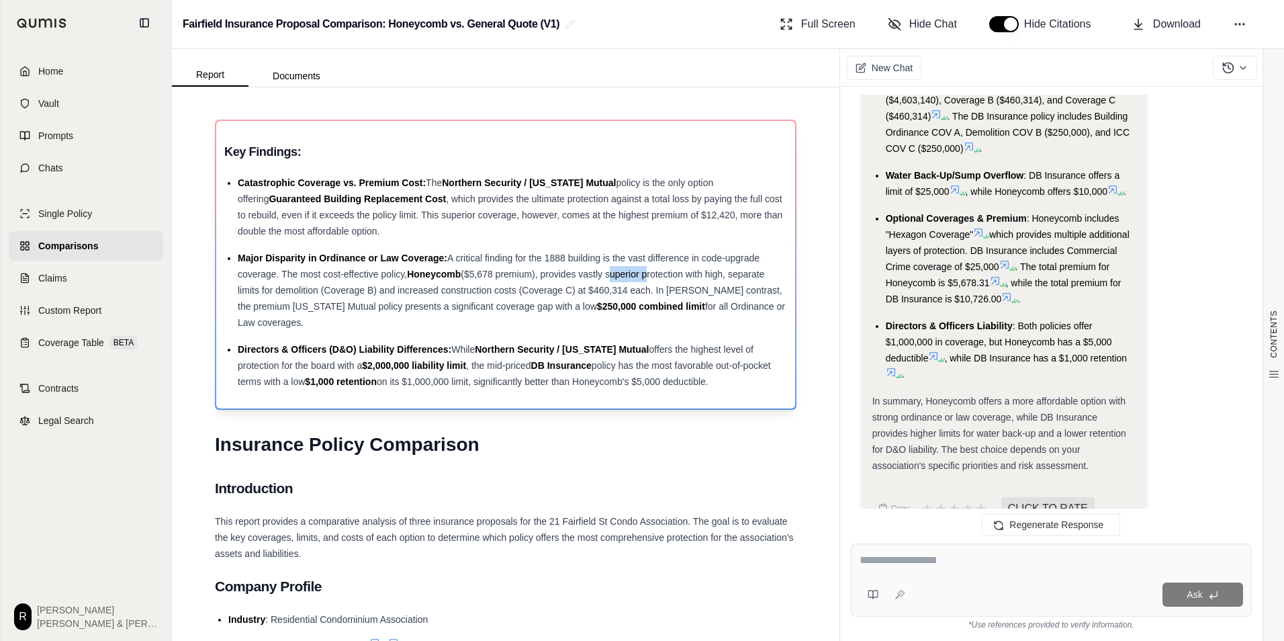
click at [617, 281] on div "Major Disparity in Ordinance or Law Coverage: A critical finding for the 1888 b…" at bounding box center [512, 290] width 549 height 81
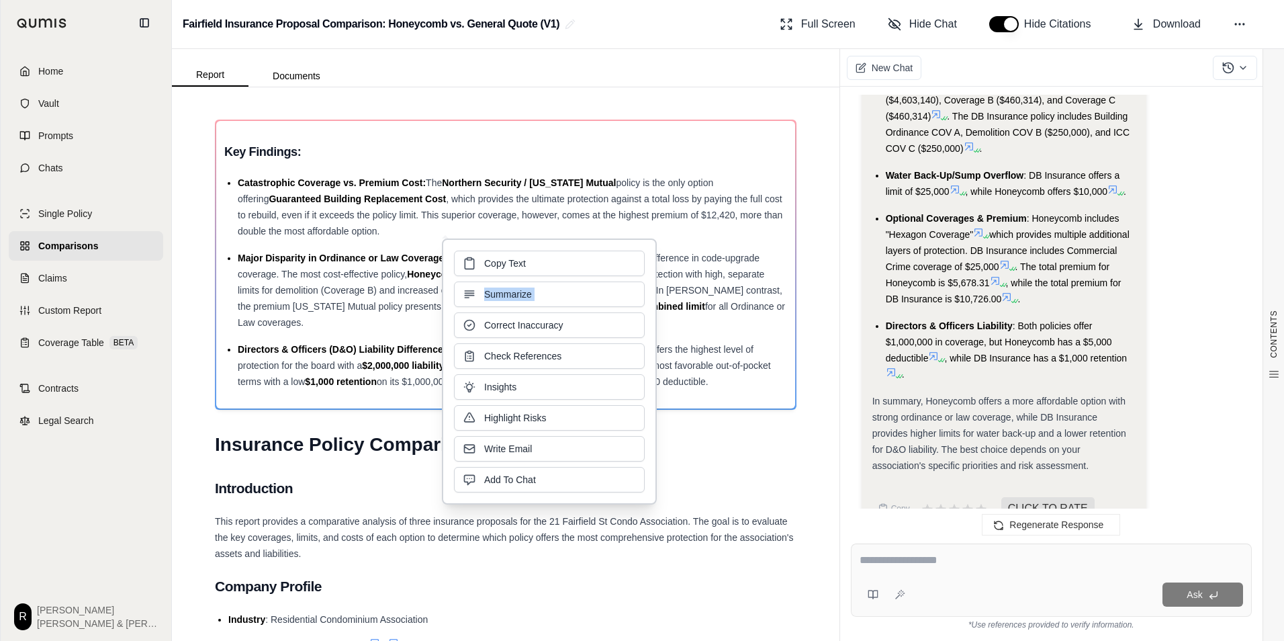
click at [617, 281] on div "Copy Text Summarize Correct Inaccuracy Check References Insights Highlight Risk…" at bounding box center [549, 372] width 191 height 242
click at [338, 292] on span "($5,678 premium), provides vastly superior protection with high, separate limit…" at bounding box center [510, 290] width 545 height 43
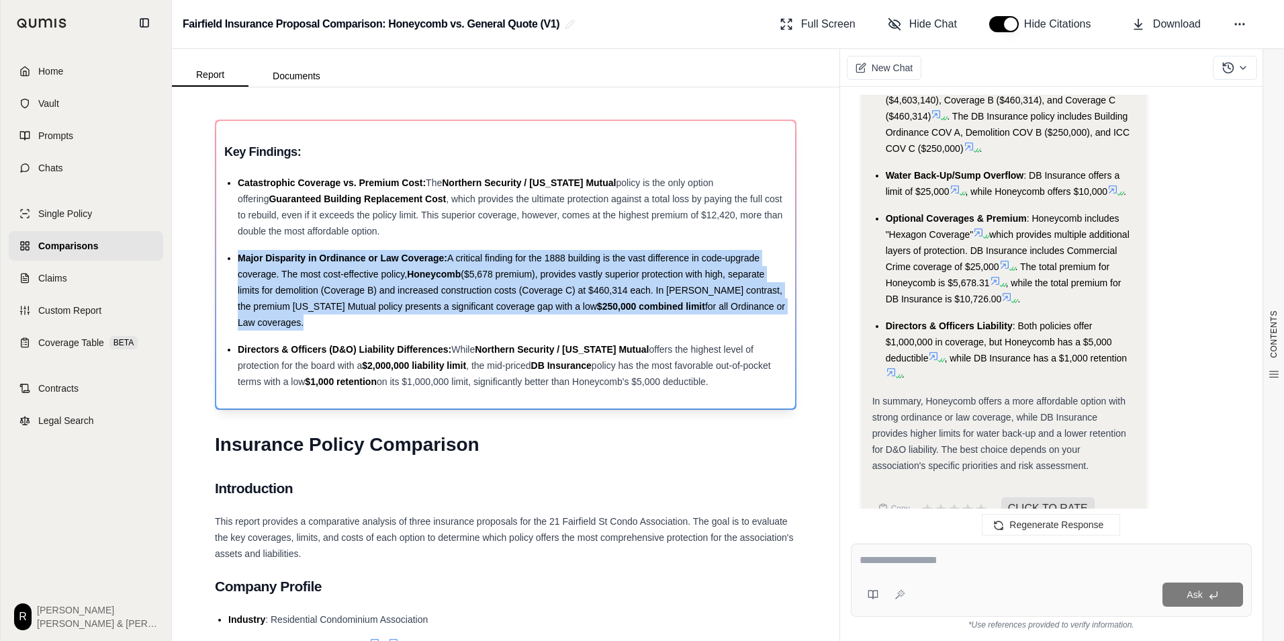
drag, startPoint x: 300, startPoint y: 322, endPoint x: 236, endPoint y: 257, distance: 91.7
click at [236, 257] on ul "Catastrophic Coverage vs. Premium Cost: The Northern Security / [US_STATE] Mutu…" at bounding box center [505, 282] width 563 height 215
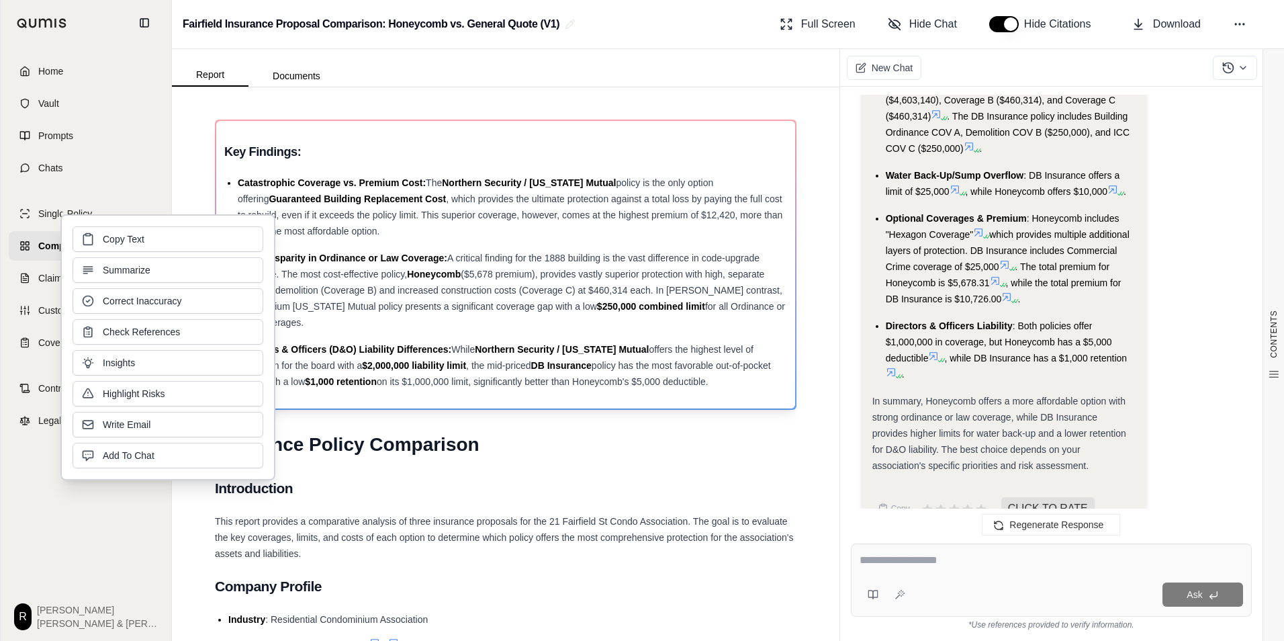
click at [589, 373] on div "Directors & Officers (D&O) Liability Differences: While Northern Security / [US…" at bounding box center [512, 365] width 549 height 48
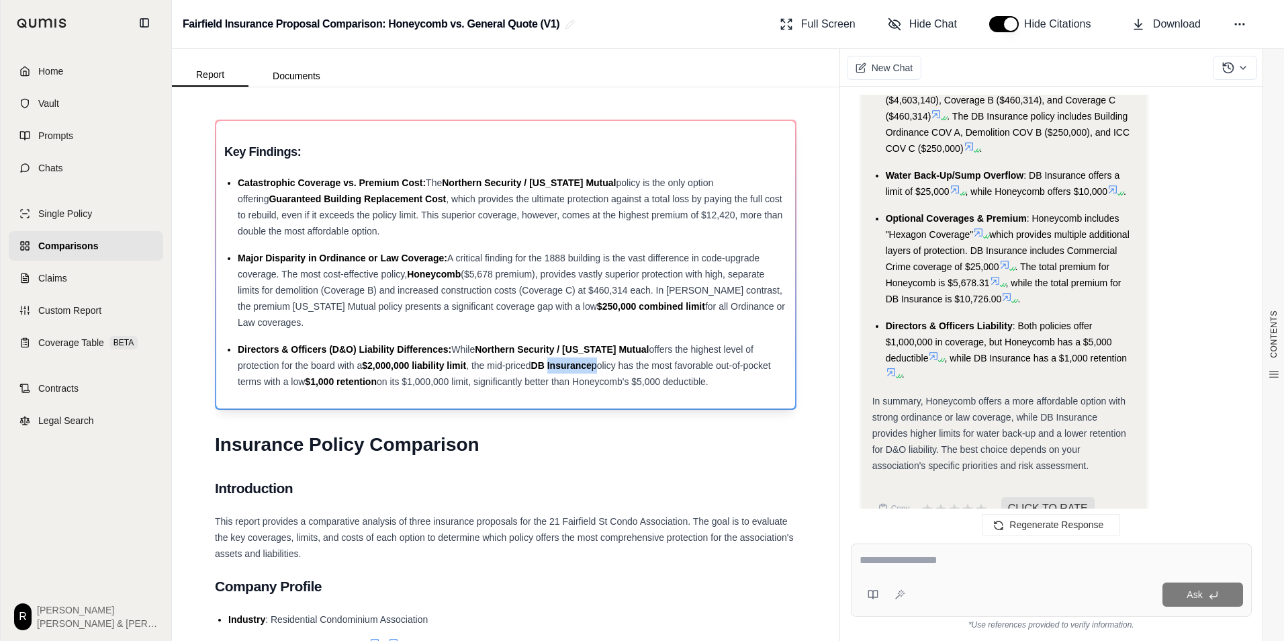
click at [589, 373] on div "Directors & Officers (D&O) Liability Differences: While Northern Security / [US…" at bounding box center [512, 365] width 549 height 48
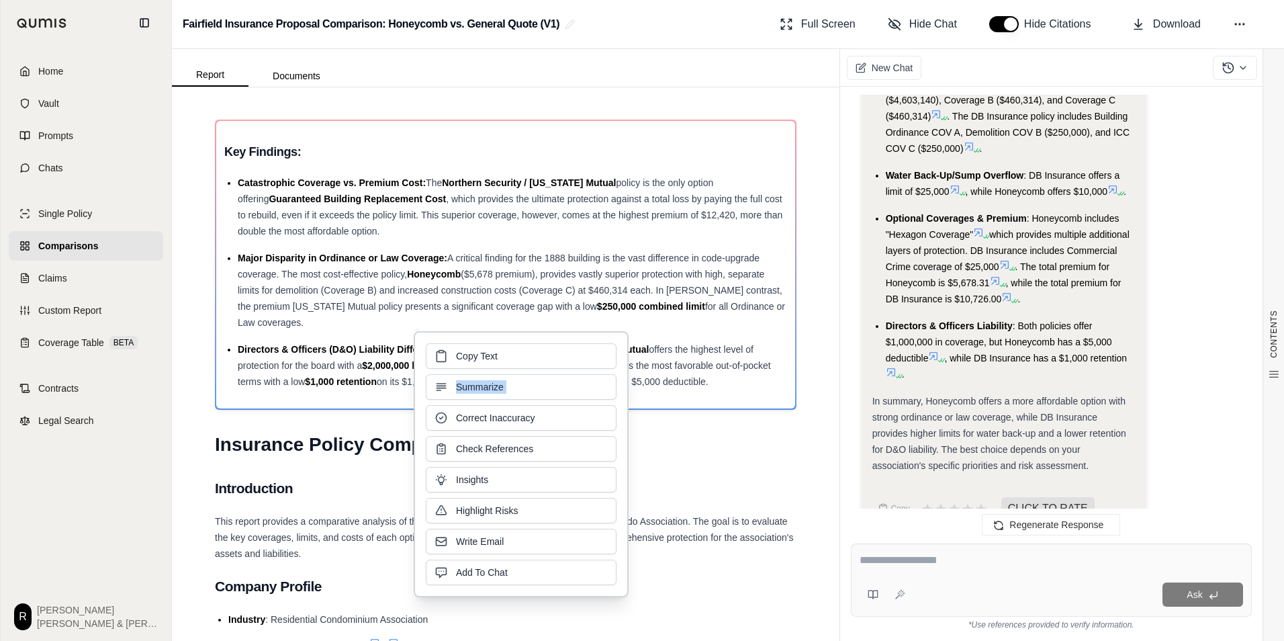
click at [589, 373] on div "Copy Text Summarize Correct Inaccuracy Check References Insights Highlight Risk…" at bounding box center [521, 464] width 191 height 242
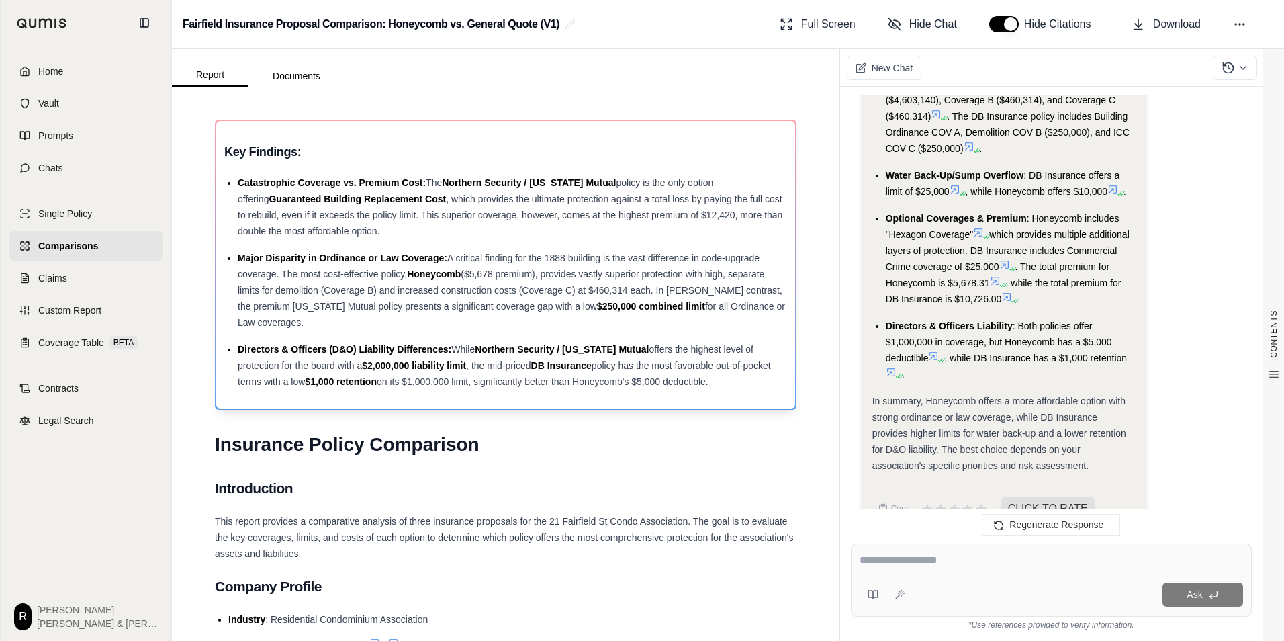
drag, startPoint x: 589, startPoint y: 373, endPoint x: 709, endPoint y: 373, distance: 120.2
click at [709, 373] on div "Directors & Officers (D&O) Liability Differences: While Northern Security / [US…" at bounding box center [512, 365] width 549 height 48
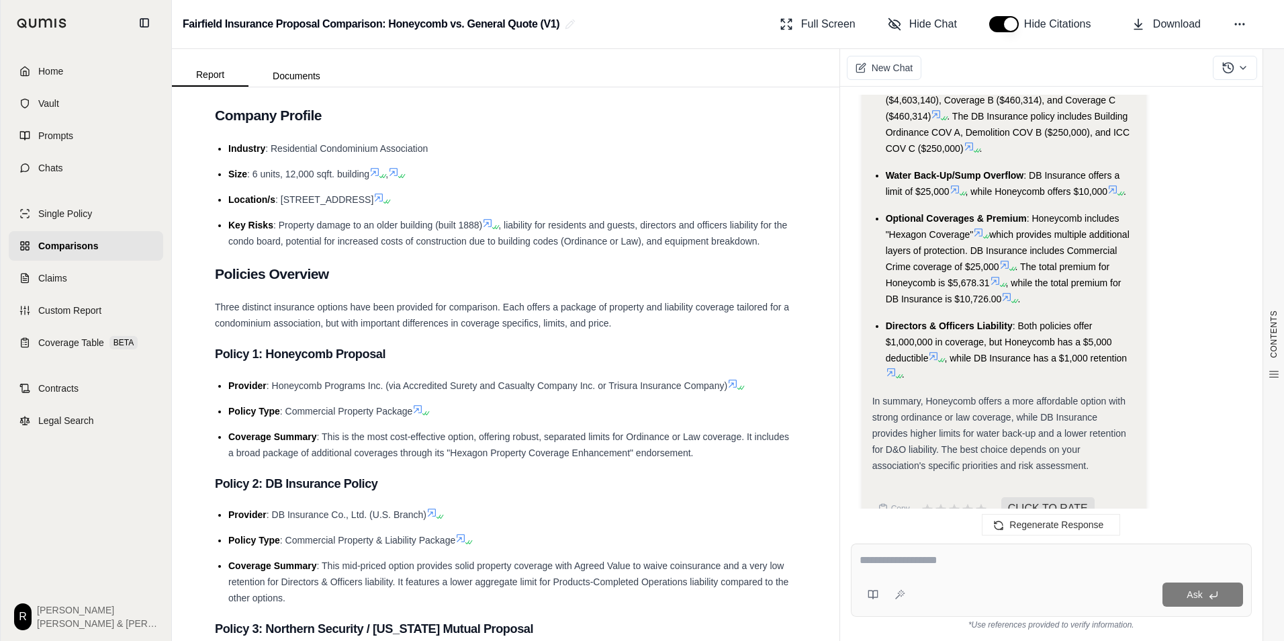
scroll to position [470, 0]
